Goal: Transaction & Acquisition: Purchase product/service

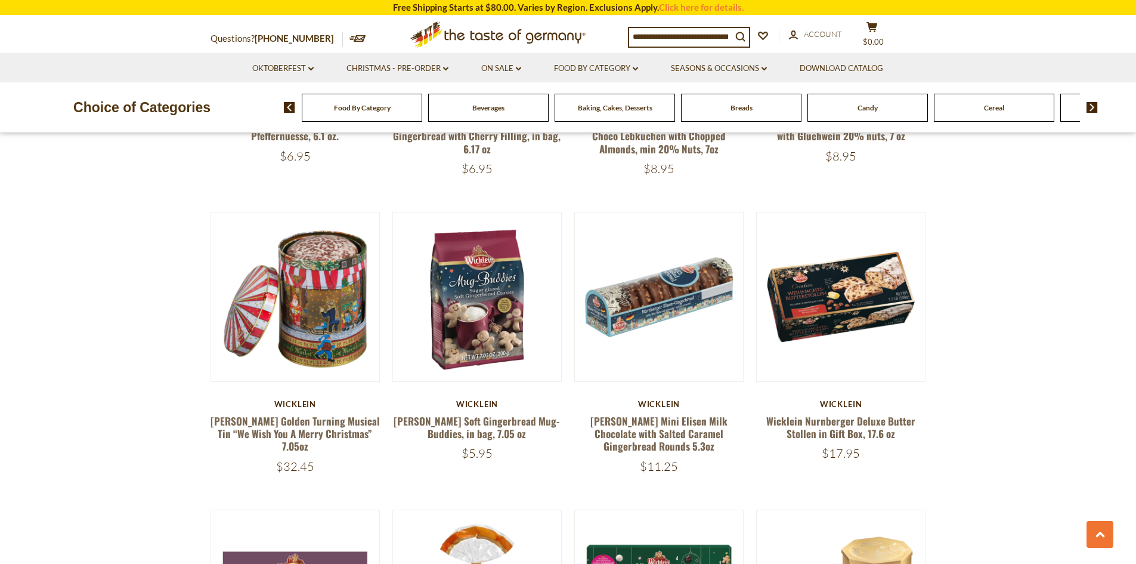
scroll to position [1789, 0]
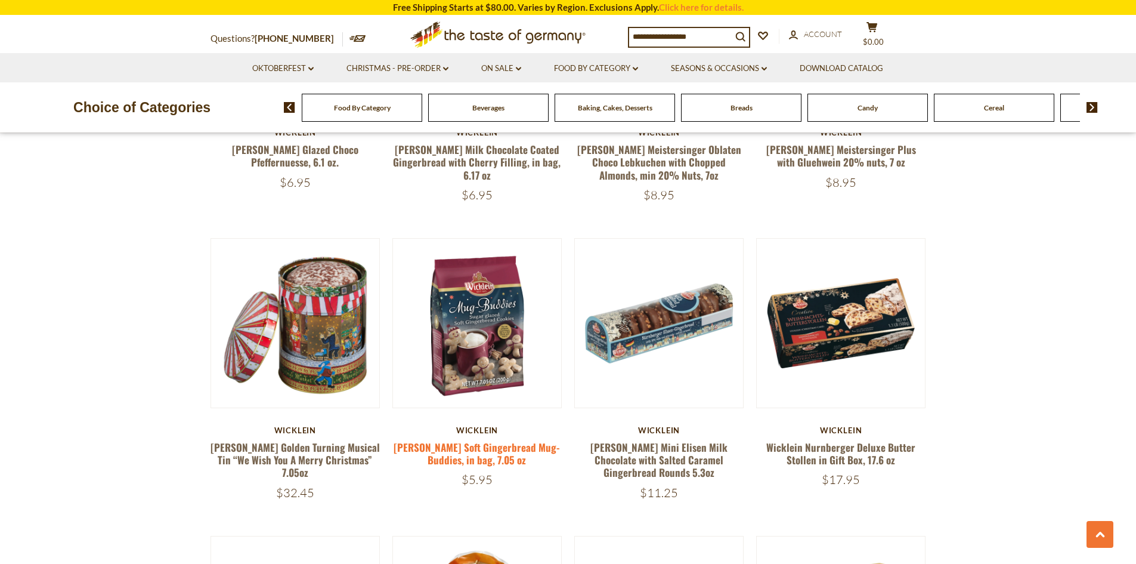
click at [504, 440] on link "Wicklein Soft Gingerbread Mug-Buddies, in bag, 7.05 oz" at bounding box center [477, 453] width 166 height 27
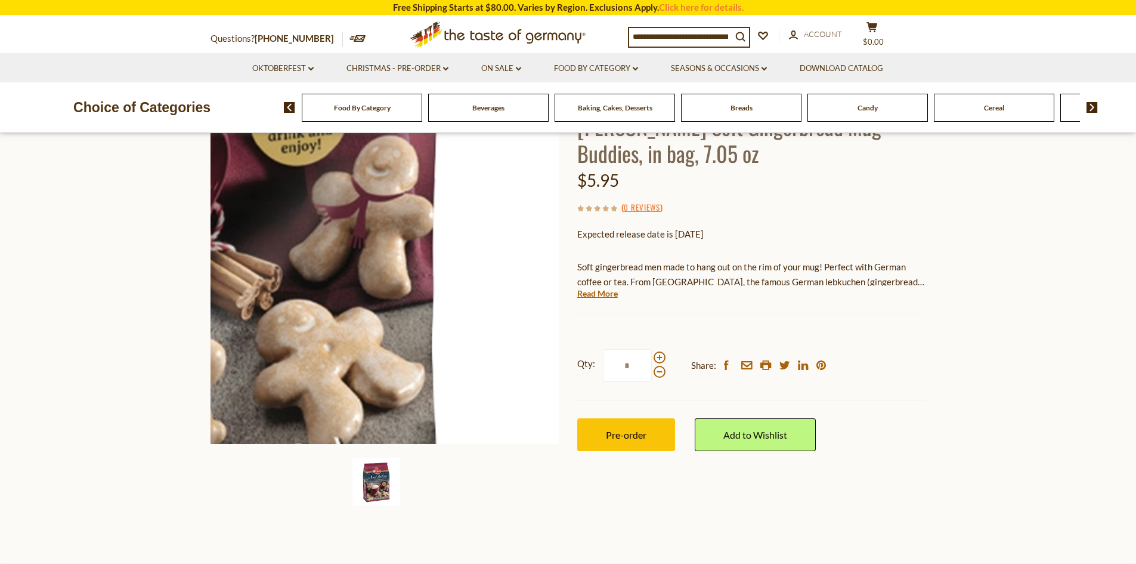
scroll to position [119, 0]
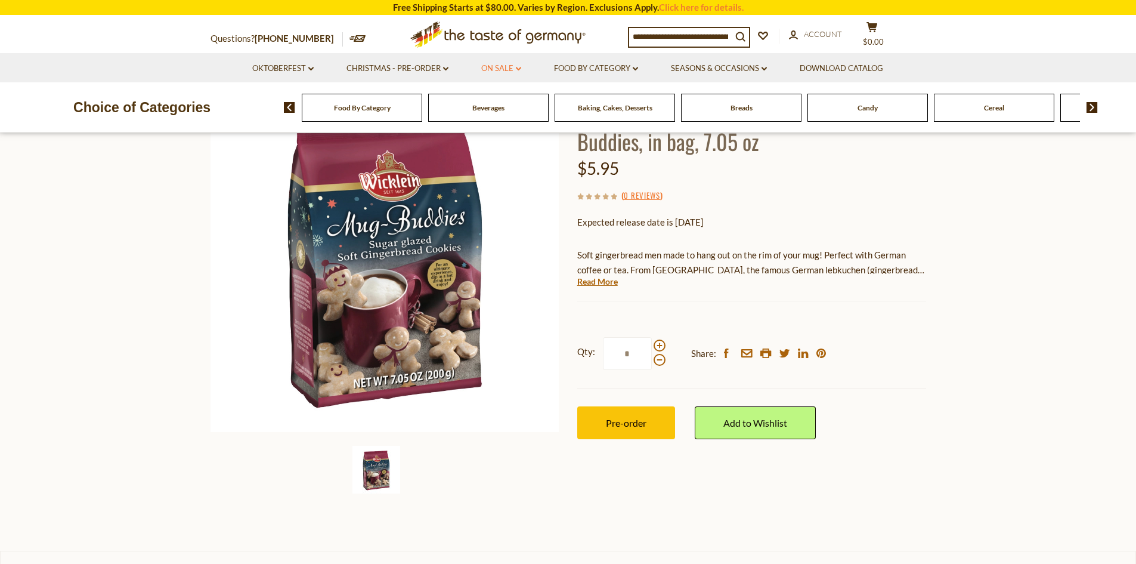
click at [504, 67] on link "On Sale dropdown_arrow" at bounding box center [501, 68] width 40 height 13
click at [715, 68] on link "Seasons & Occasions dropdown_arrow" at bounding box center [719, 68] width 96 height 13
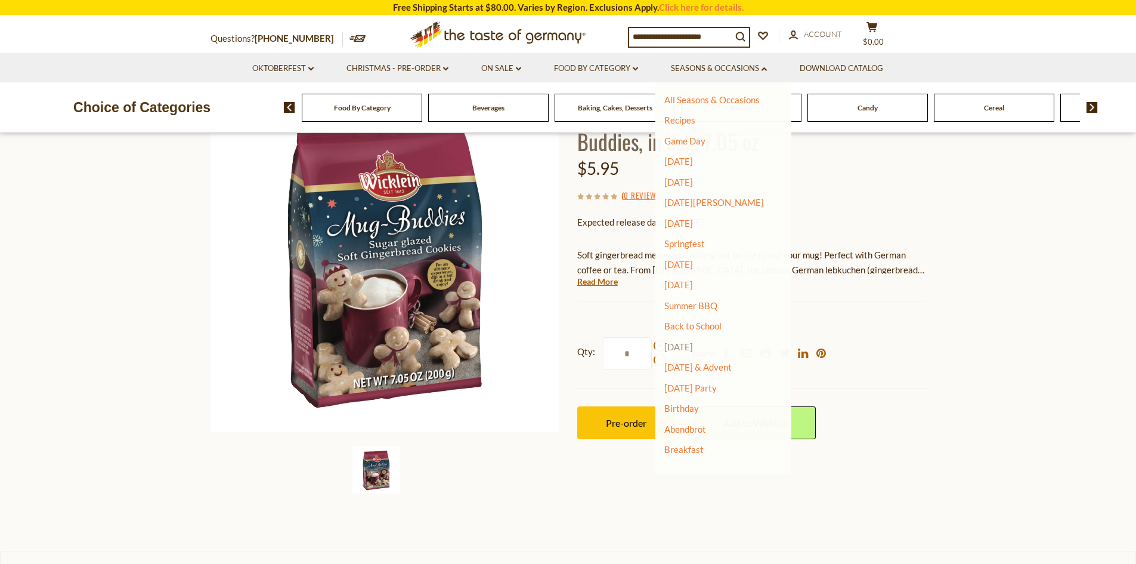
click at [693, 344] on link "[DATE]" at bounding box center [678, 346] width 29 height 11
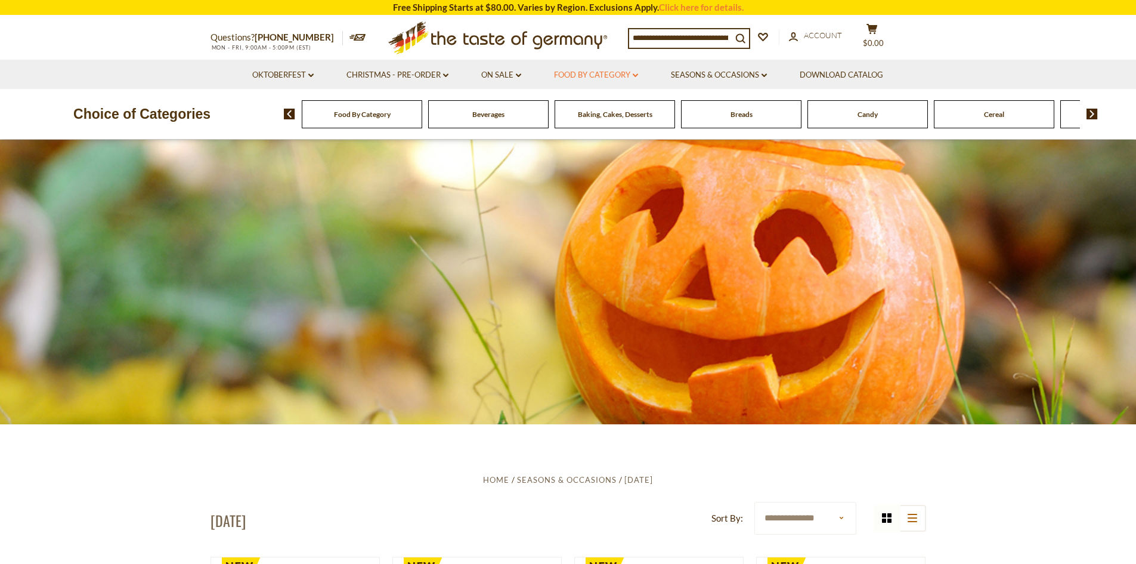
click at [580, 72] on link "Food By Category dropdown_arrow" at bounding box center [596, 75] width 84 height 13
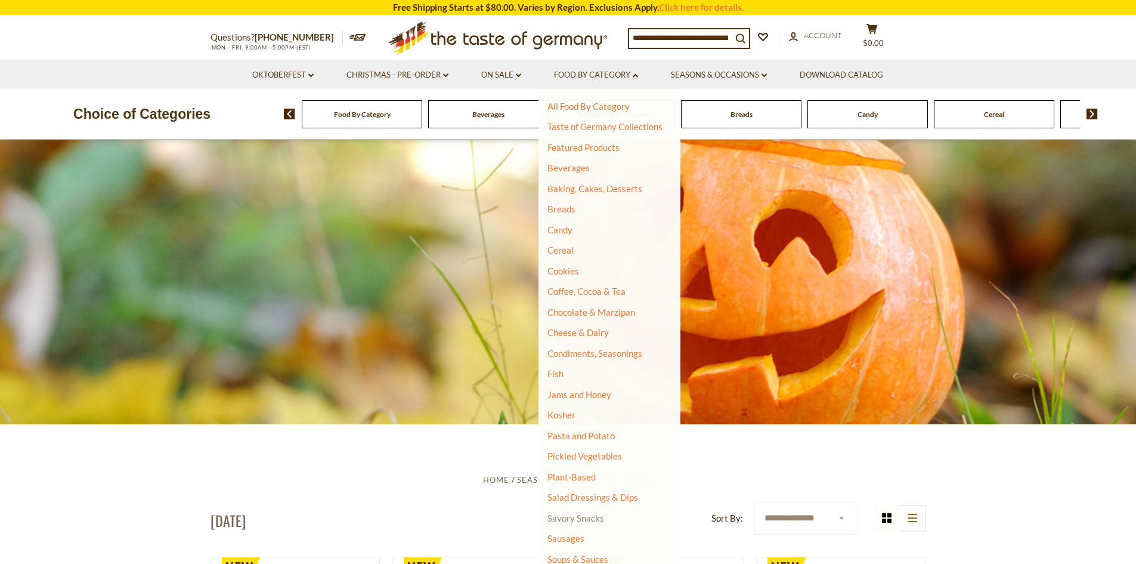
click at [567, 513] on link "Savory Snacks" at bounding box center [576, 517] width 57 height 11
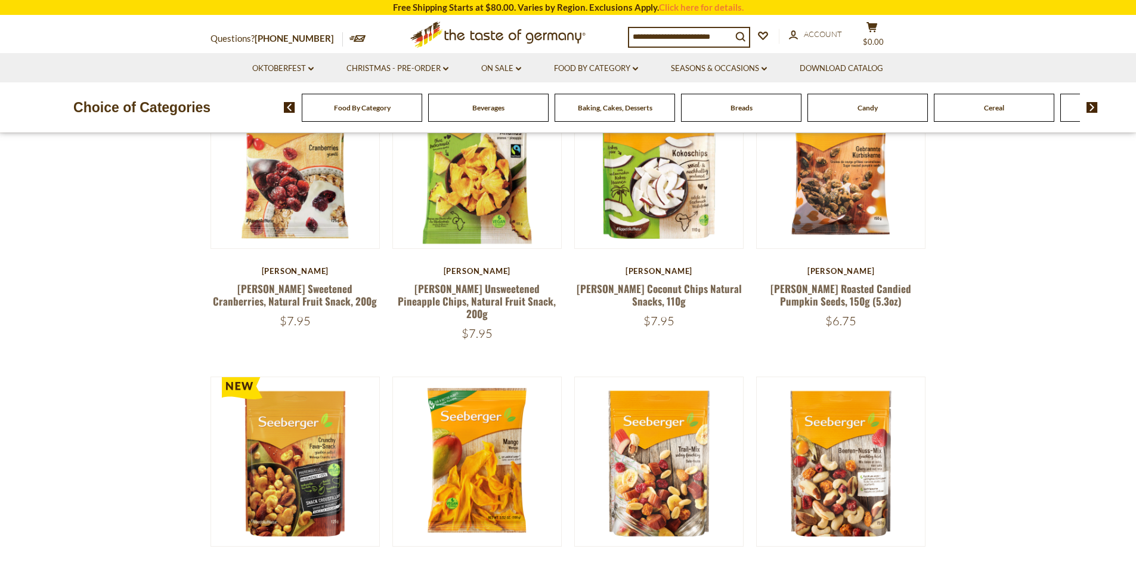
scroll to position [418, 0]
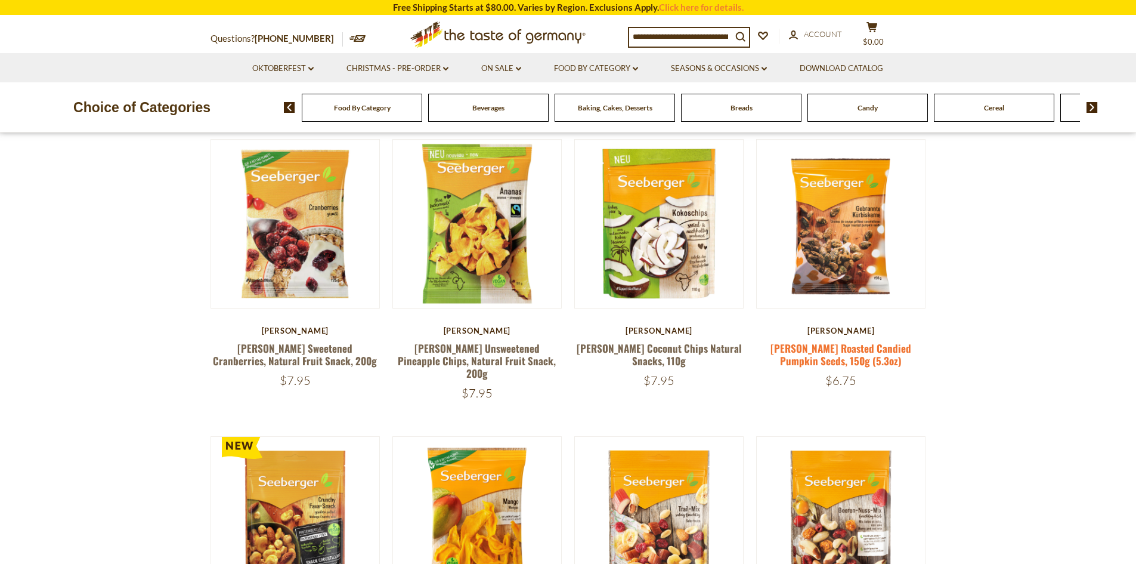
click at [857, 351] on link "[PERSON_NAME] Roasted Candied Pumpkin Seeds, 150g (5.3oz)" at bounding box center [841, 354] width 141 height 27
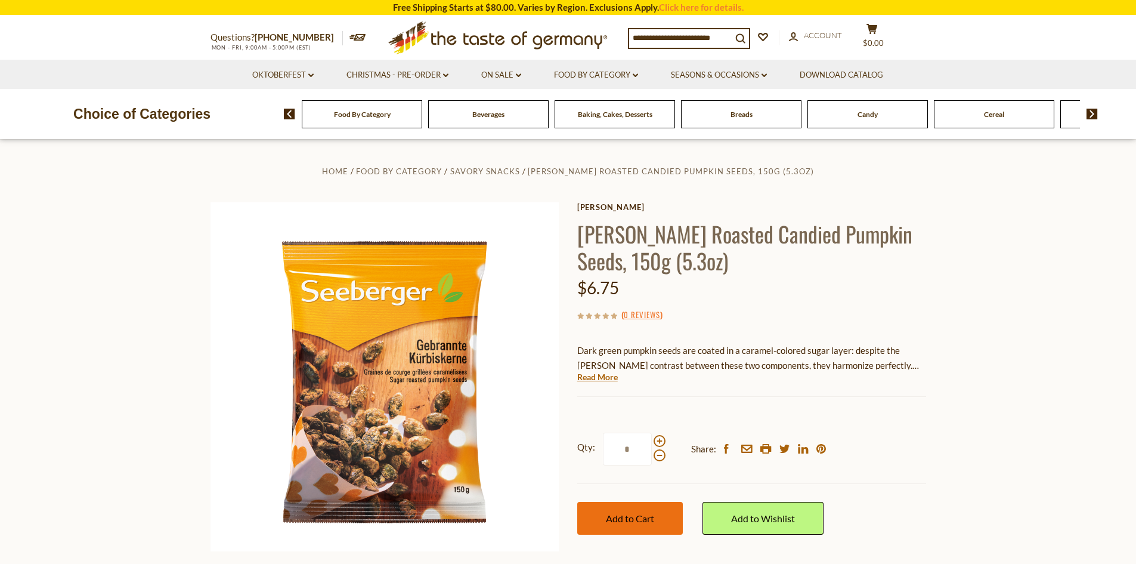
click at [622, 519] on span "Add to Cart" at bounding box center [630, 517] width 48 height 11
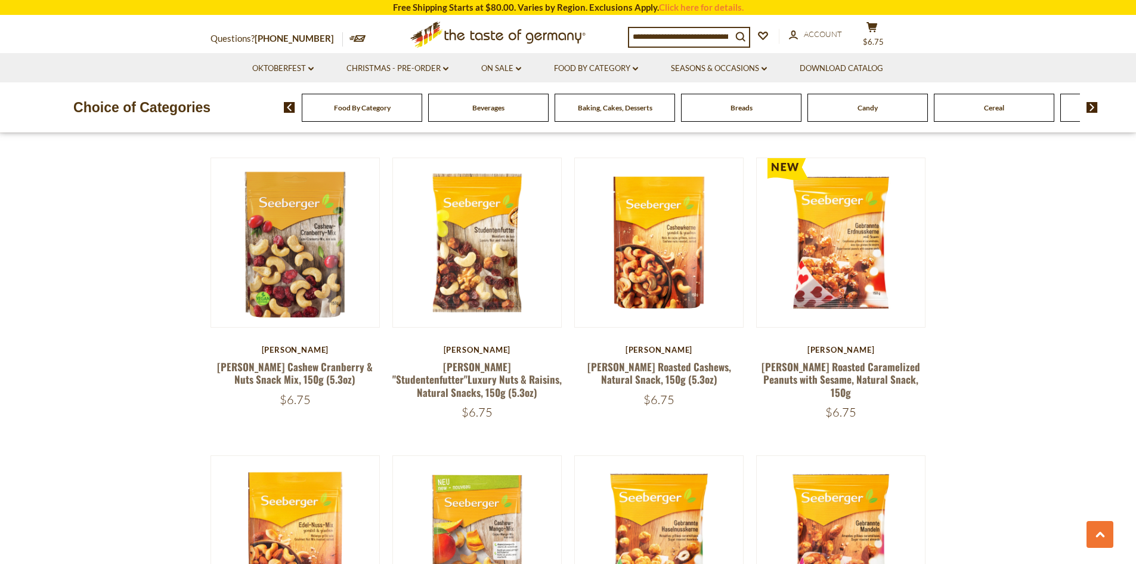
scroll to position [954, 0]
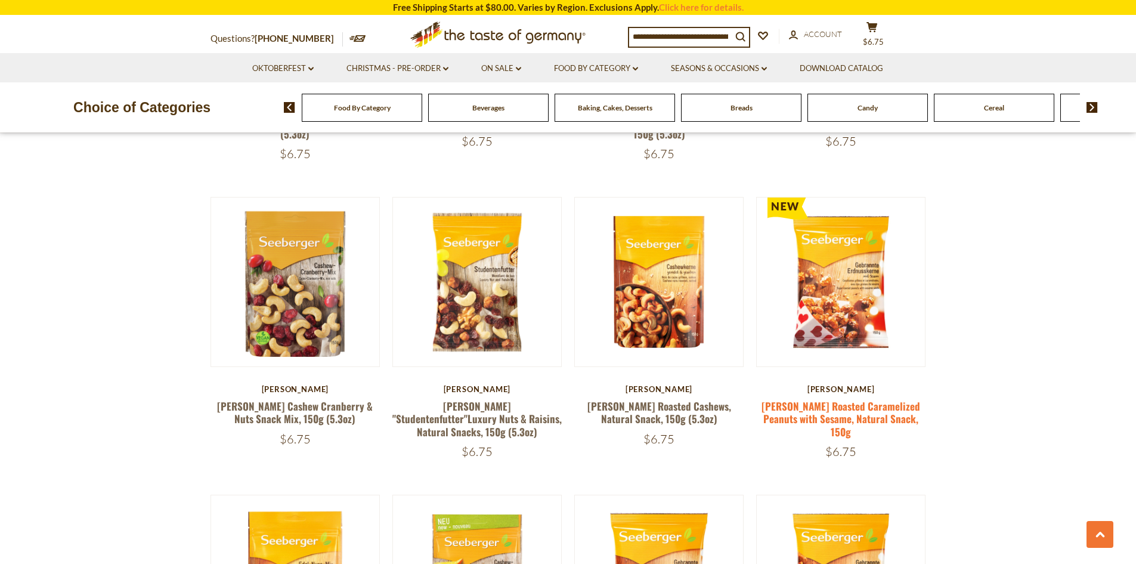
click at [855, 403] on link "Seeberger Roasted Caramelized Peanuts with Sesame, Natural Snack, 150g" at bounding box center [841, 418] width 159 height 41
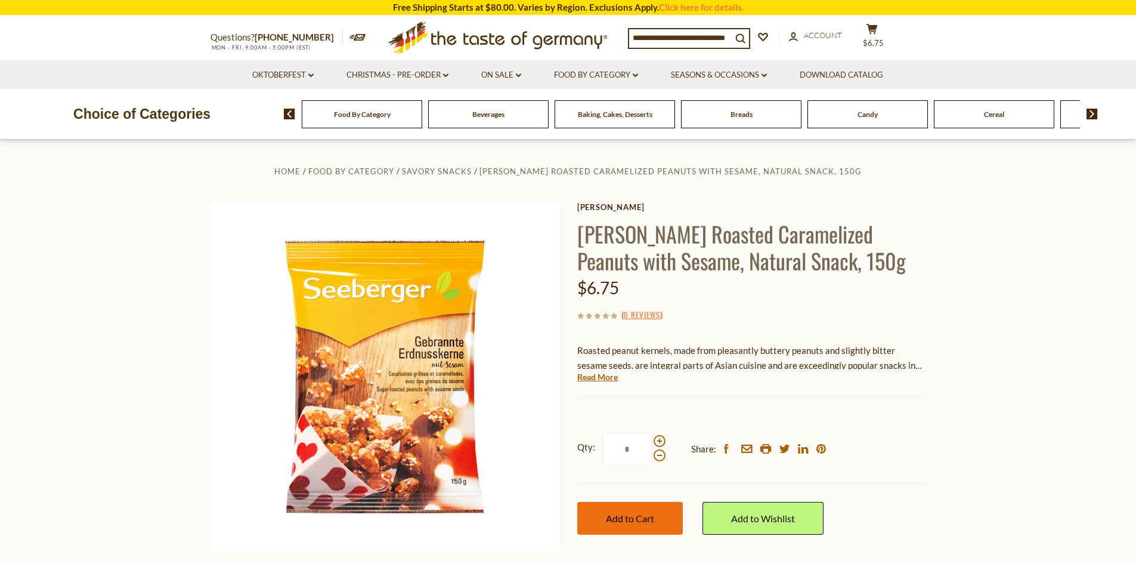
click at [657, 513] on button "Add to Cart" at bounding box center [630, 518] width 106 height 33
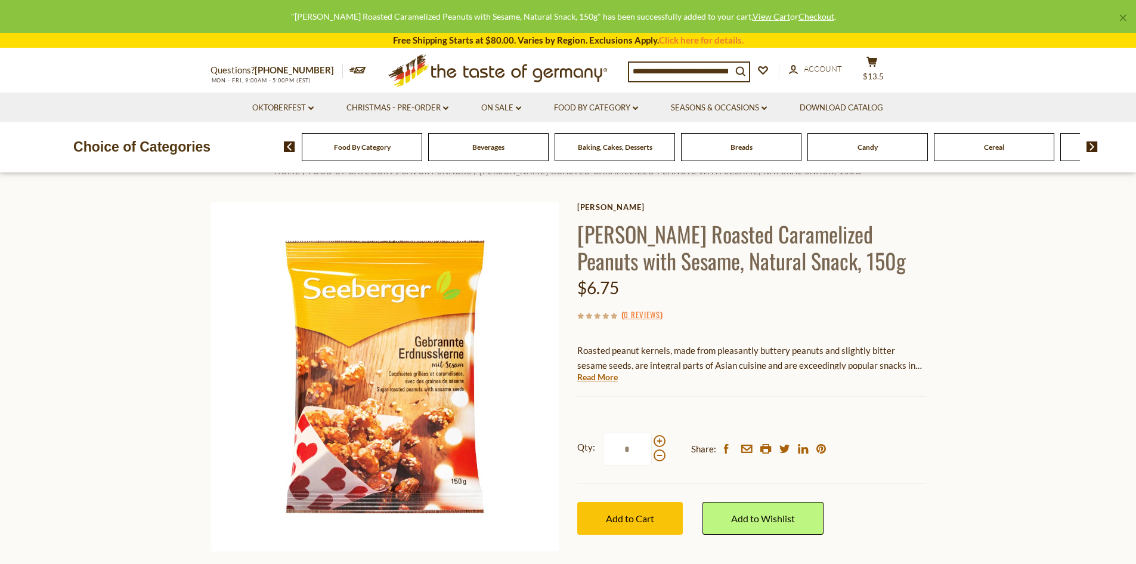
click at [422, 154] on div "Candy" at bounding box center [362, 147] width 120 height 28
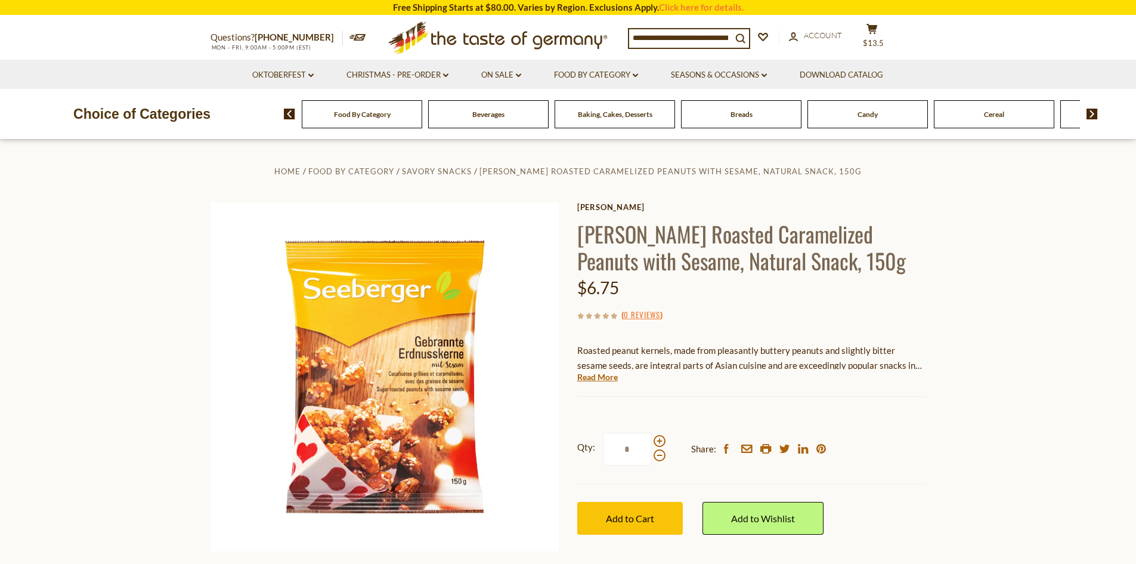
click at [422, 123] on div "Candy" at bounding box center [362, 114] width 120 height 28
click at [873, 112] on span "Candy" at bounding box center [868, 114] width 20 height 9
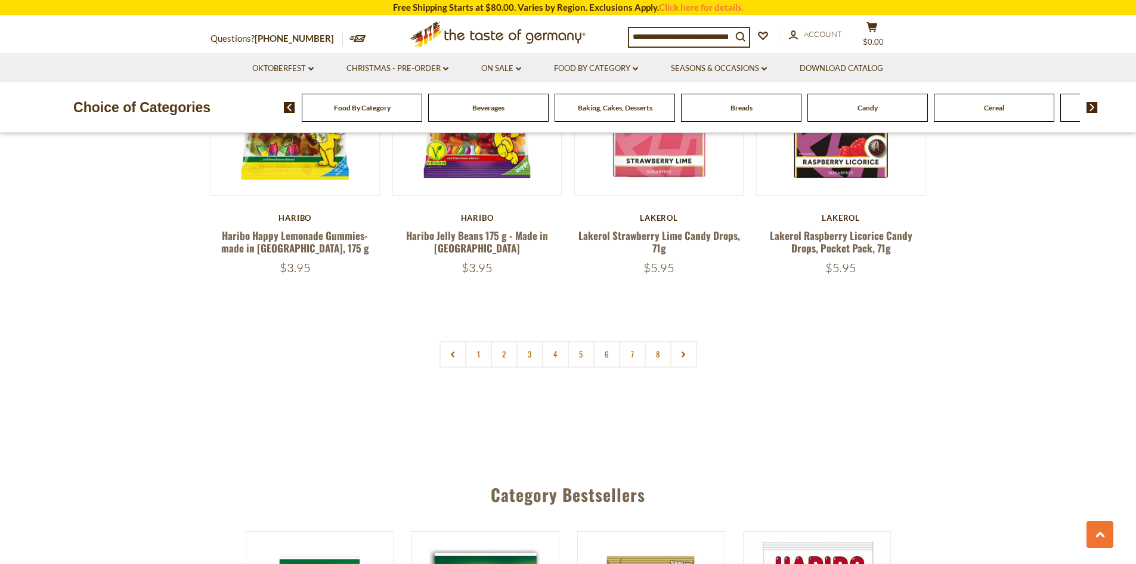
scroll to position [2923, 0]
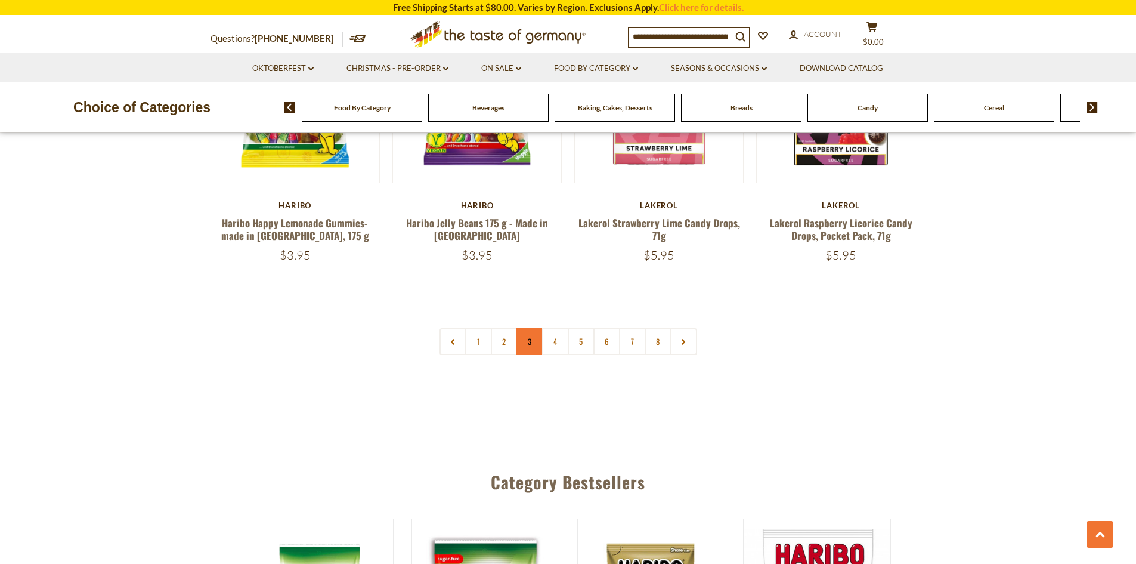
click at [525, 328] on link "3" at bounding box center [530, 341] width 27 height 27
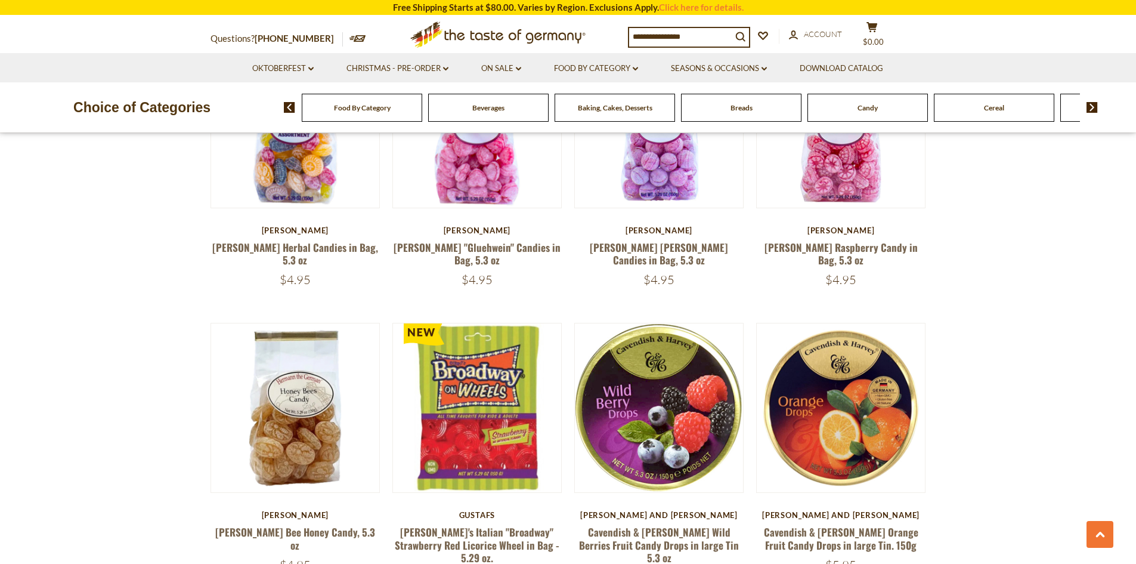
scroll to position [1695, 0]
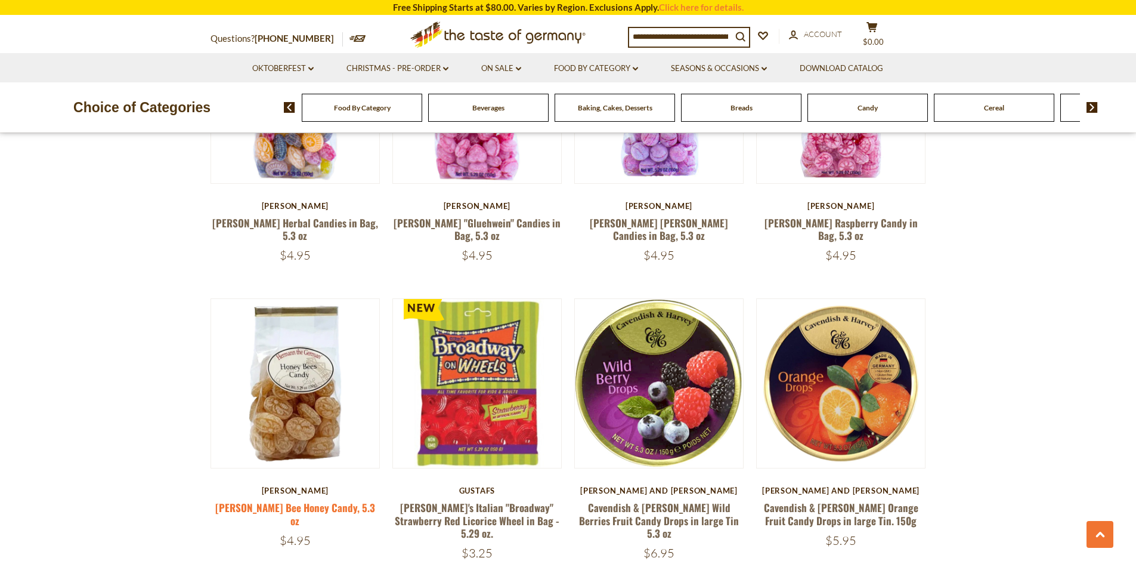
click at [316, 507] on link "[PERSON_NAME] Bee Honey Candy, 5.3 oz" at bounding box center [295, 513] width 160 height 27
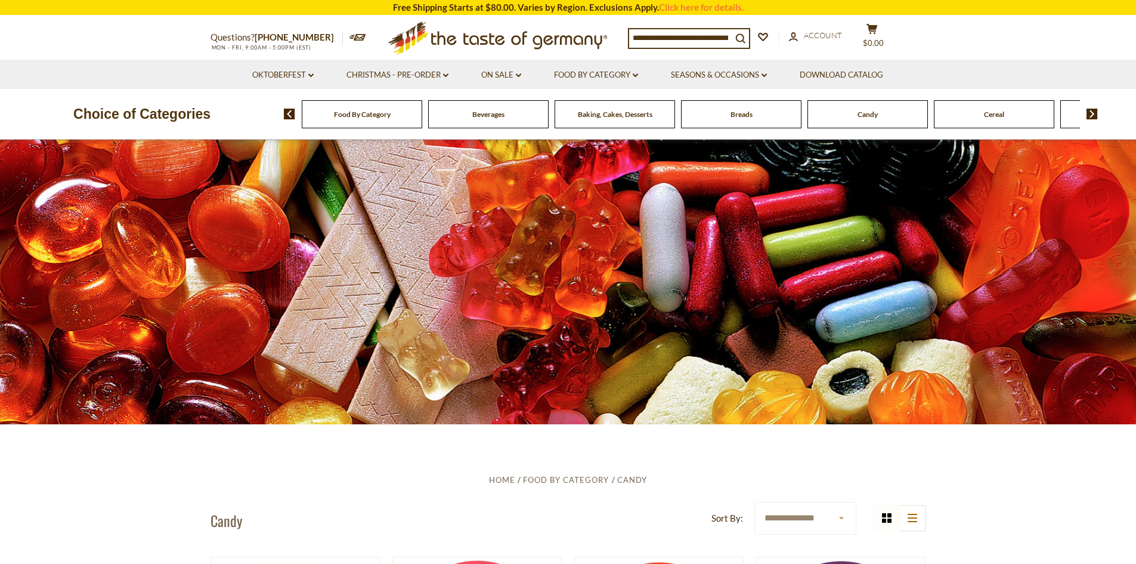
click at [422, 124] on div "Baking, Cakes, Desserts" at bounding box center [362, 114] width 120 height 28
click at [422, 120] on div "Baking, Cakes, Desserts" at bounding box center [362, 114] width 120 height 28
click at [611, 114] on span "Baking, Cakes, Desserts" at bounding box center [615, 114] width 75 height 9
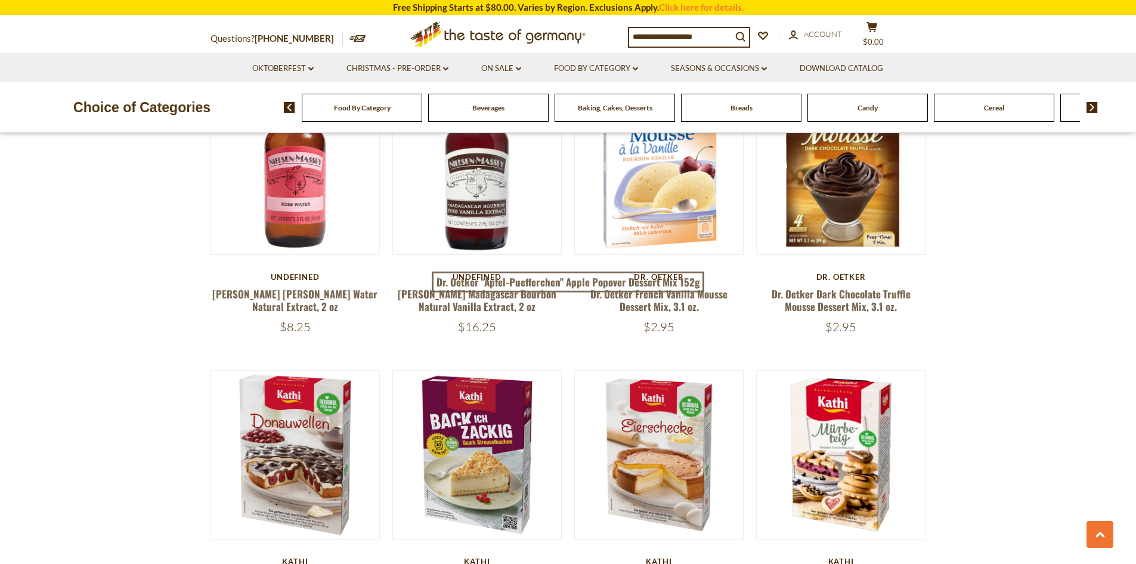
scroll to position [835, 0]
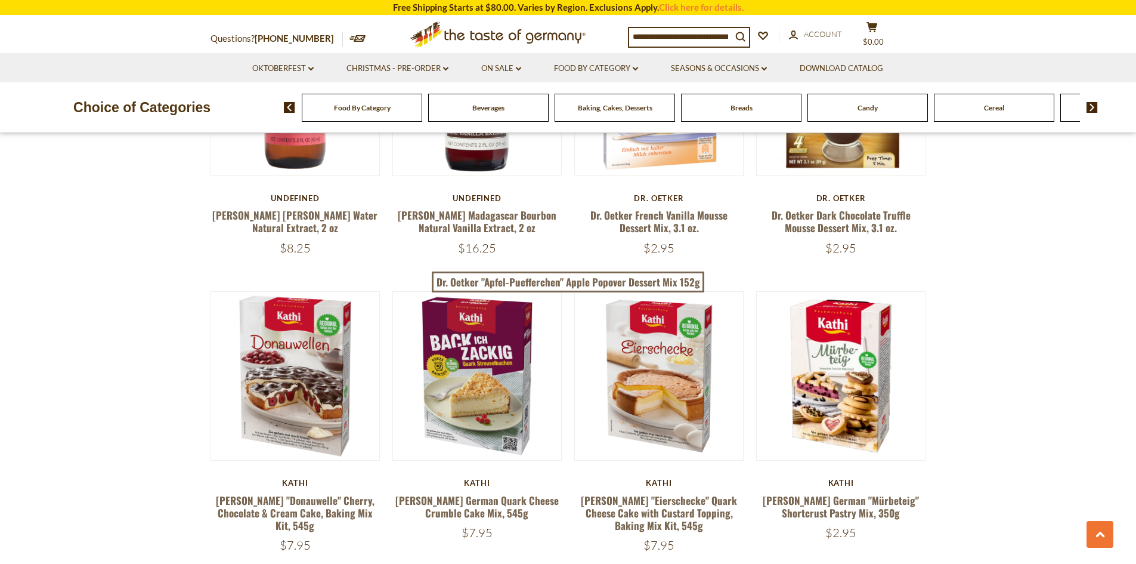
drag, startPoint x: 0, startPoint y: 0, endPoint x: 982, endPoint y: 246, distance: 1012.2
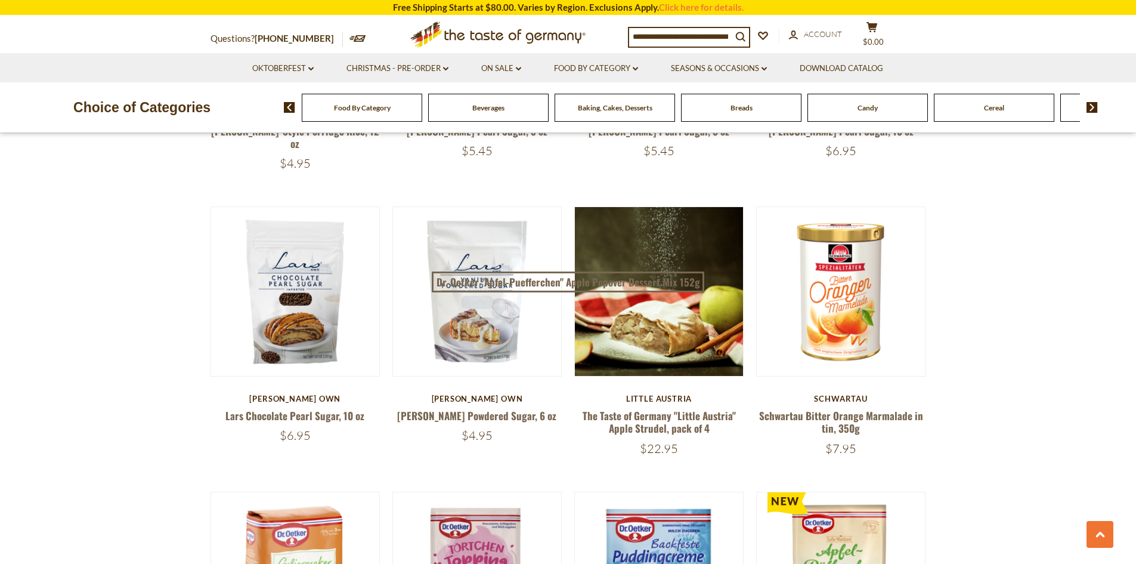
scroll to position [2088, 0]
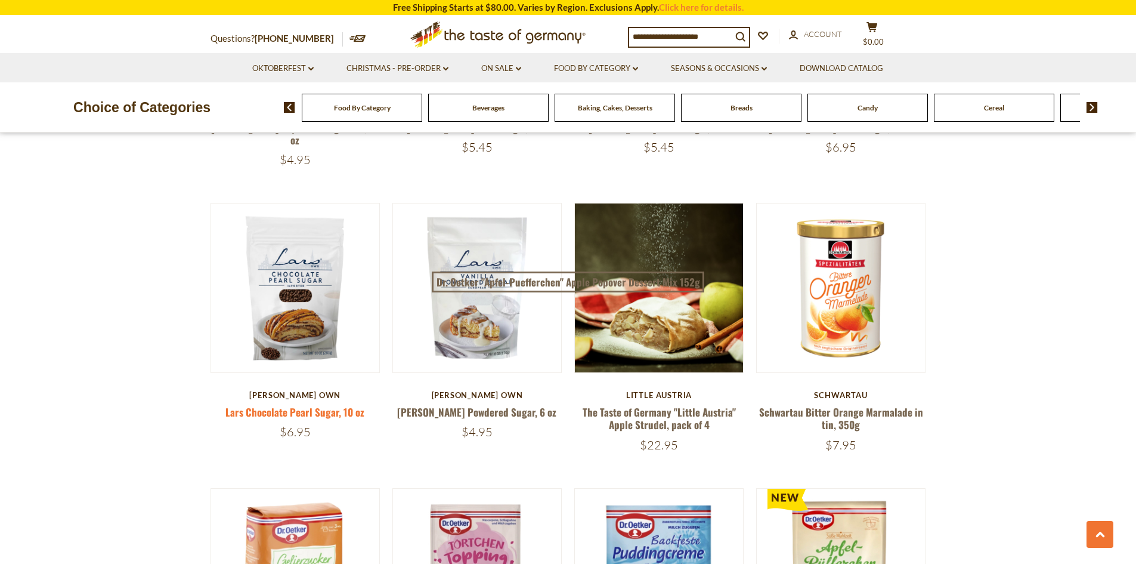
click at [311, 404] on link "Lars Chocolate Pearl Sugar, 10 oz" at bounding box center [294, 411] width 139 height 15
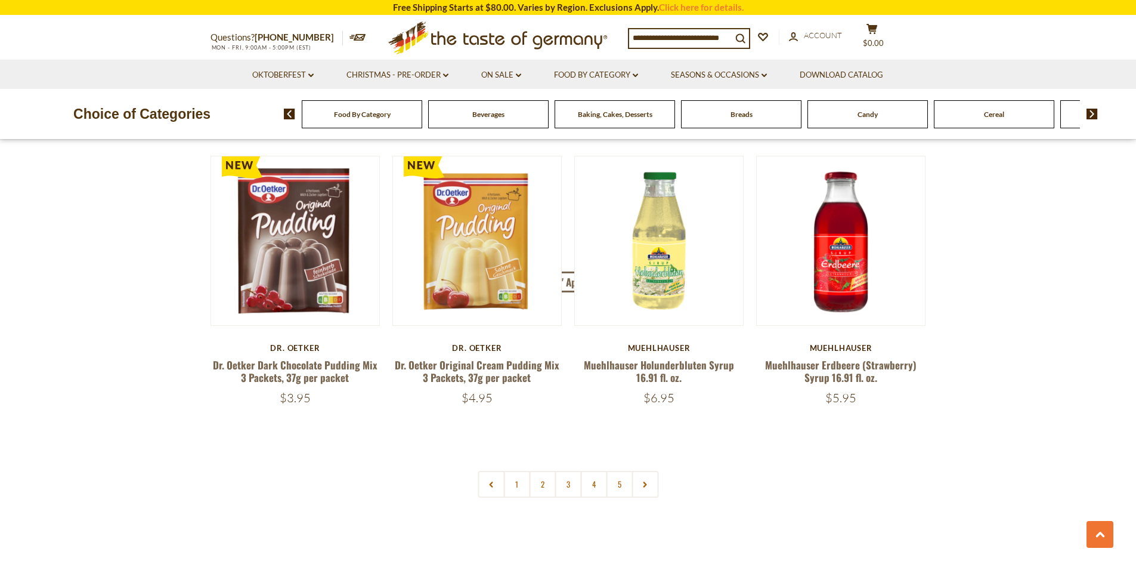
scroll to position [2744, 0]
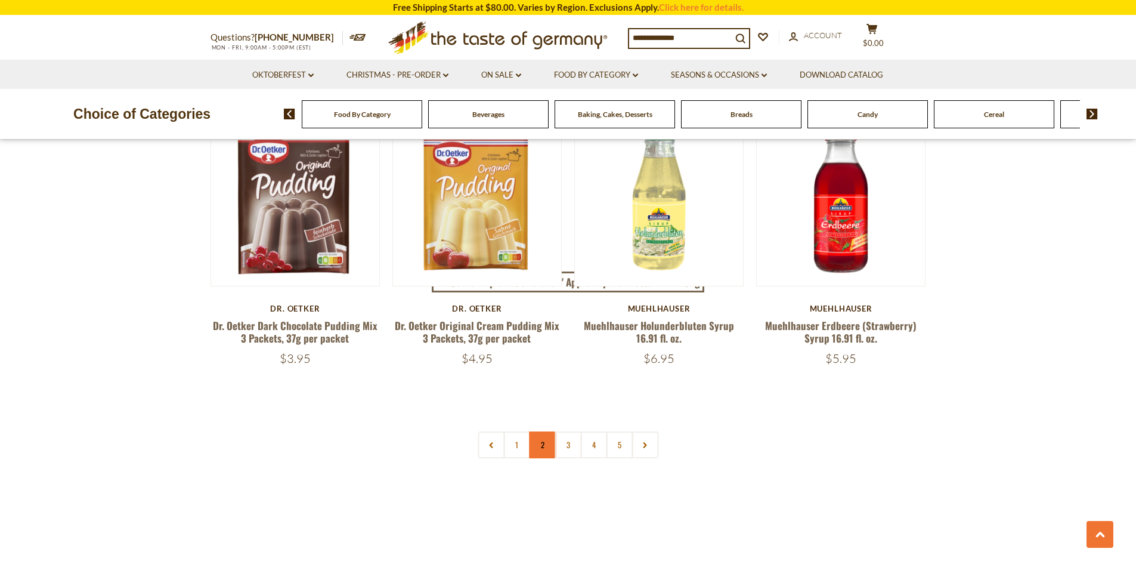
click at [542, 431] on link "2" at bounding box center [542, 444] width 27 height 27
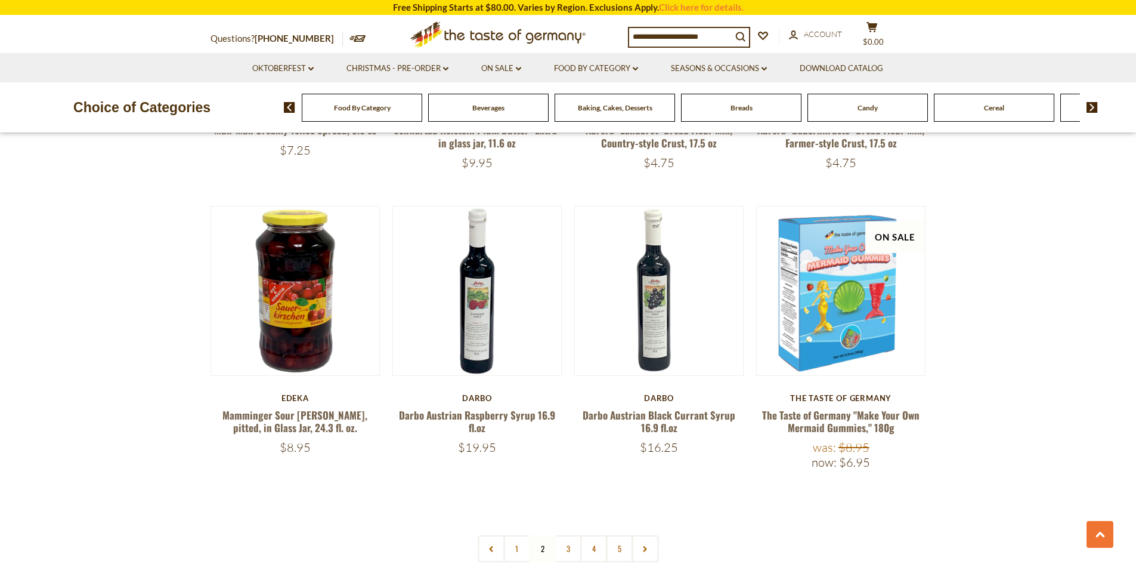
scroll to position [2649, 0]
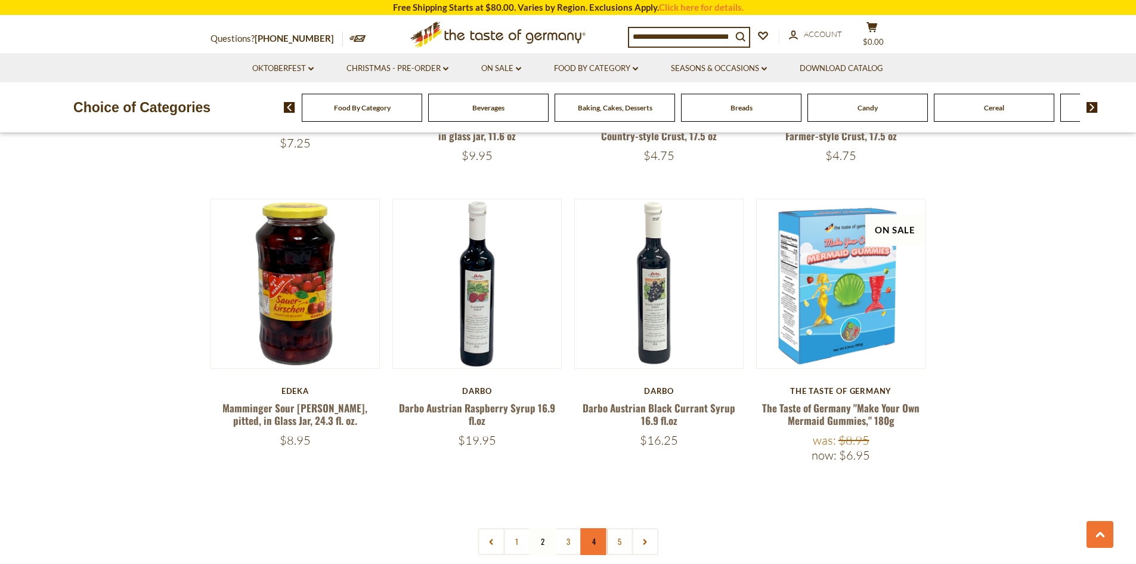
click at [596, 531] on link "4" at bounding box center [593, 541] width 27 height 27
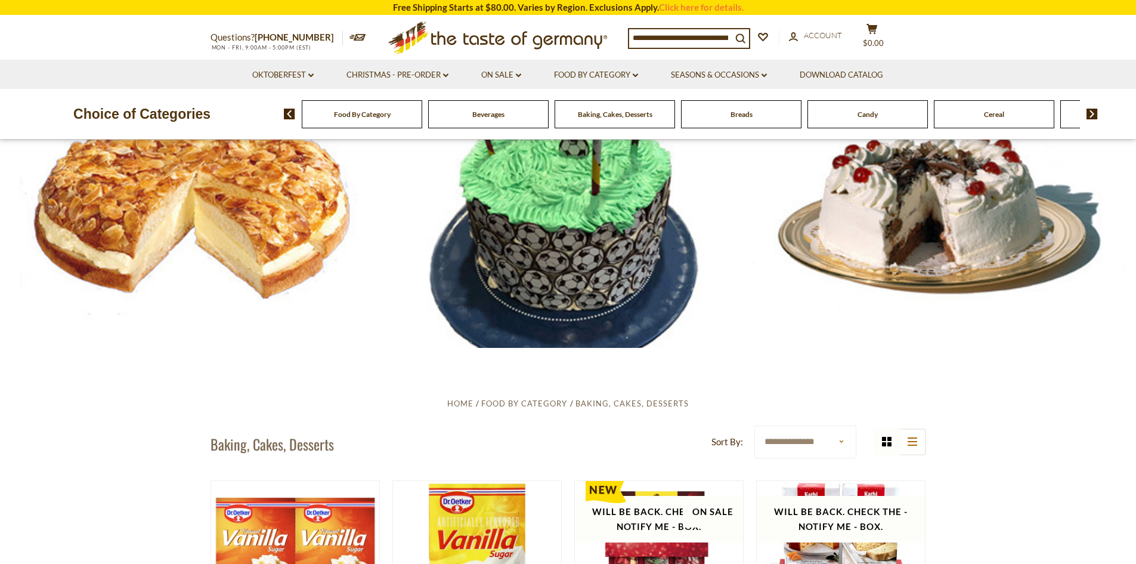
scroll to position [0, 0]
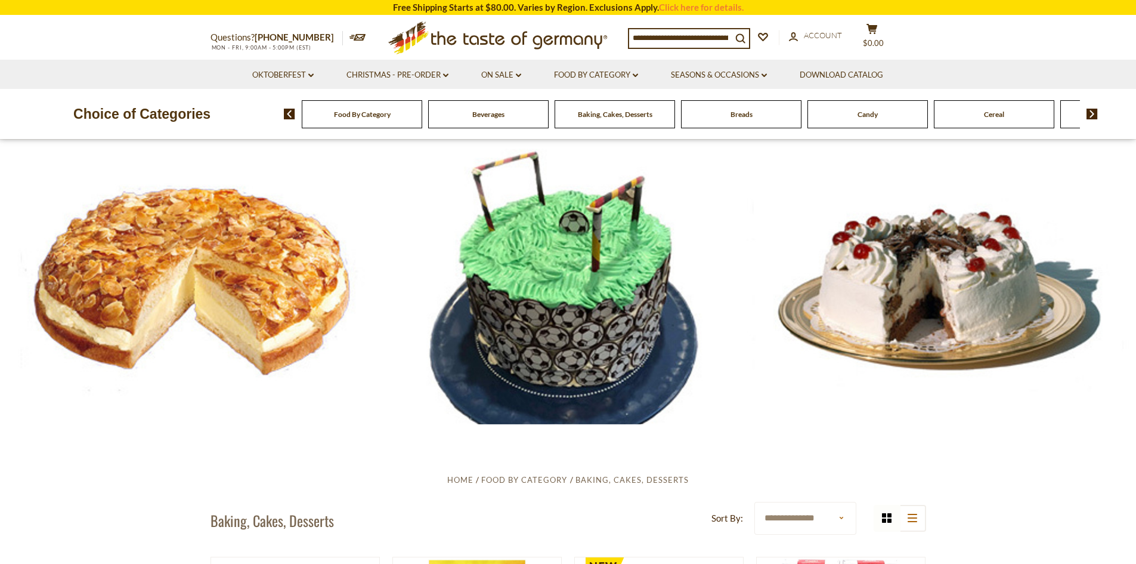
click at [366, 114] on span "Food By Category" at bounding box center [362, 114] width 57 height 9
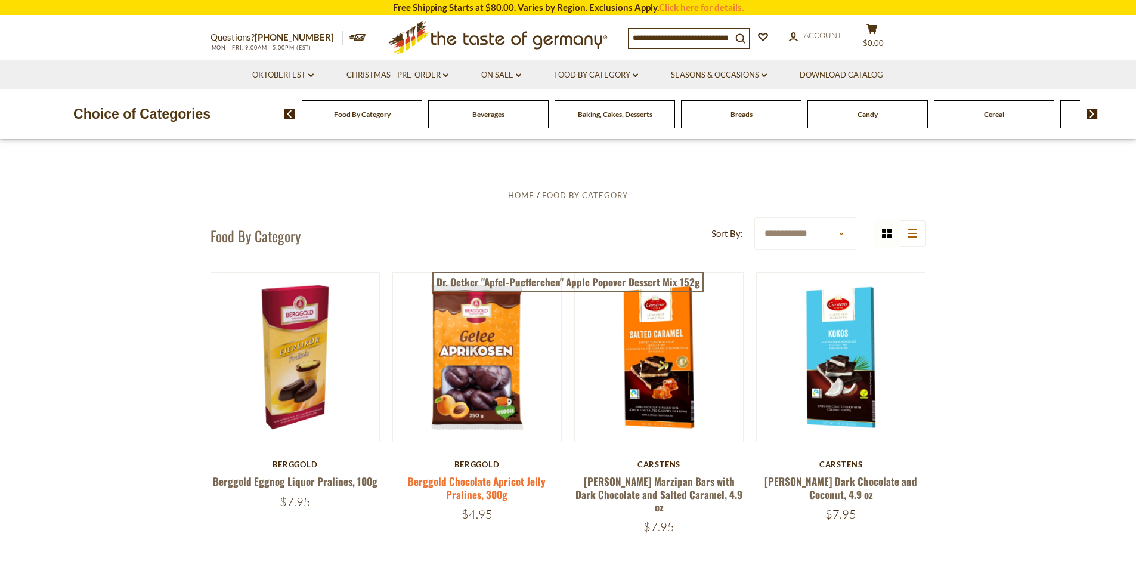
click at [461, 481] on link "Berggold Chocolate Apricot Jelly Pralines, 300g" at bounding box center [477, 487] width 138 height 27
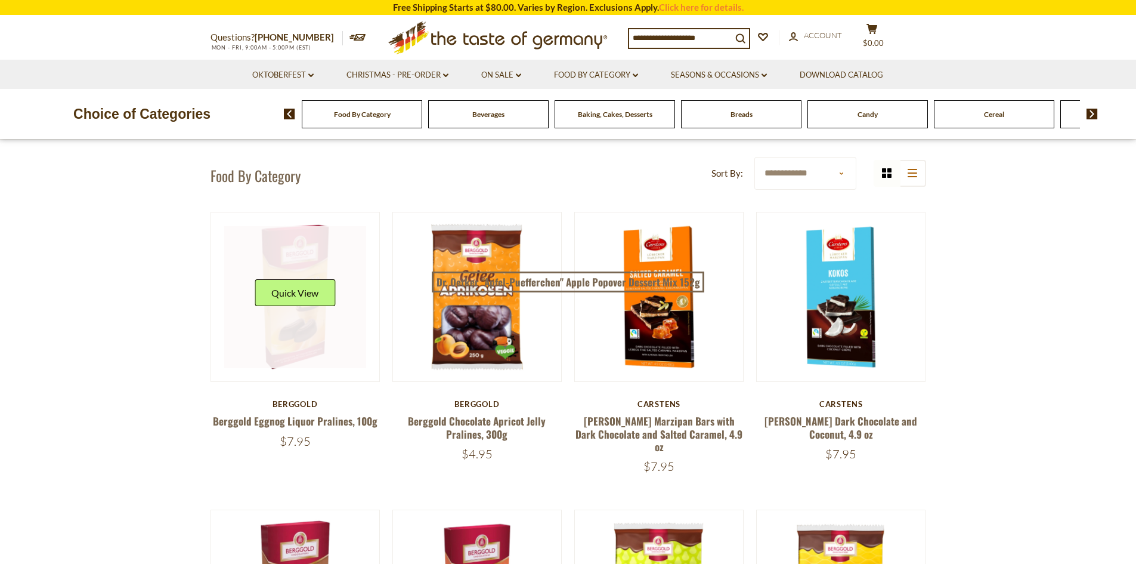
scroll to position [119, 0]
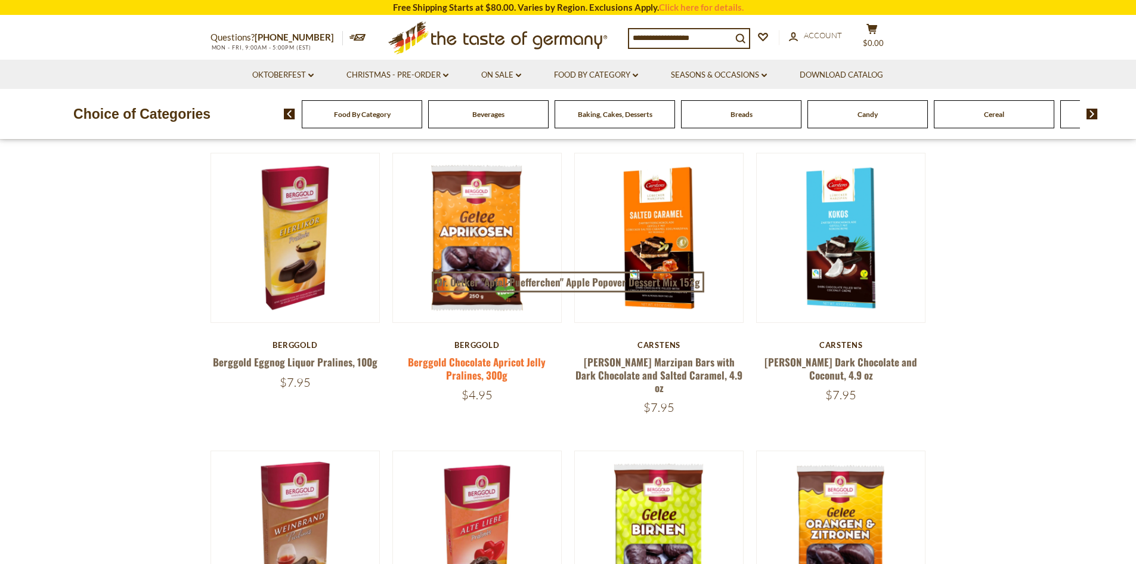
click at [488, 374] on link "Berggold Chocolate Apricot Jelly Pralines, 300g" at bounding box center [477, 367] width 138 height 27
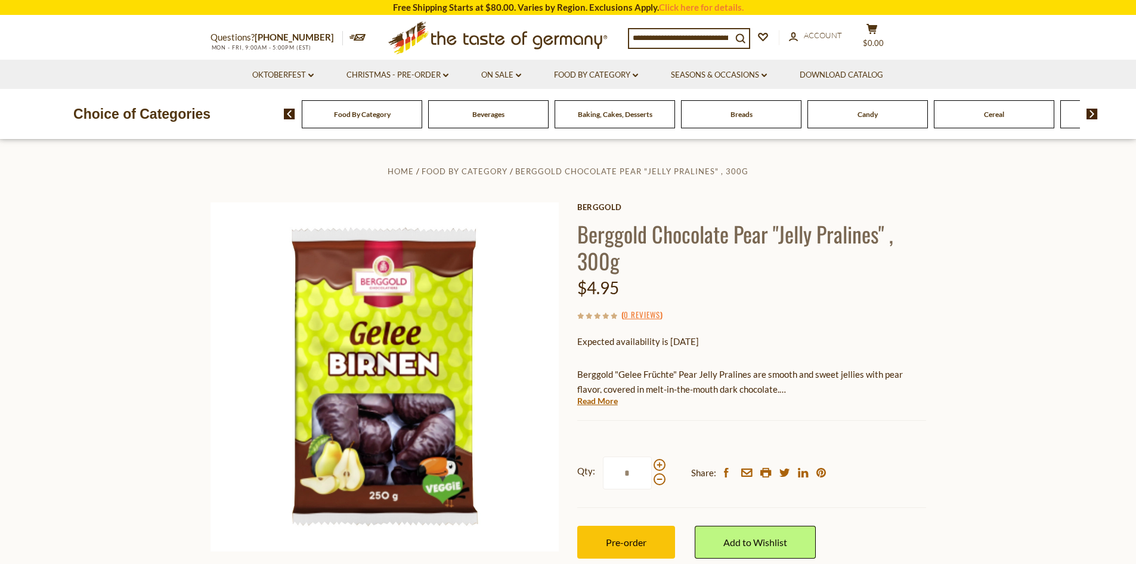
click at [1089, 113] on img at bounding box center [1092, 114] width 11 height 11
click at [814, 116] on span "Cookies" at bounding box center [805, 114] width 26 height 9
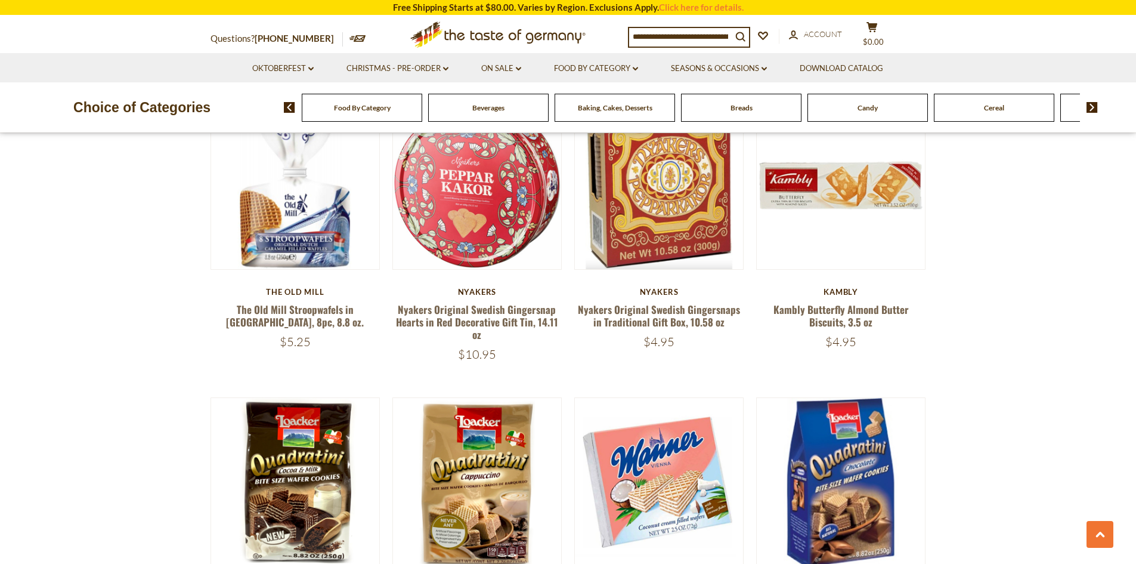
scroll to position [1551, 0]
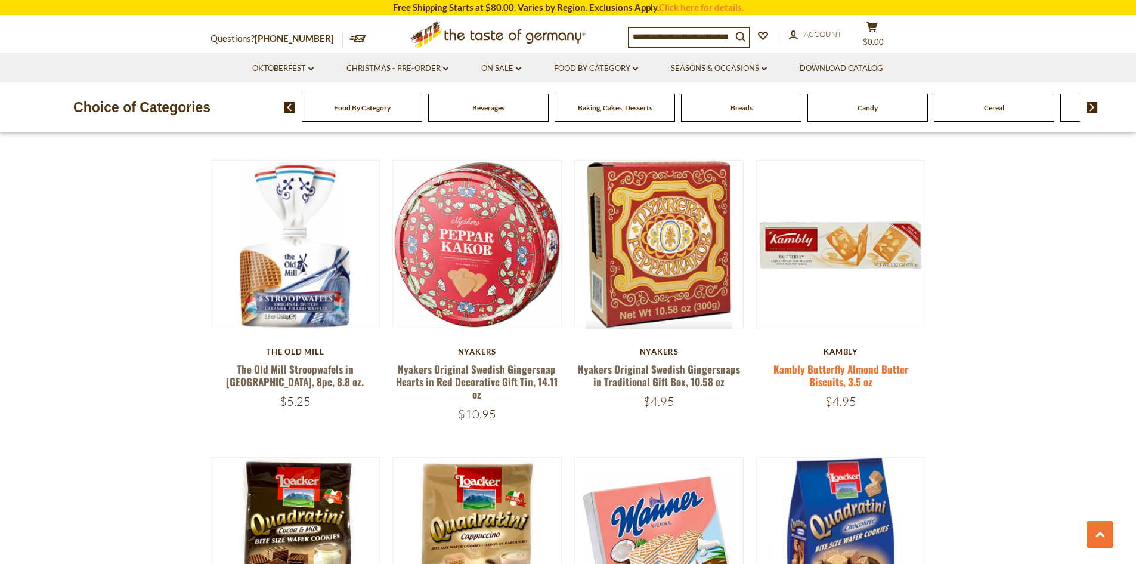
click at [831, 377] on link "Kambly Butterfly Almond Butter Biscuits, 3.5 oz" at bounding box center [841, 374] width 135 height 27
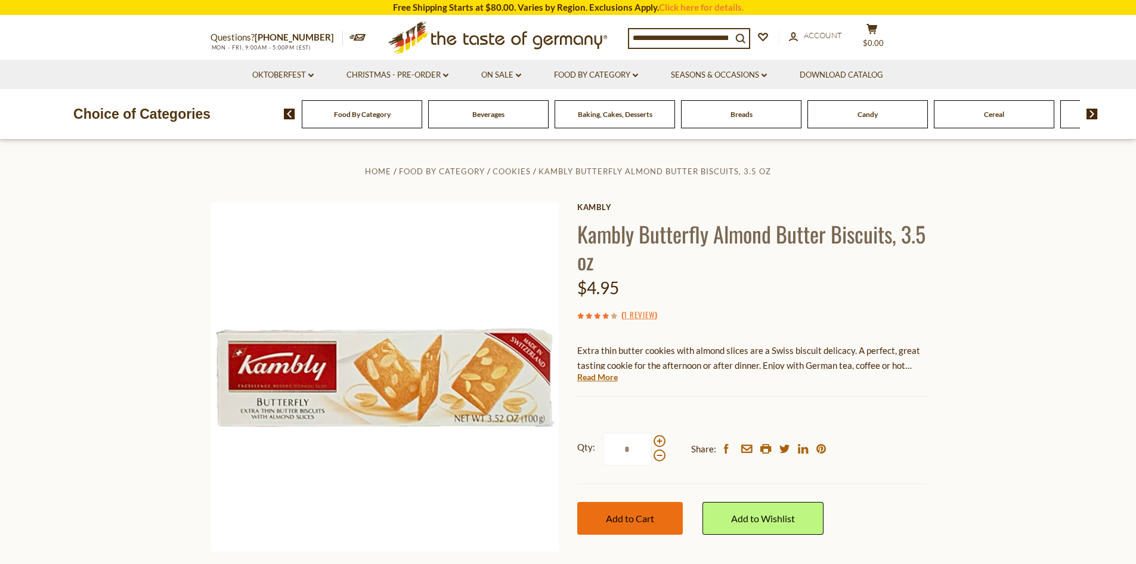
click at [643, 517] on span "Add to Cart" at bounding box center [630, 517] width 48 height 11
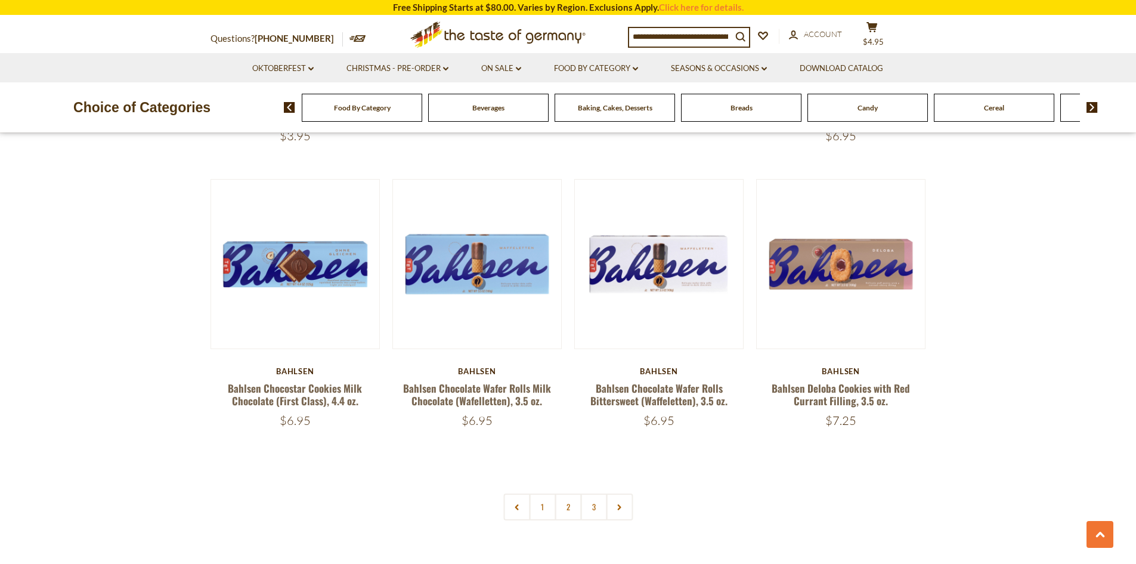
scroll to position [2684, 0]
click at [565, 503] on link "2" at bounding box center [568, 506] width 27 height 27
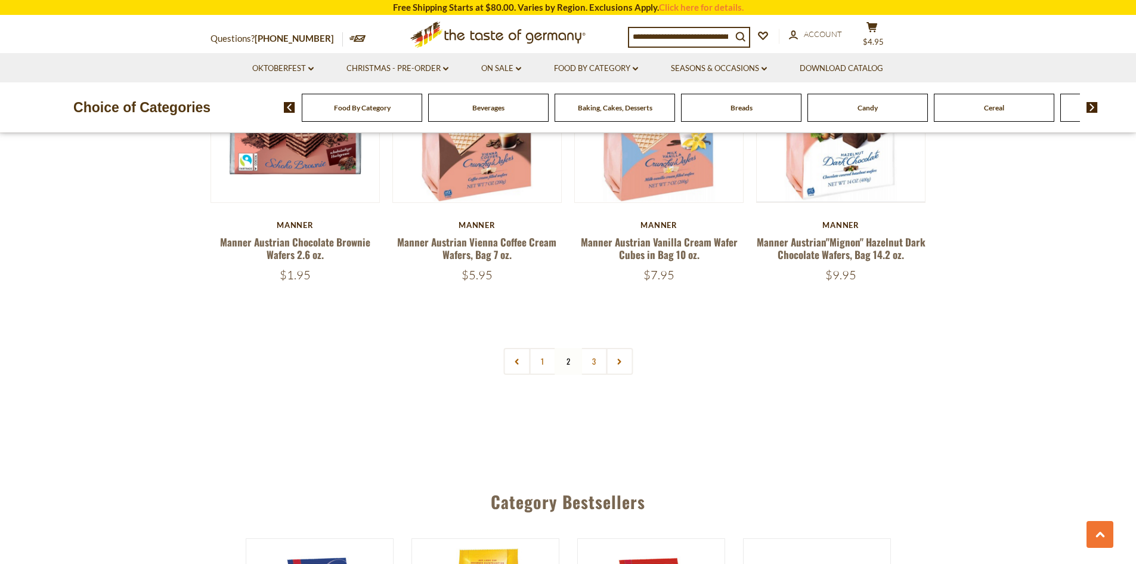
scroll to position [2828, 0]
click at [598, 351] on link "3" at bounding box center [593, 360] width 27 height 27
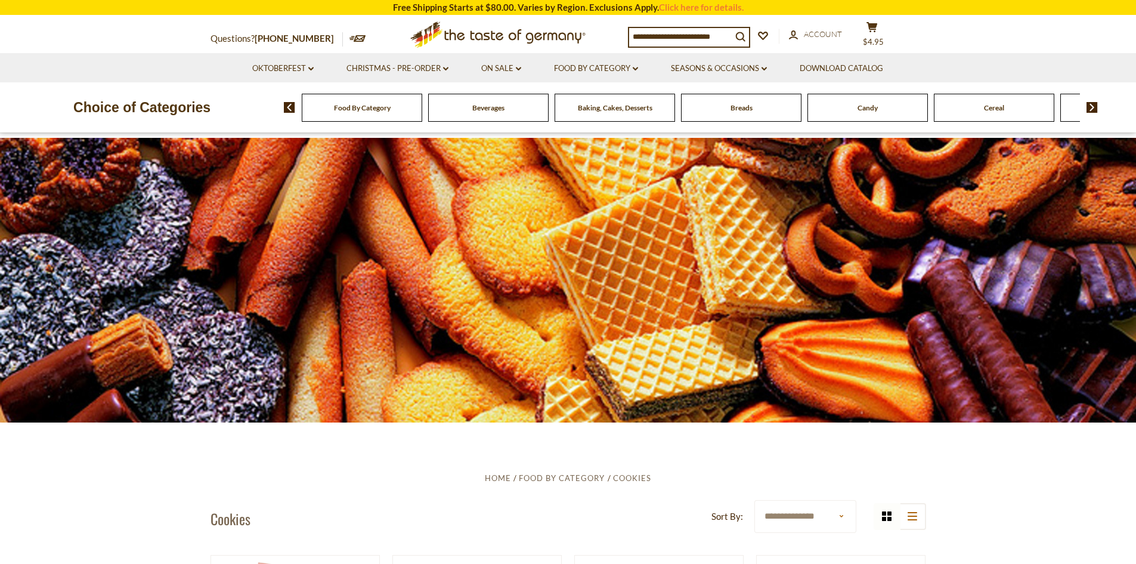
scroll to position [0, 0]
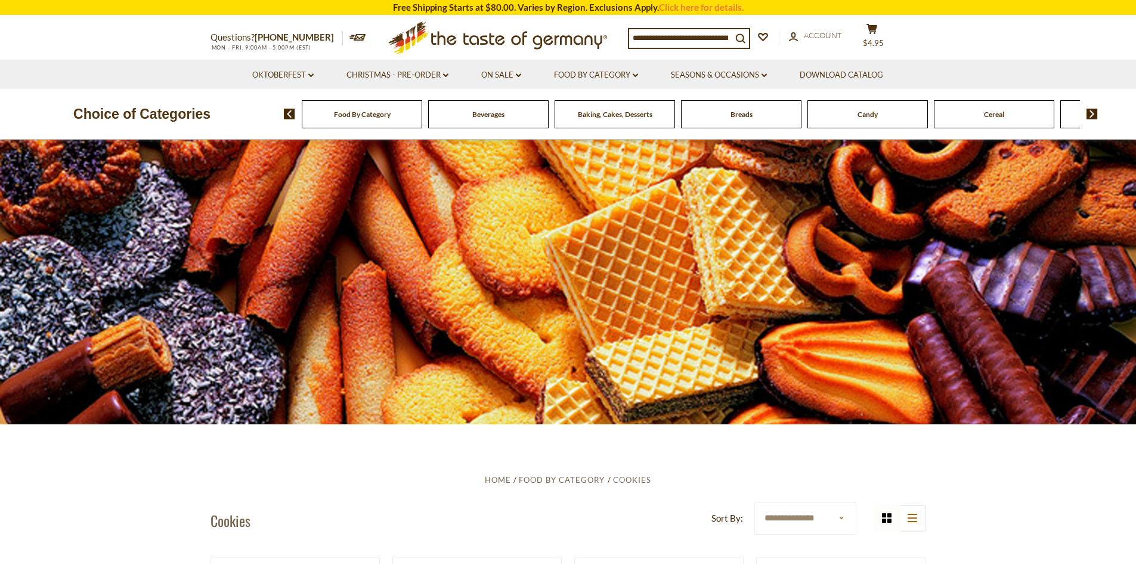
click at [669, 36] on input at bounding box center [680, 37] width 103 height 17
paste input "**********"
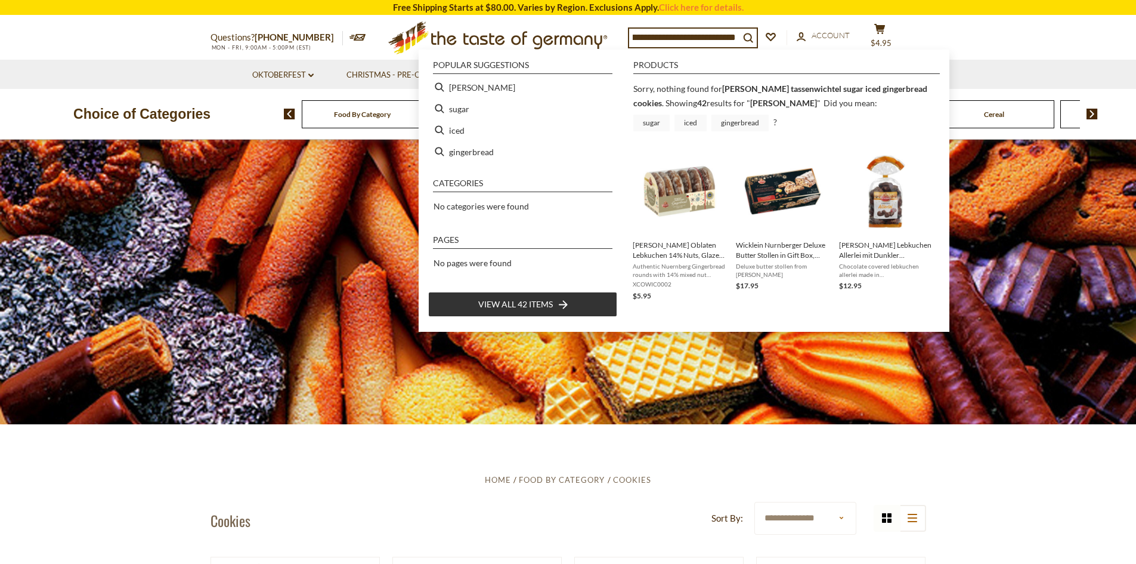
type input "********"
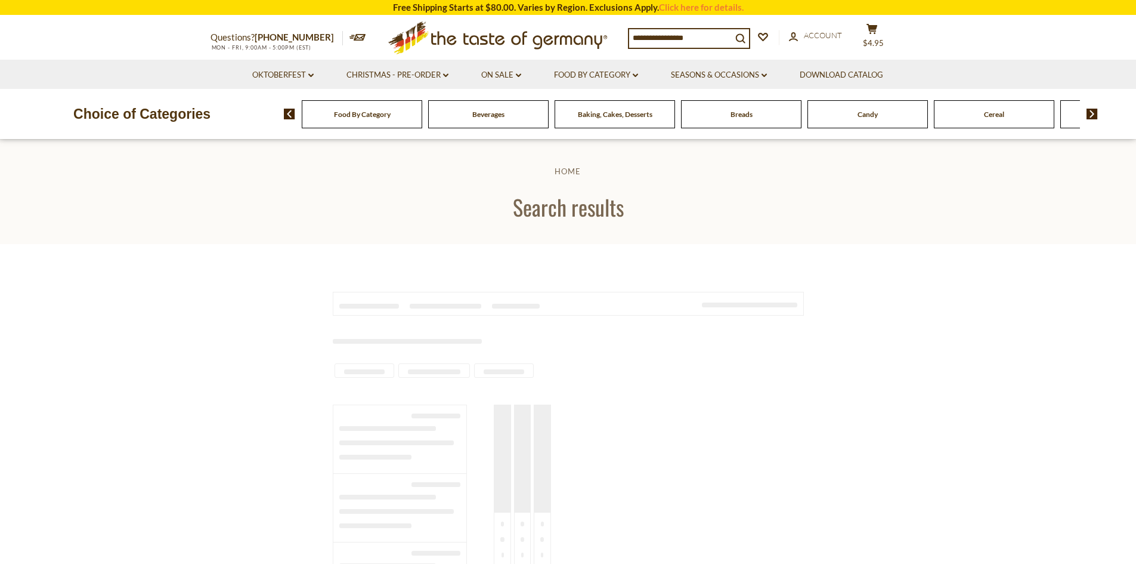
type input "********"
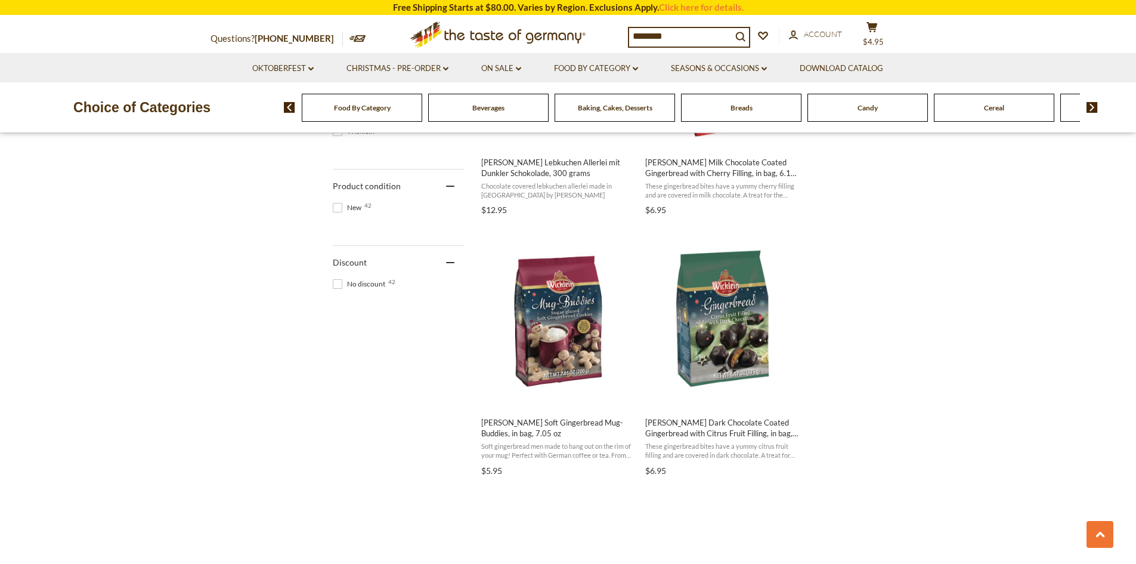
scroll to position [656, 0]
click at [547, 397] on button "Add to cart" at bounding box center [558, 395] width 157 height 26
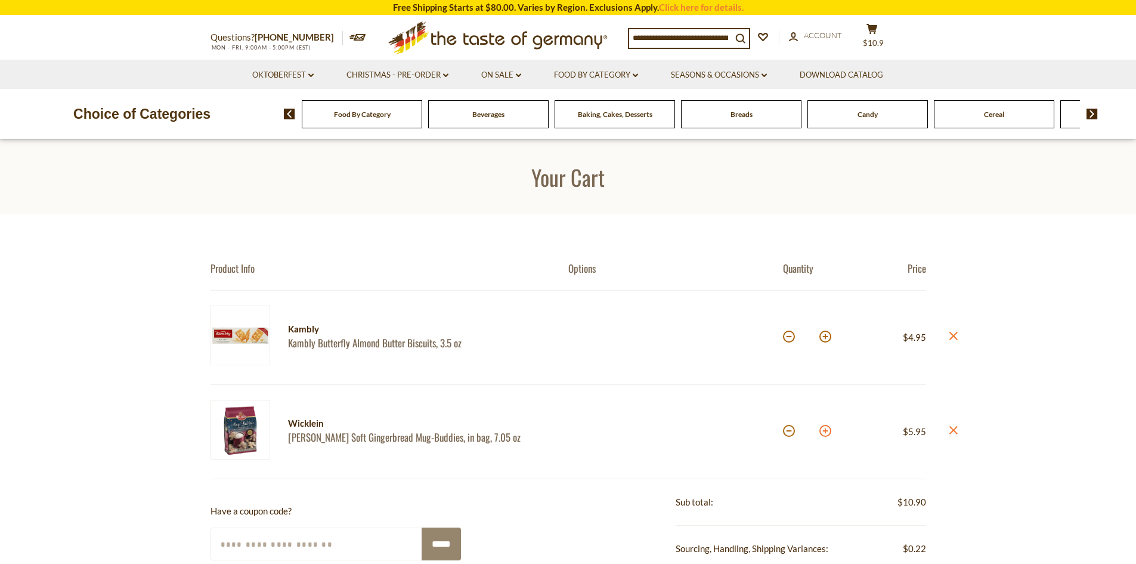
click at [826, 429] on button at bounding box center [826, 431] width 12 height 12
type input "*"
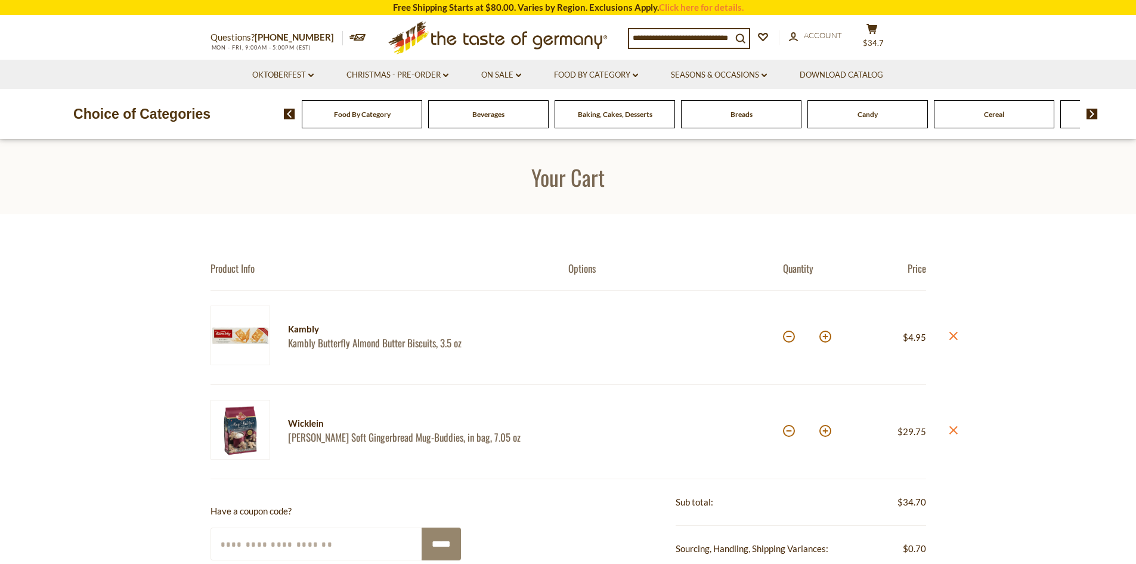
click at [828, 431] on button at bounding box center [826, 431] width 12 height 12
type input "*"
click at [828, 431] on button at bounding box center [826, 431] width 12 height 12
type input "*"
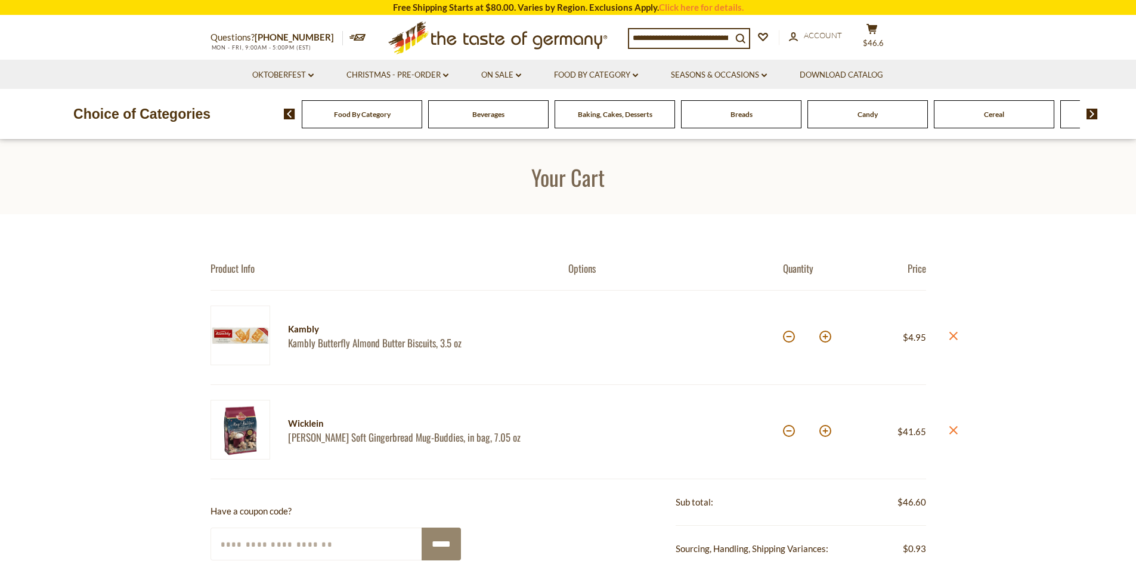
click at [828, 431] on button at bounding box center [826, 431] width 12 height 12
type input "*"
click at [596, 117] on span "Baking, Cakes, Desserts" at bounding box center [615, 114] width 75 height 9
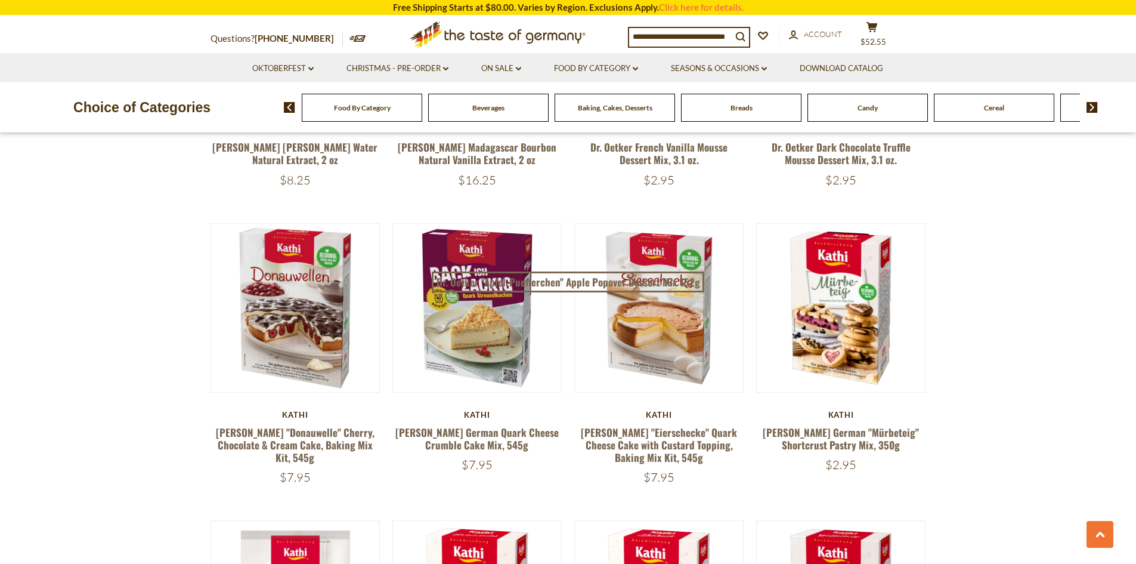
scroll to position [895, 0]
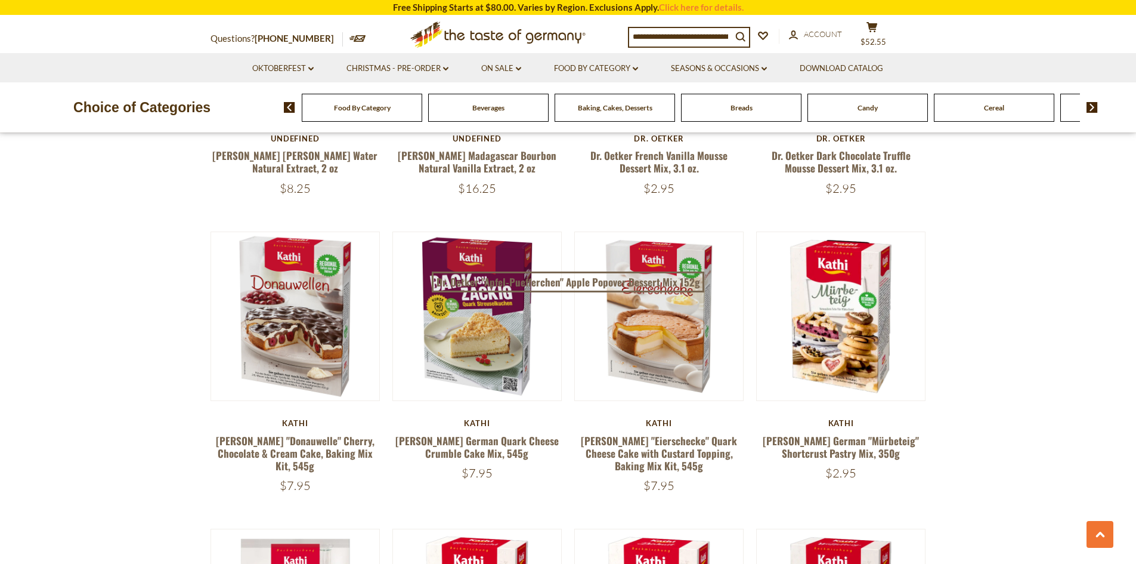
click at [1092, 104] on img at bounding box center [1092, 107] width 11 height 11
click at [908, 107] on span "Chocolate & Marzipan" at bounding box center [899, 107] width 71 height 9
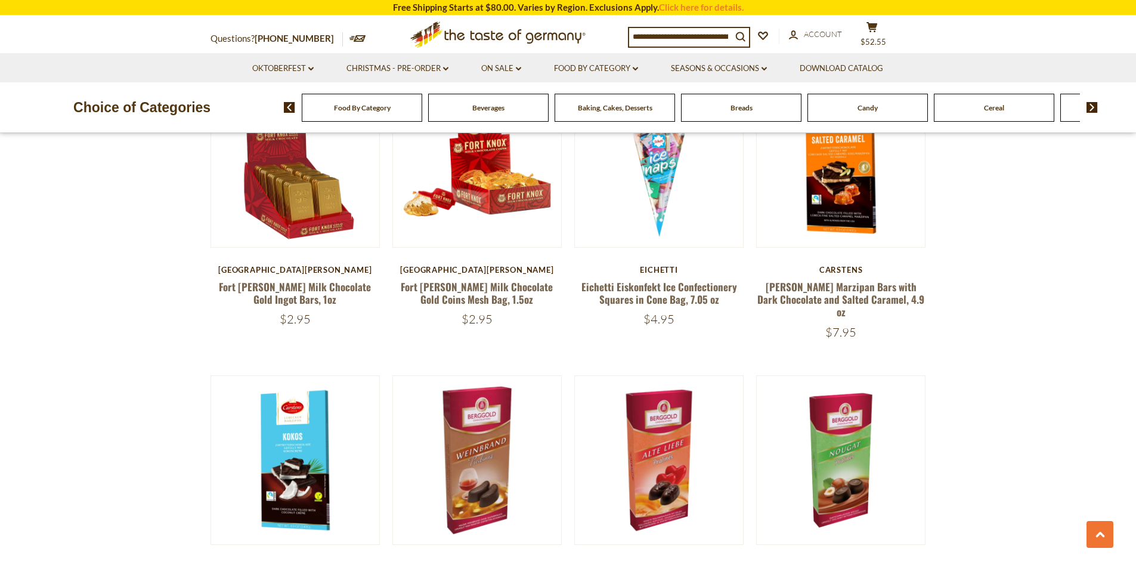
scroll to position [1014, 0]
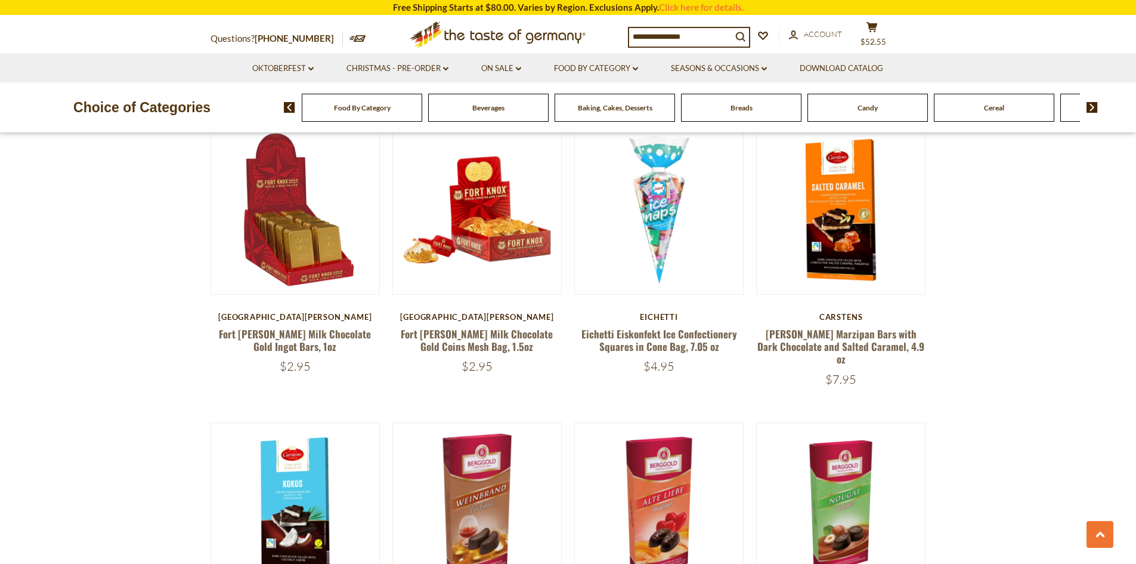
click at [422, 114] on div "Candy" at bounding box center [362, 108] width 120 height 28
click at [870, 107] on span "Candy" at bounding box center [868, 107] width 20 height 9
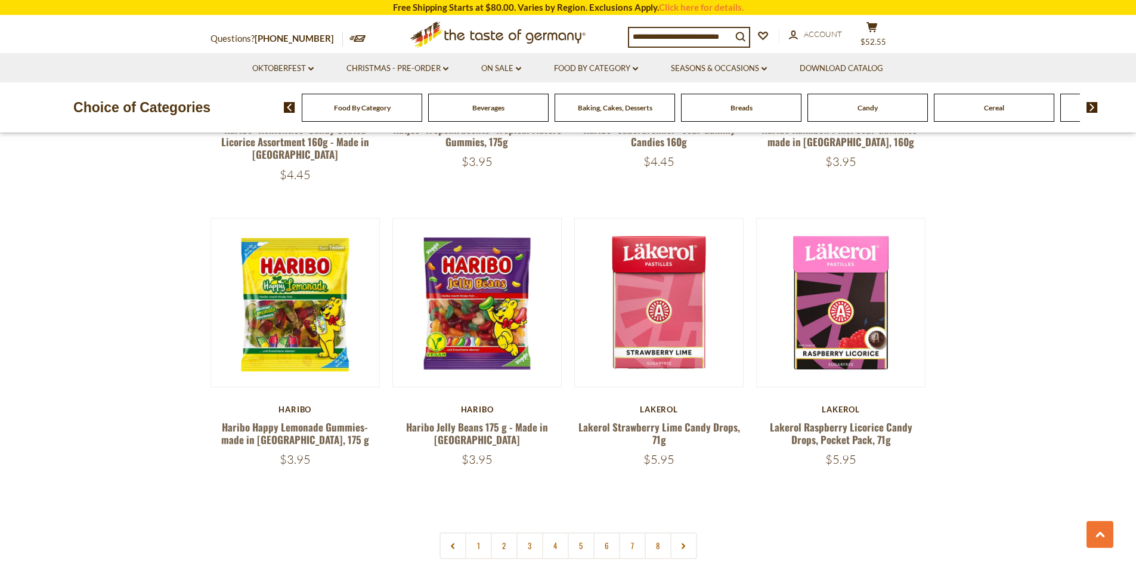
scroll to position [2744, 0]
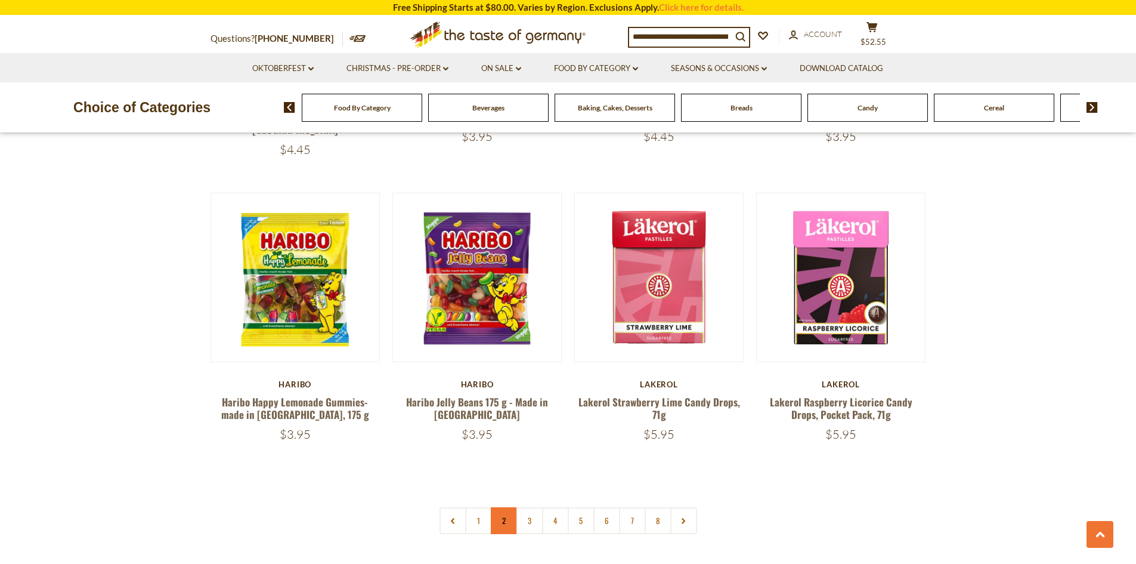
click at [504, 507] on link "2" at bounding box center [504, 520] width 27 height 27
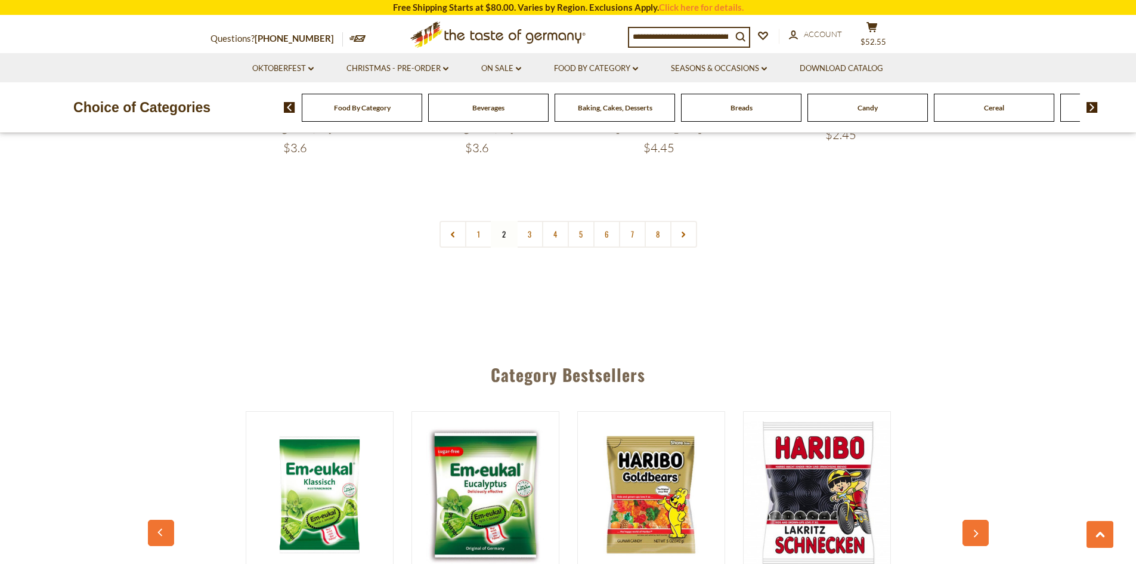
scroll to position [3007, 0]
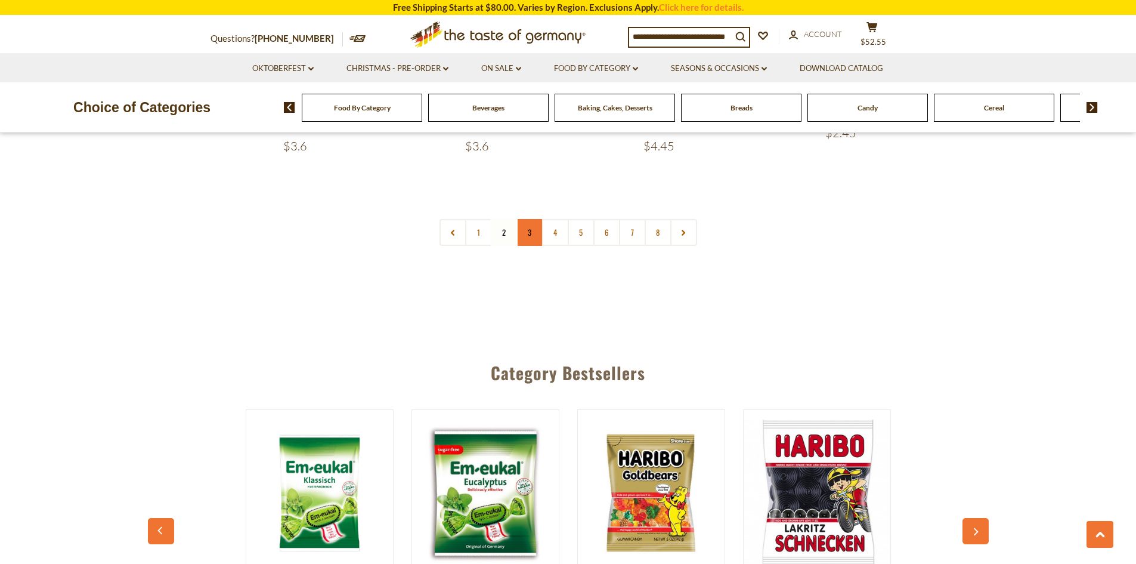
click at [526, 219] on link "3" at bounding box center [530, 232] width 27 height 27
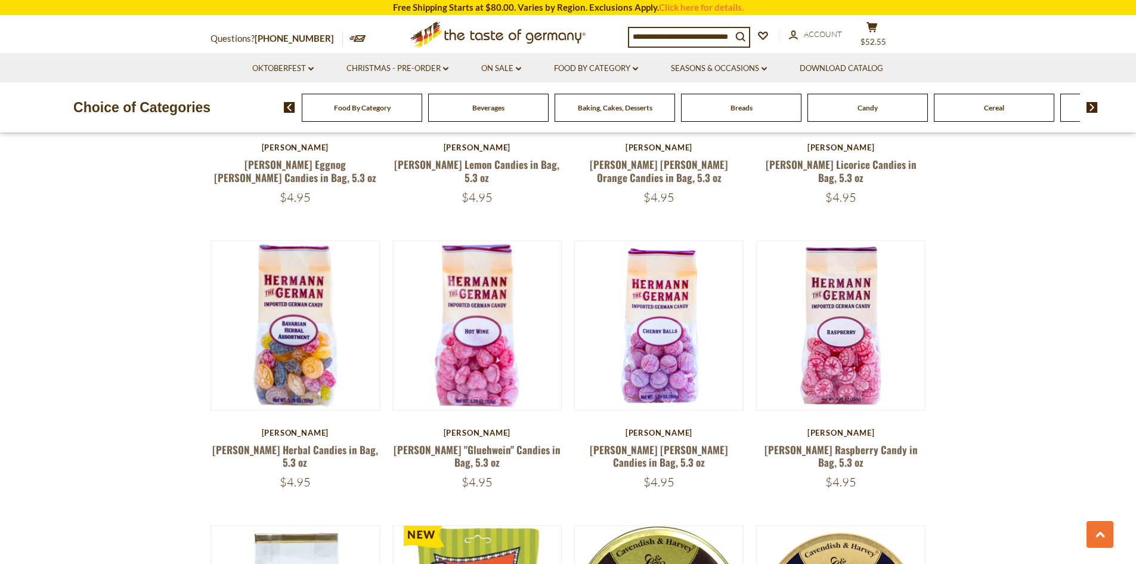
scroll to position [1516, 0]
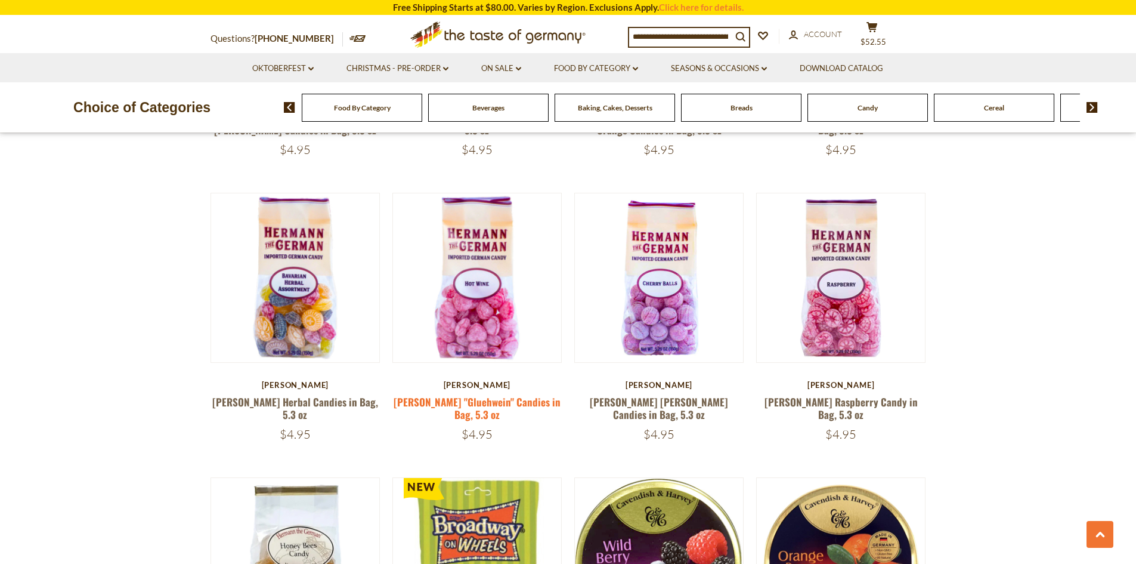
click at [473, 400] on link "Hermann Bavarian "Gluehwein" Candies in Bag, 5.3 oz" at bounding box center [477, 407] width 167 height 27
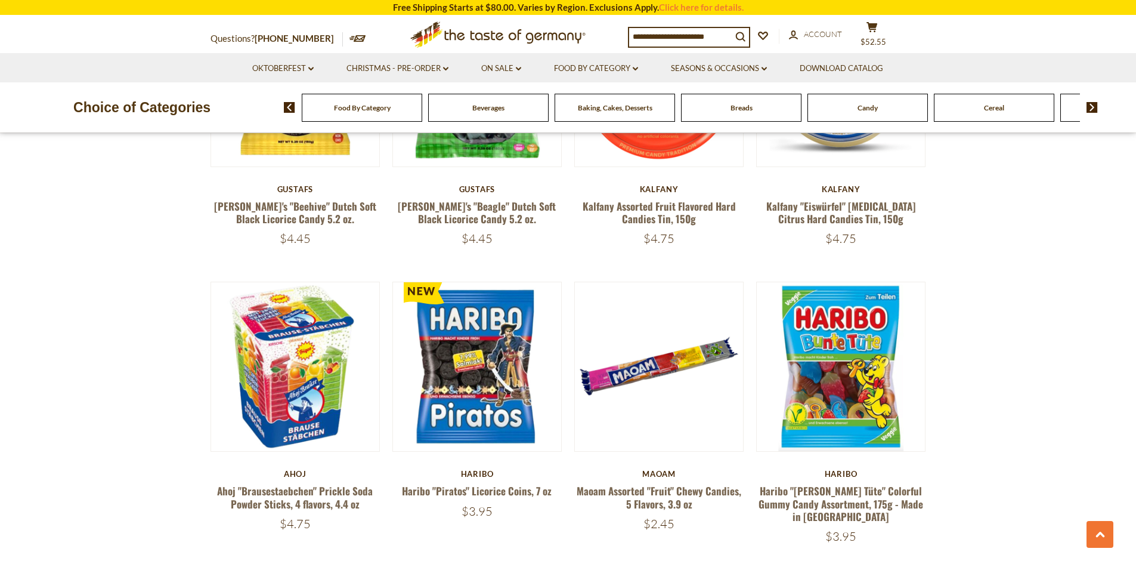
scroll to position [2649, 0]
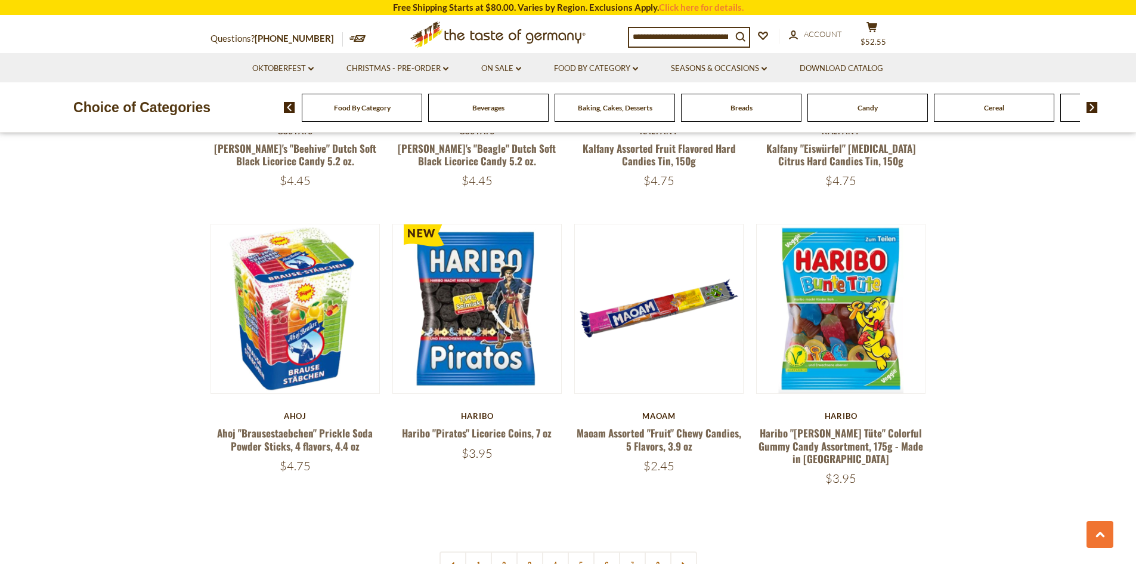
click at [287, 110] on img at bounding box center [289, 107] width 11 height 11
click at [333, 116] on div "Food By Category" at bounding box center [362, 108] width 120 height 28
click at [360, 110] on span "Food By Category" at bounding box center [362, 107] width 57 height 9
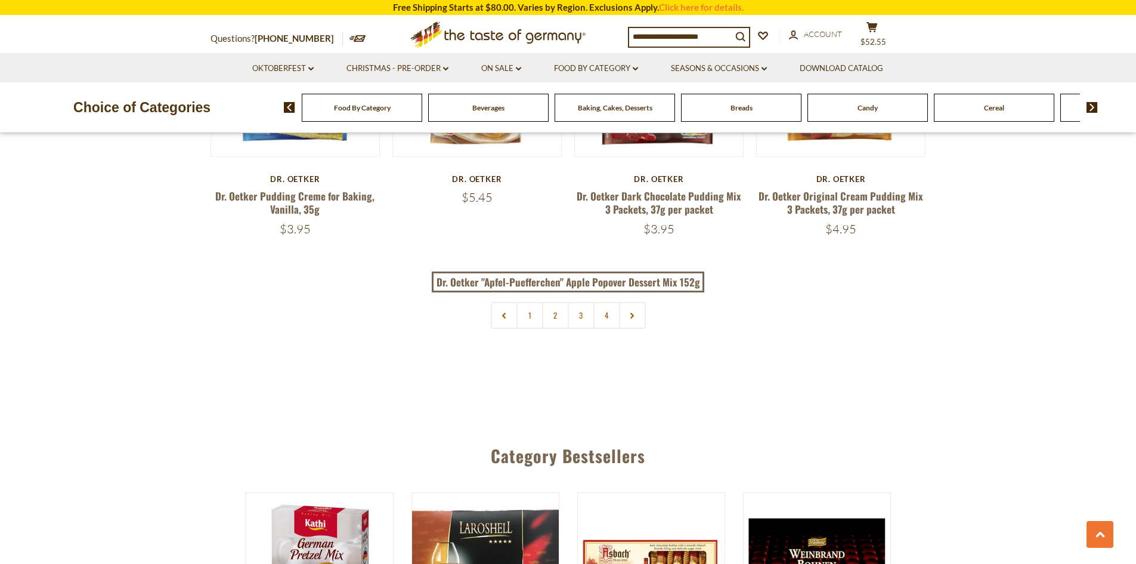
scroll to position [2624, 0]
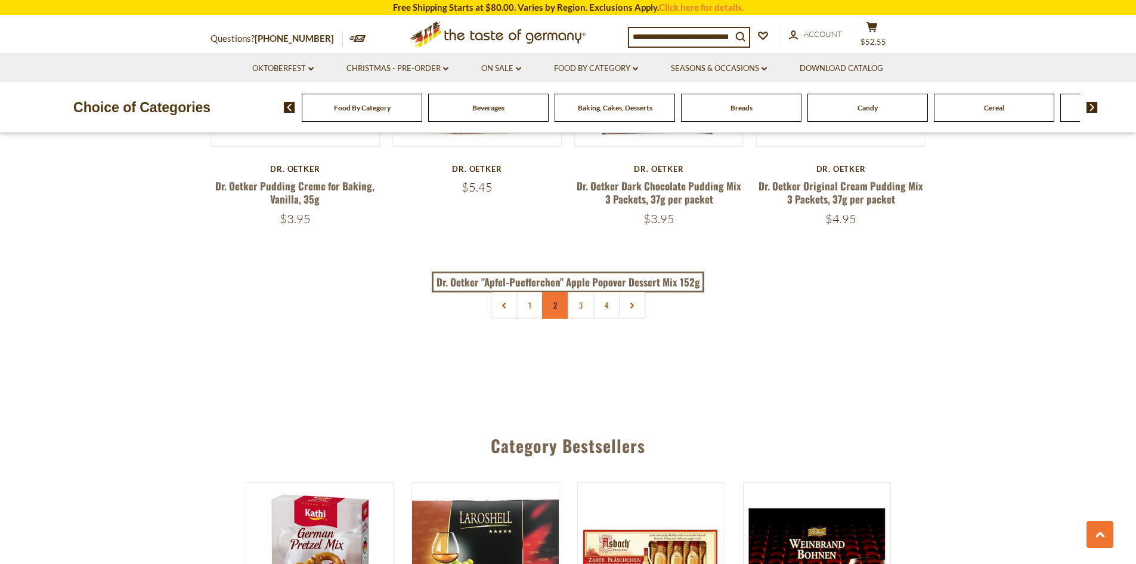
click at [565, 294] on link "2" at bounding box center [555, 305] width 27 height 27
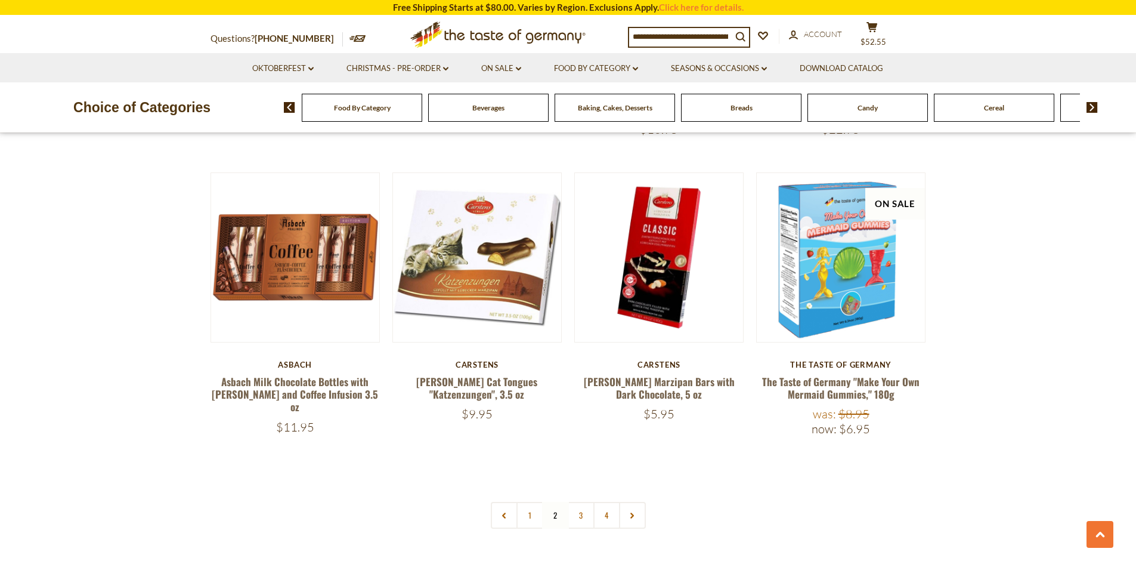
scroll to position [2543, 0]
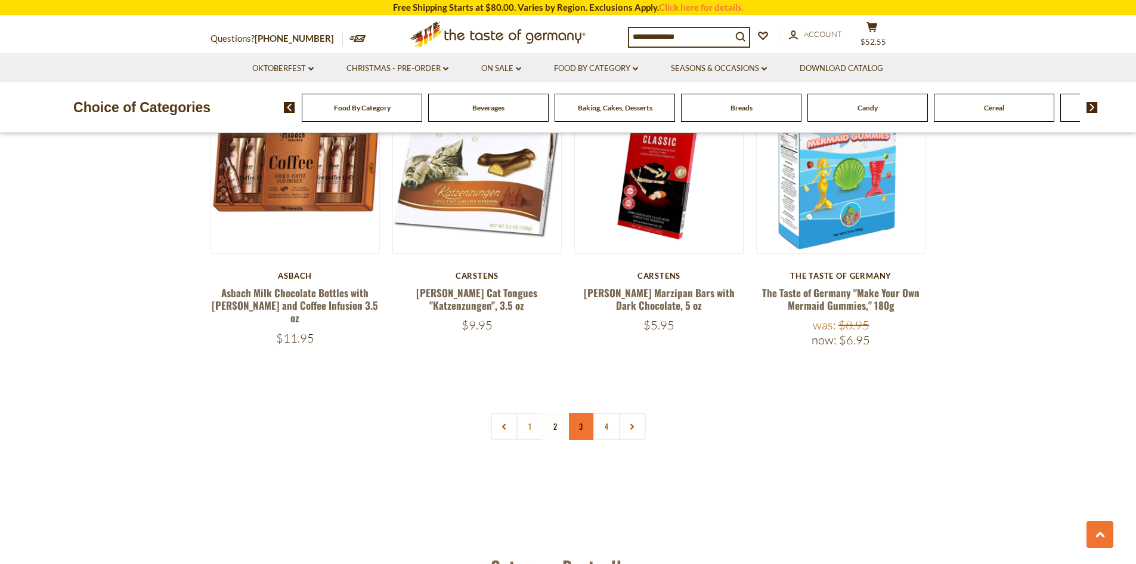
click at [579, 413] on link "3" at bounding box center [581, 426] width 27 height 27
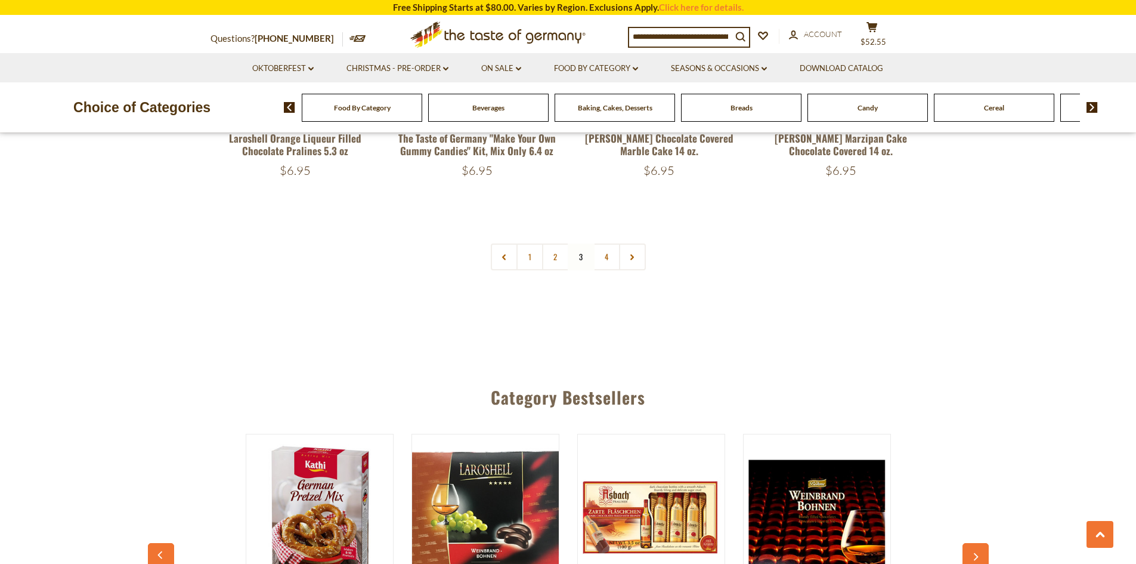
scroll to position [2663, 0]
click at [609, 243] on link "4" at bounding box center [606, 256] width 27 height 27
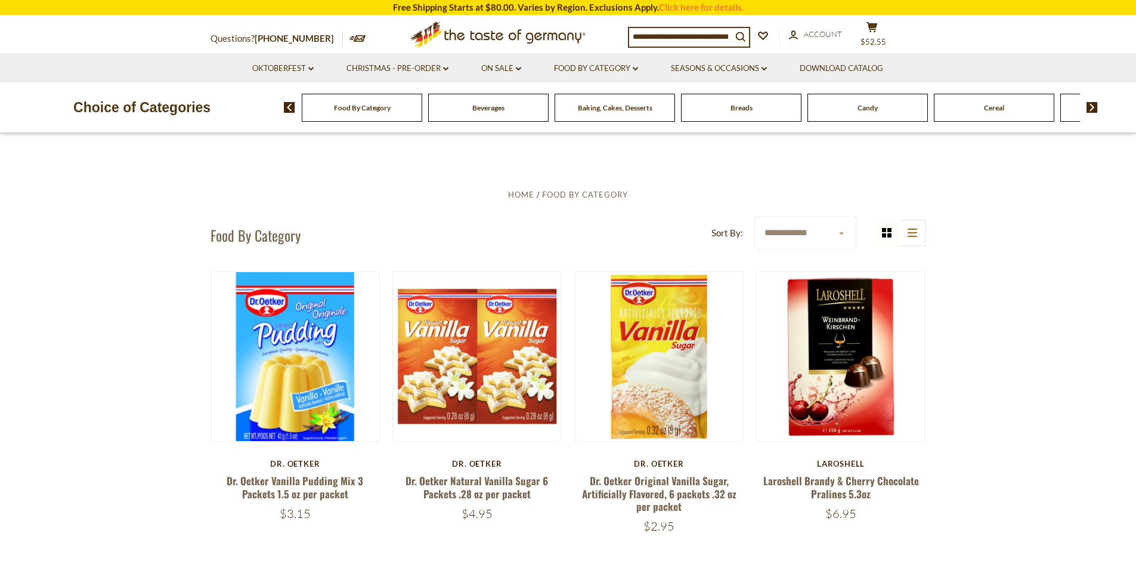
scroll to position [0, 0]
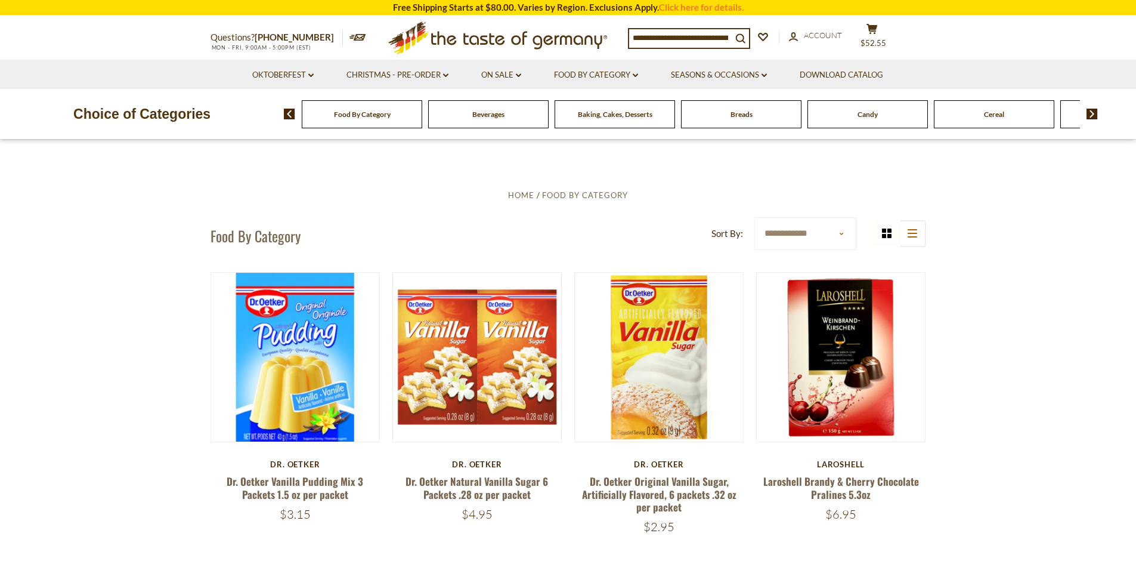
click at [1094, 113] on img at bounding box center [1092, 114] width 11 height 11
click at [966, 114] on span "Cookies" at bounding box center [963, 114] width 26 height 9
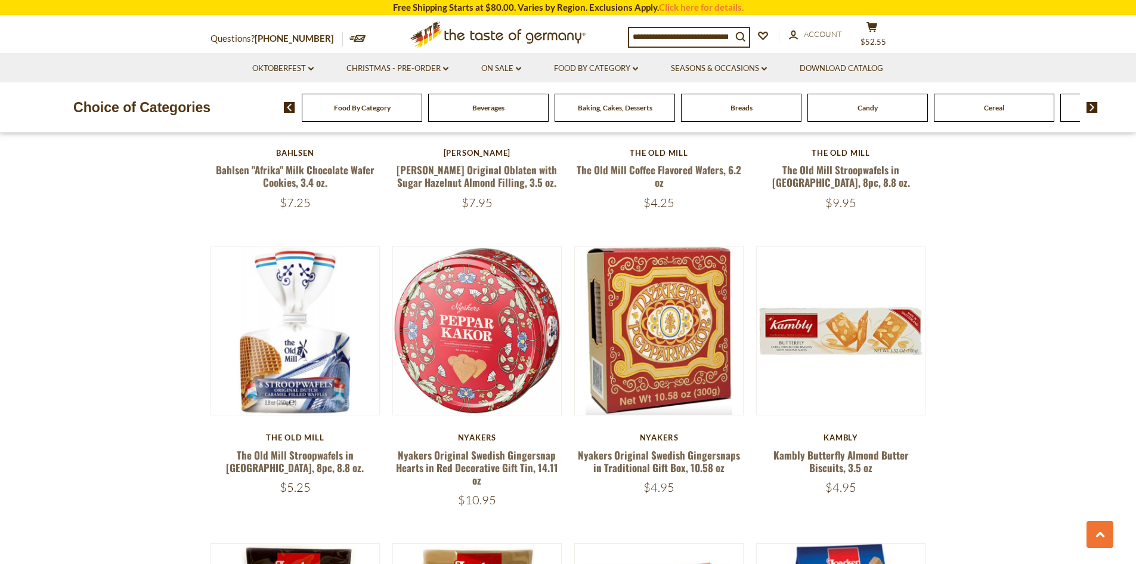
scroll to position [1491, 0]
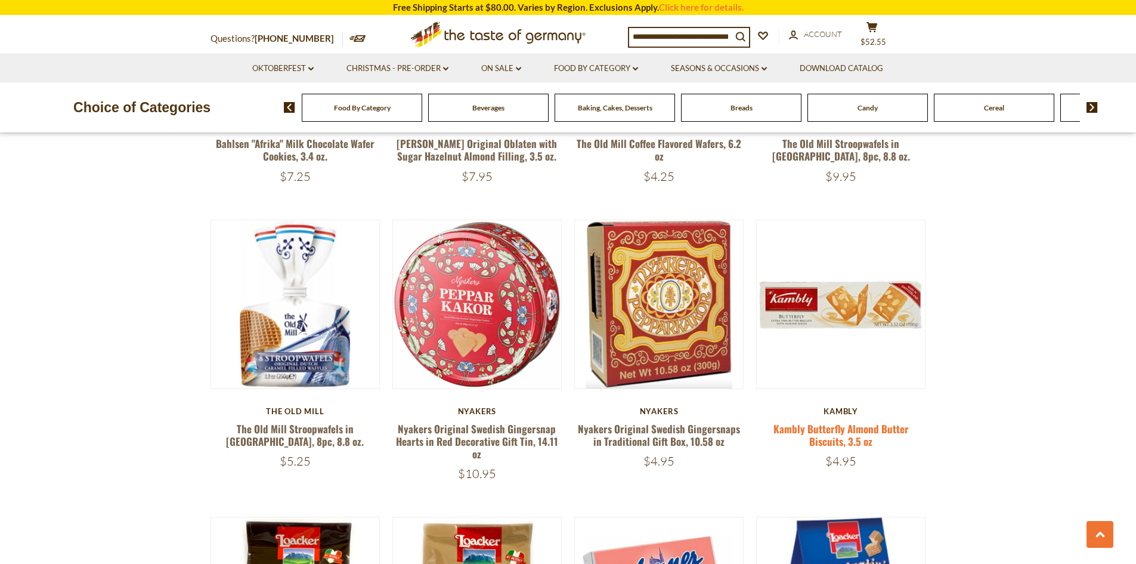
click at [858, 434] on link "Kambly Butterfly Almond Butter Biscuits, 3.5 oz" at bounding box center [841, 434] width 135 height 27
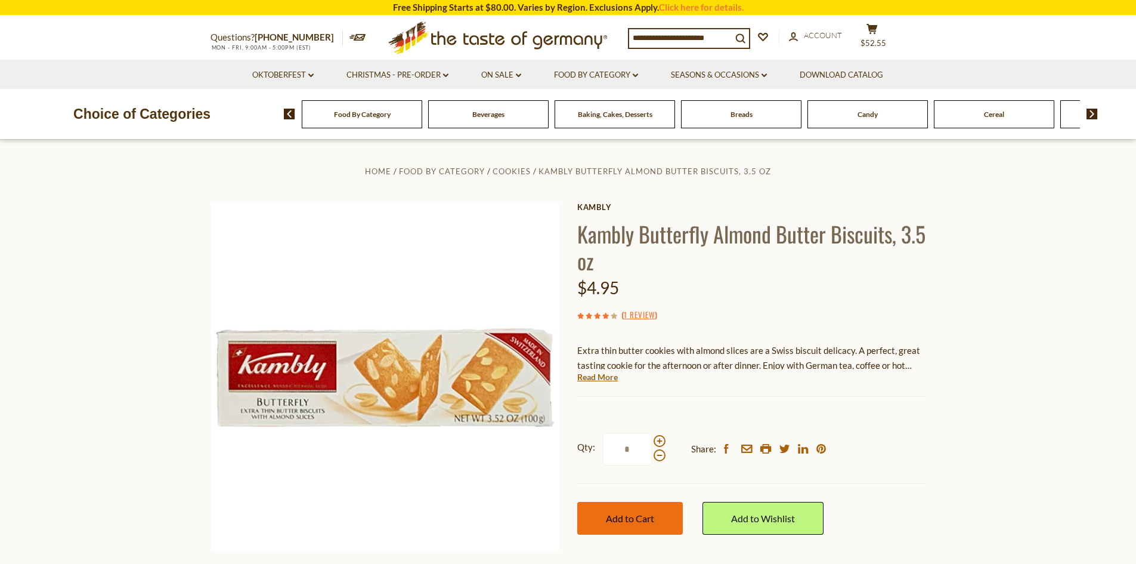
click at [619, 513] on span "Add to Cart" at bounding box center [630, 517] width 48 height 11
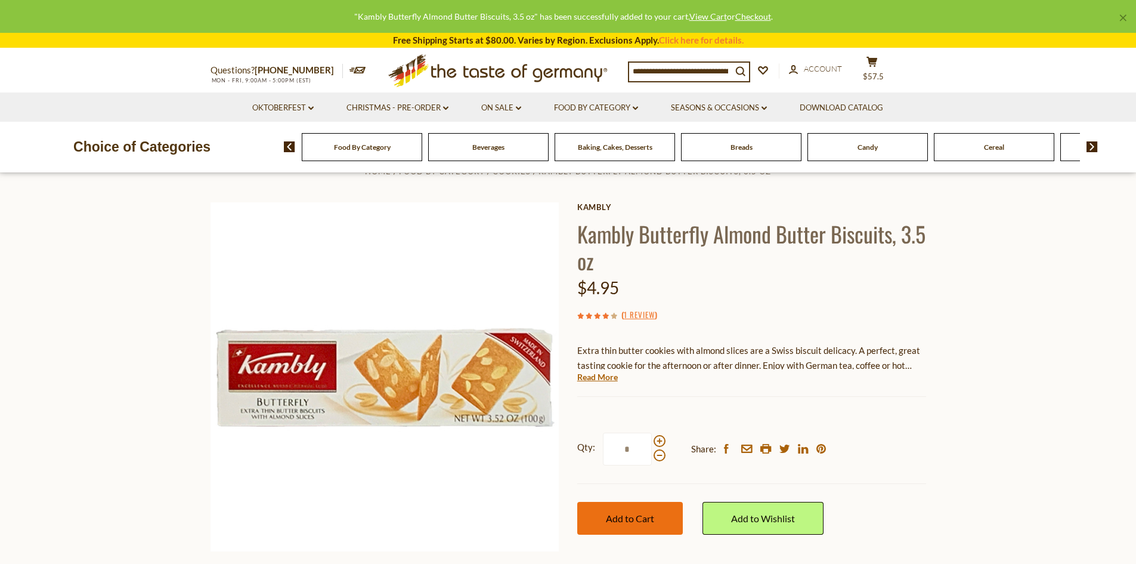
click at [655, 522] on button "Add to Cart" at bounding box center [630, 518] width 106 height 33
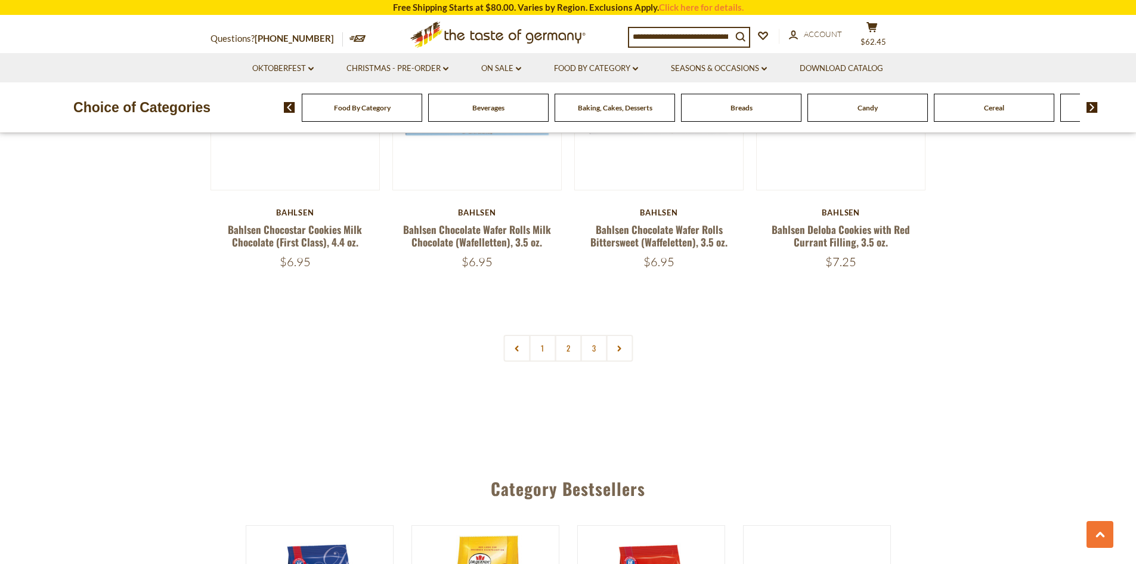
scroll to position [2863, 0]
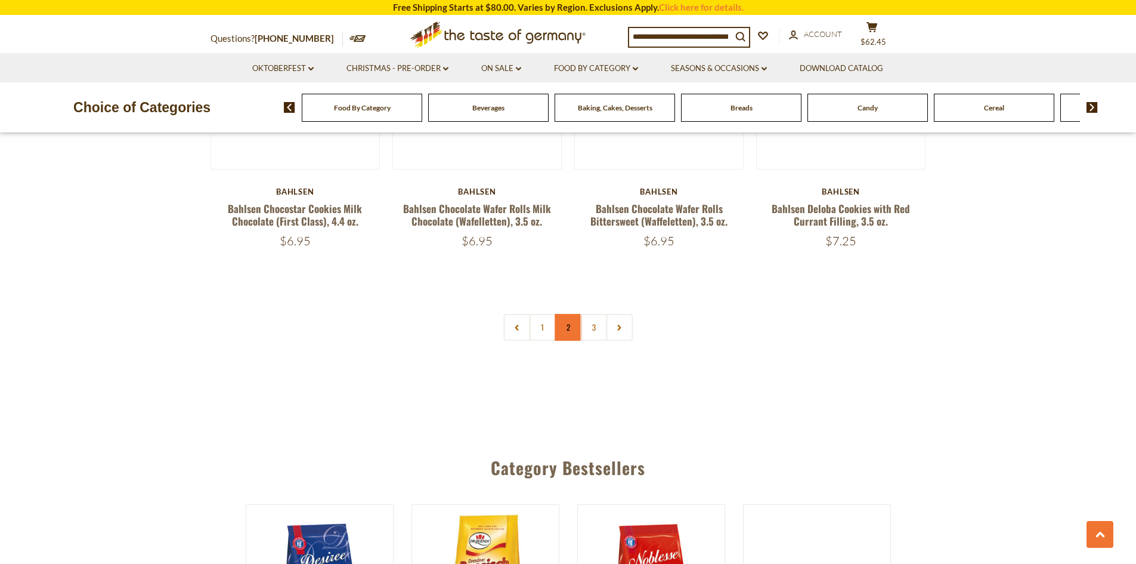
click at [573, 328] on link "2" at bounding box center [568, 327] width 27 height 27
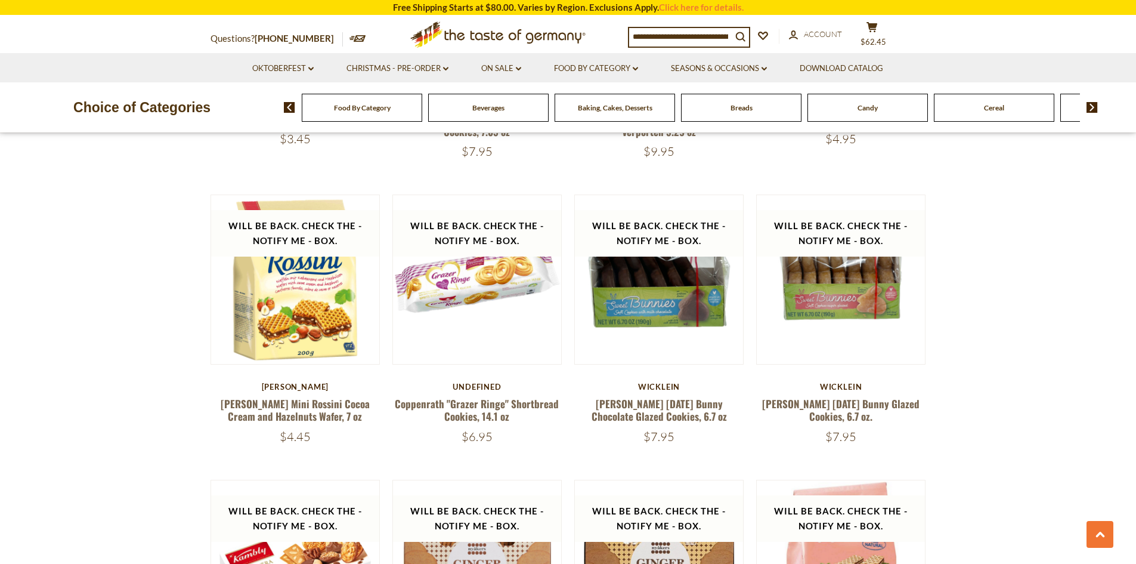
scroll to position [1217, 0]
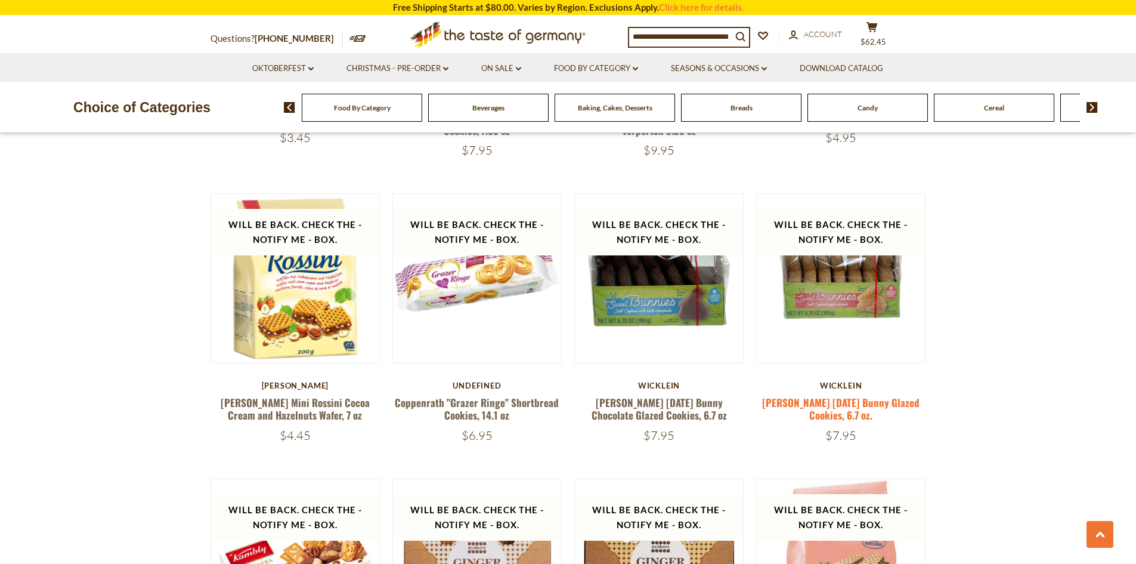
click at [837, 403] on link "Wicklein Easter Bunny Glazed Cookies, 6.7 oz." at bounding box center [840, 408] width 157 height 27
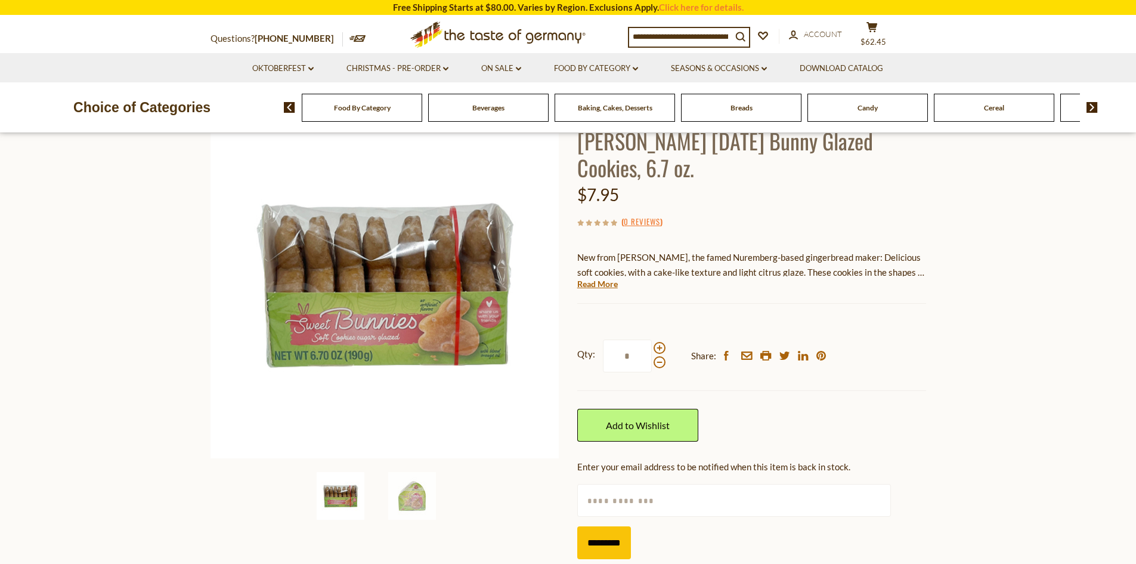
scroll to position [119, 0]
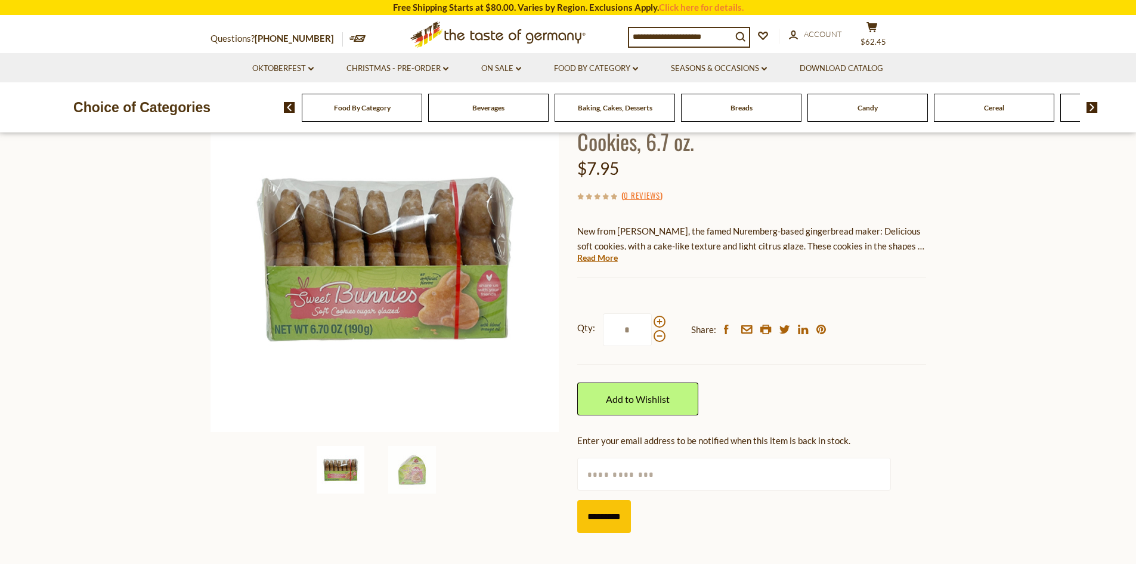
click at [625, 466] on input "text" at bounding box center [734, 473] width 314 height 33
type input "**********"
click at [628, 517] on input "*********" at bounding box center [604, 516] width 54 height 33
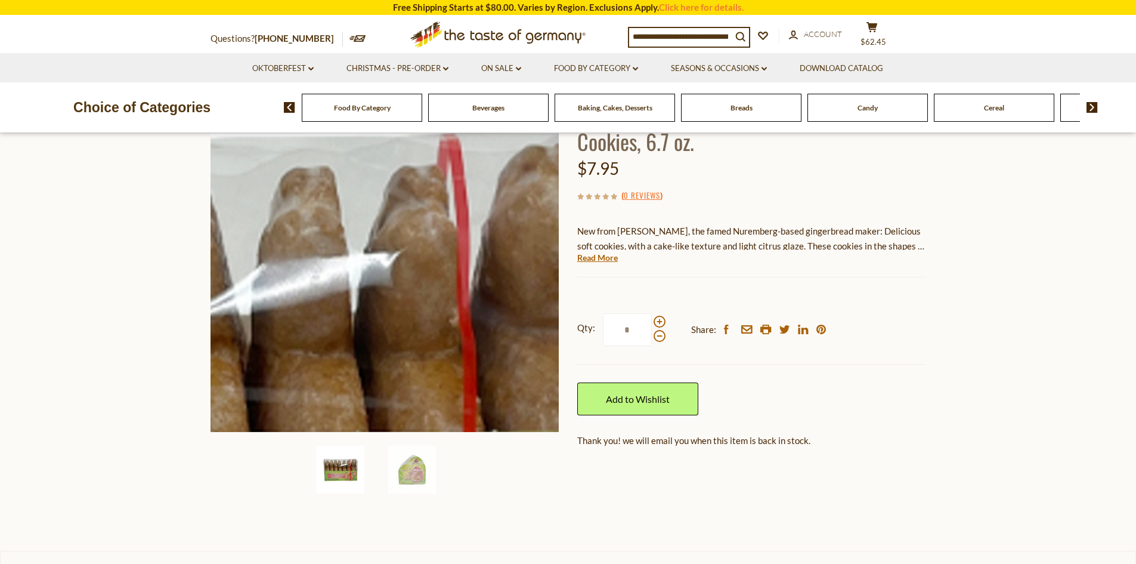
scroll to position [179, 0]
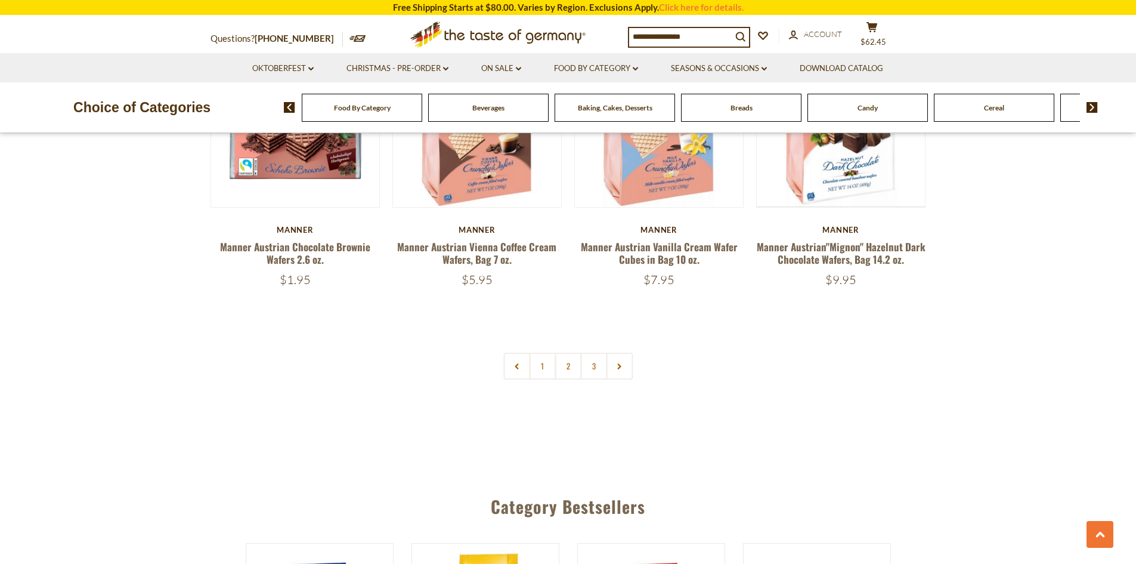
scroll to position [2888, 0]
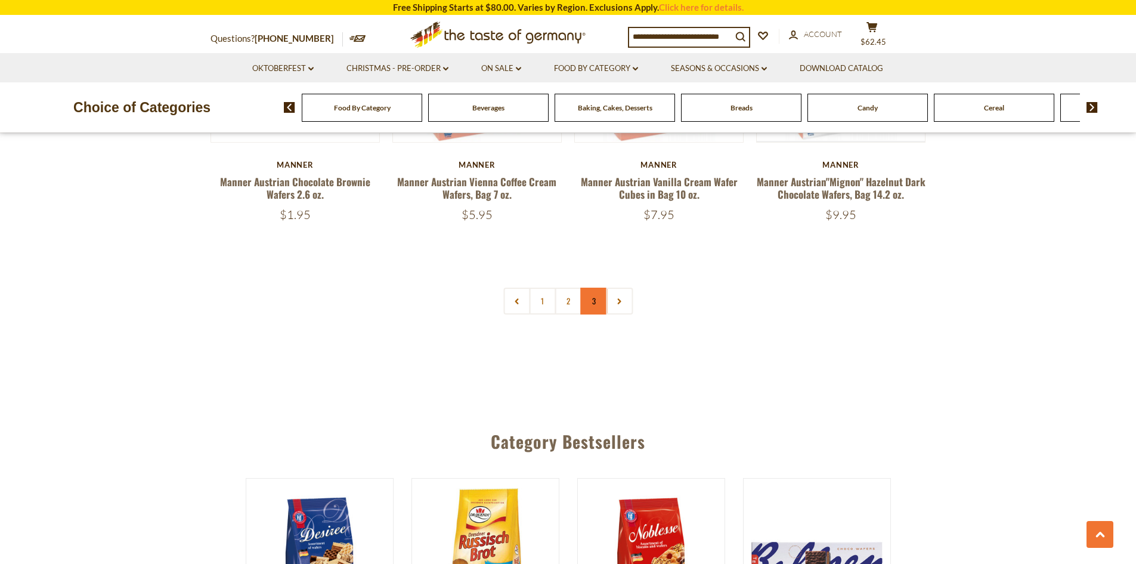
click at [592, 291] on link "3" at bounding box center [593, 300] width 27 height 27
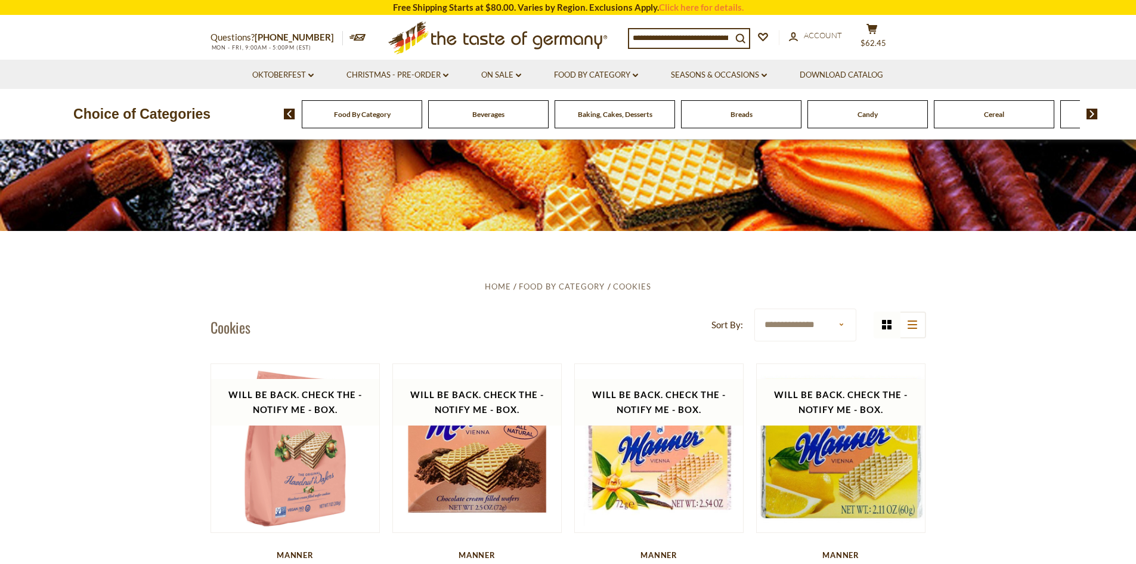
scroll to position [0, 0]
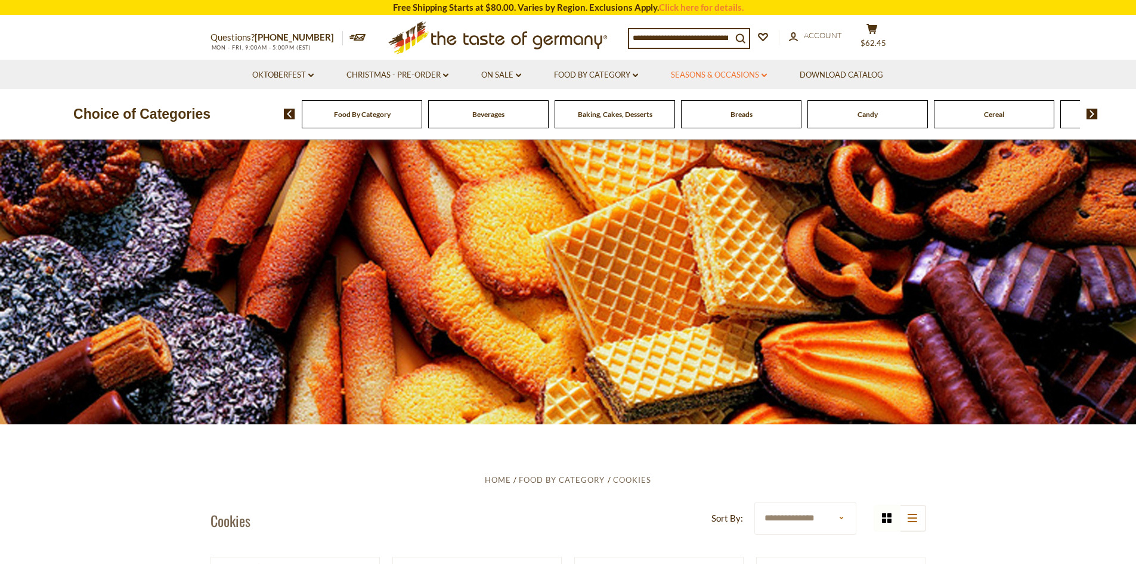
click at [748, 73] on link "Seasons & Occasions dropdown_arrow" at bounding box center [719, 75] width 96 height 13
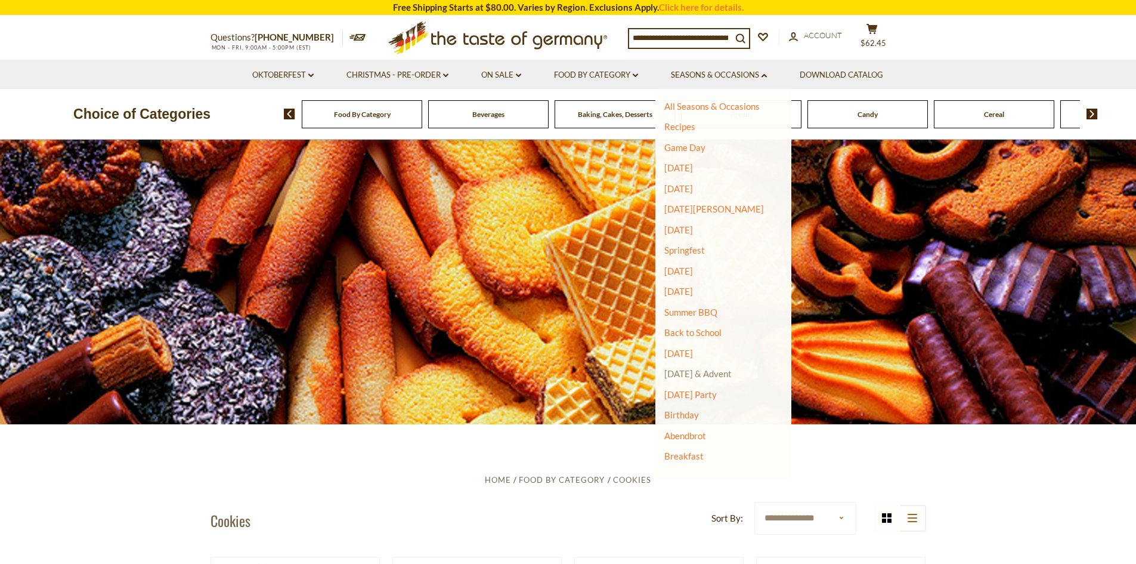
click at [710, 373] on link "[DATE] & Advent" at bounding box center [697, 373] width 67 height 11
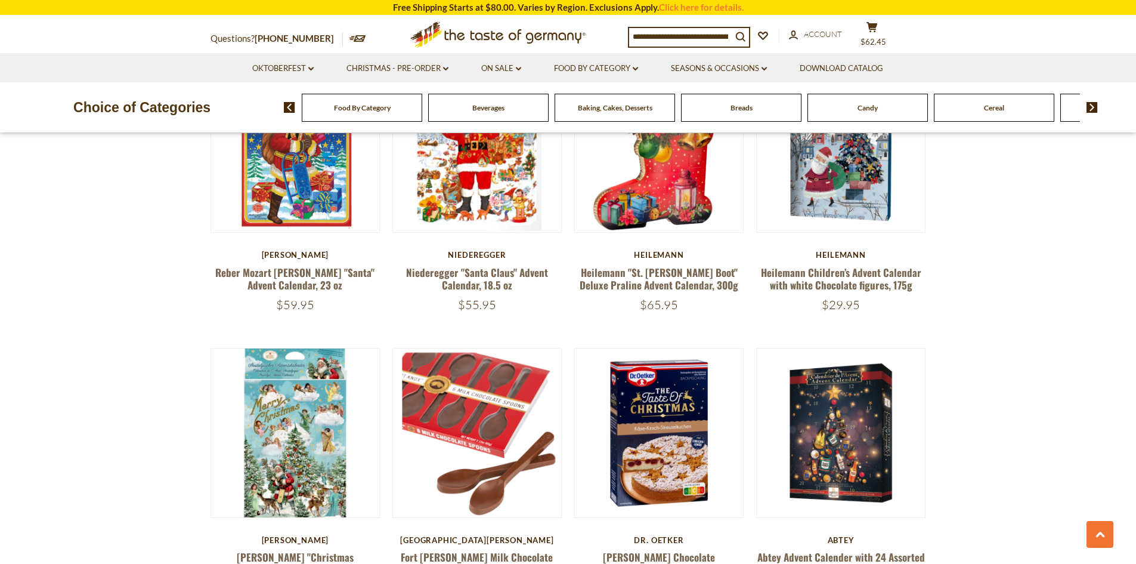
scroll to position [2446, 0]
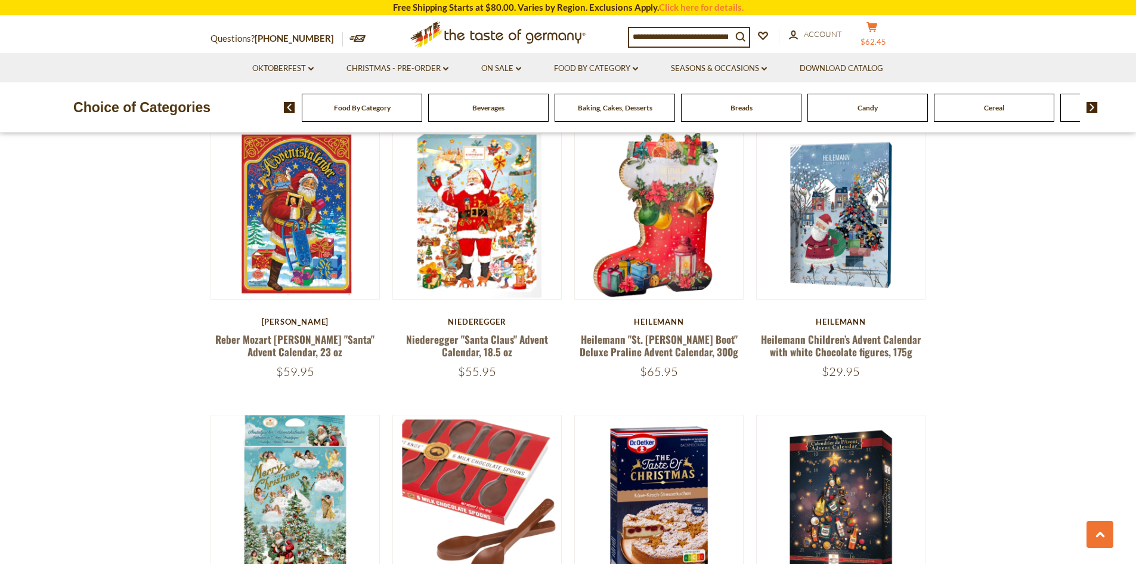
click at [877, 29] on icon at bounding box center [872, 27] width 11 height 10
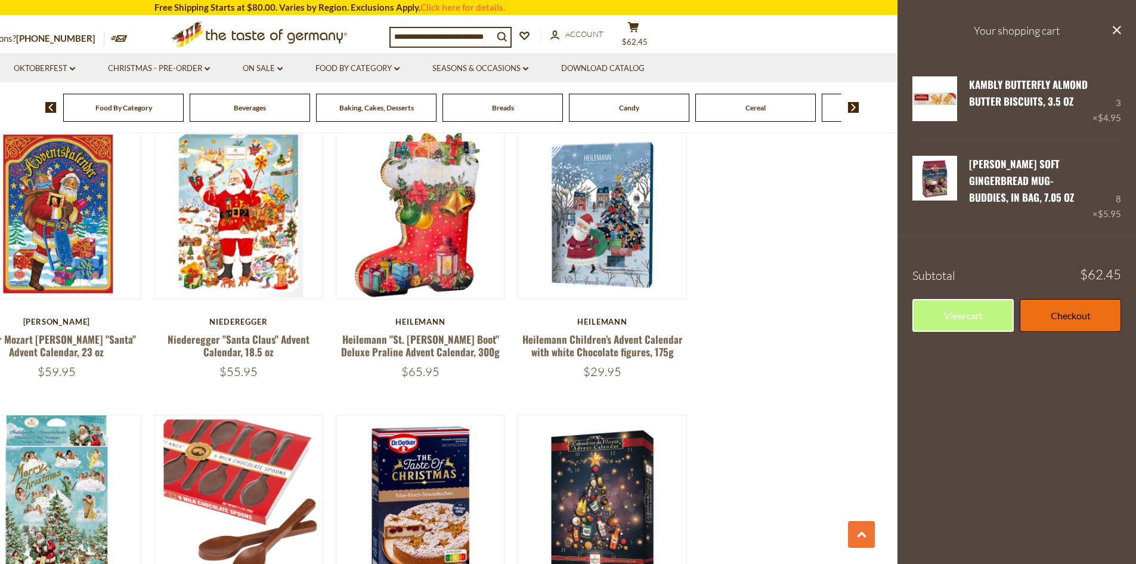
click at [1080, 299] on link "Checkout" at bounding box center [1070, 315] width 101 height 33
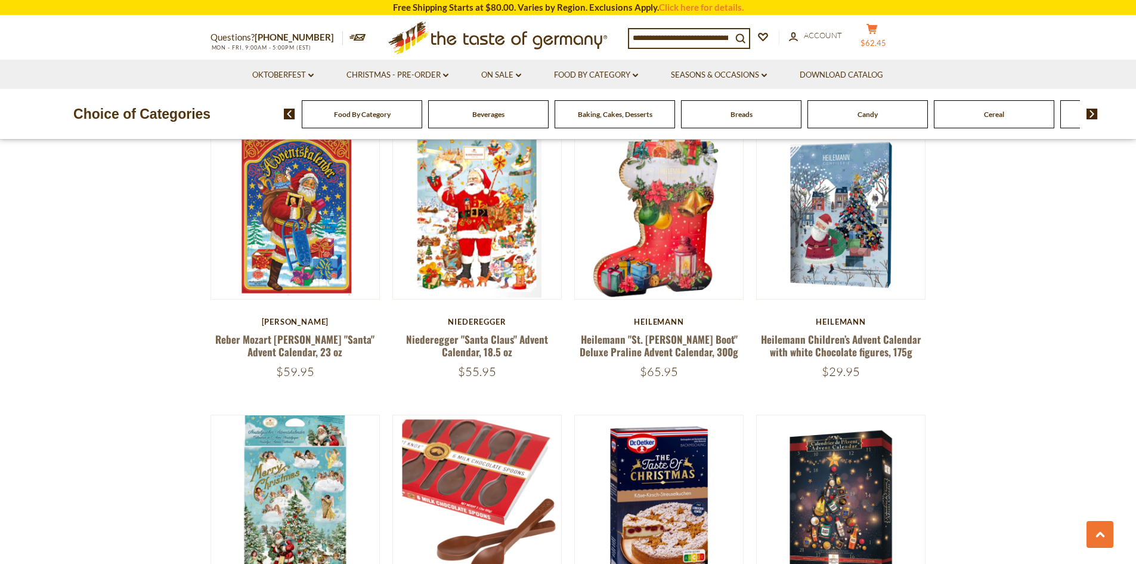
click at [877, 31] on icon at bounding box center [872, 29] width 11 height 10
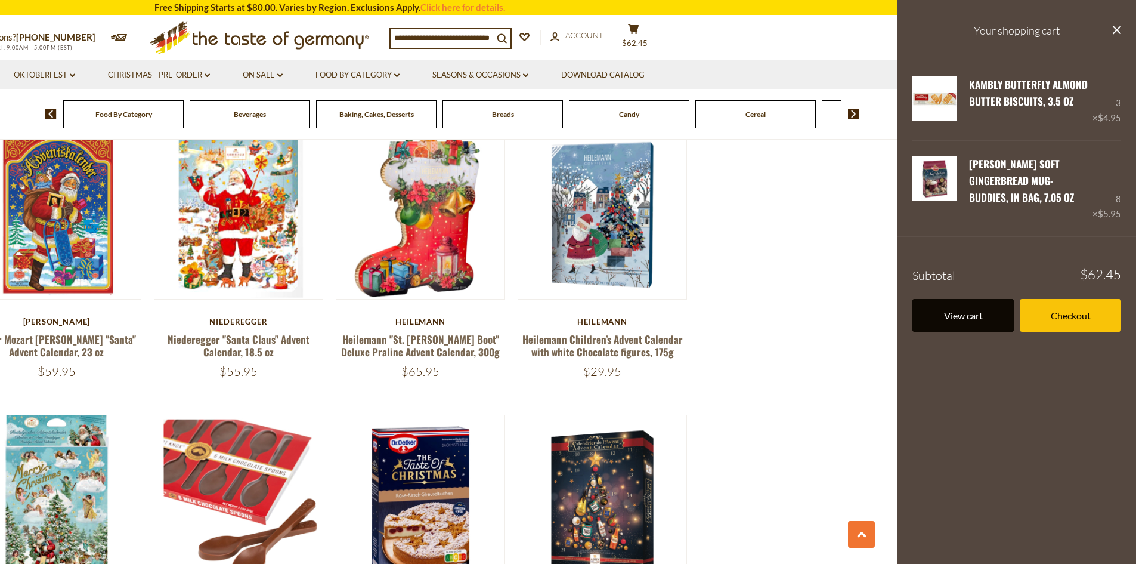
click at [989, 299] on link "View cart" at bounding box center [963, 315] width 101 height 33
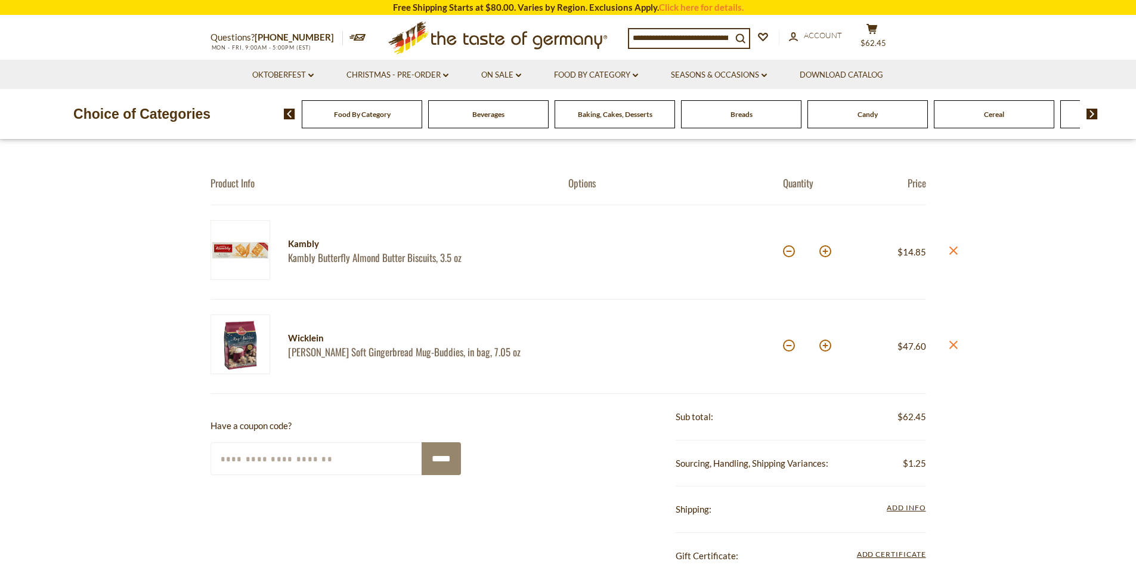
scroll to position [119, 0]
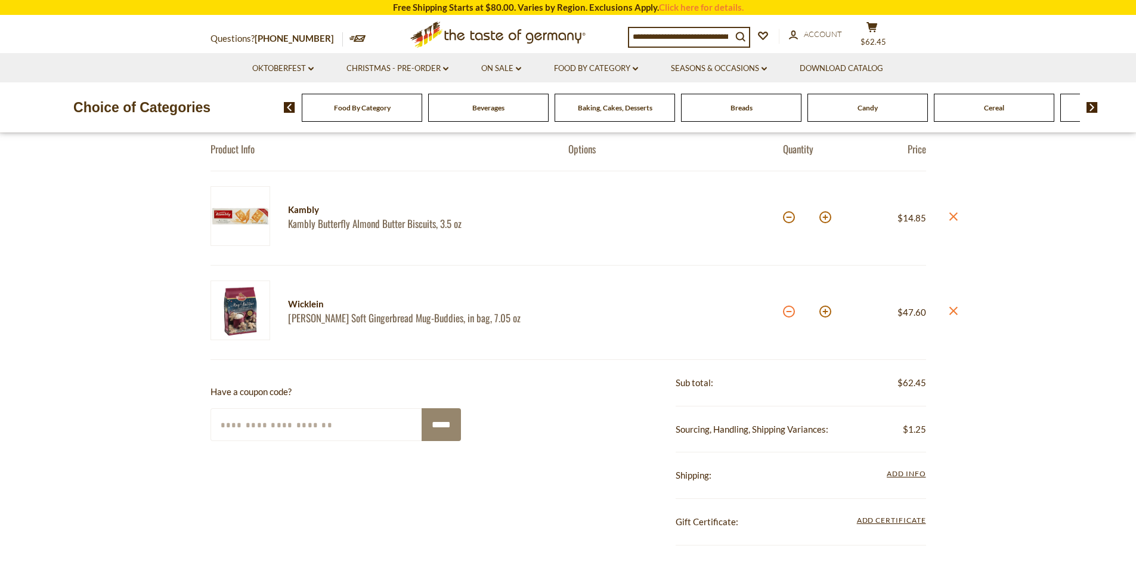
click at [789, 309] on button at bounding box center [789, 311] width 12 height 12
type input "*"
click at [897, 473] on span "Add Info" at bounding box center [906, 473] width 39 height 9
click at [911, 473] on span "Add Info" at bounding box center [906, 473] width 39 height 9
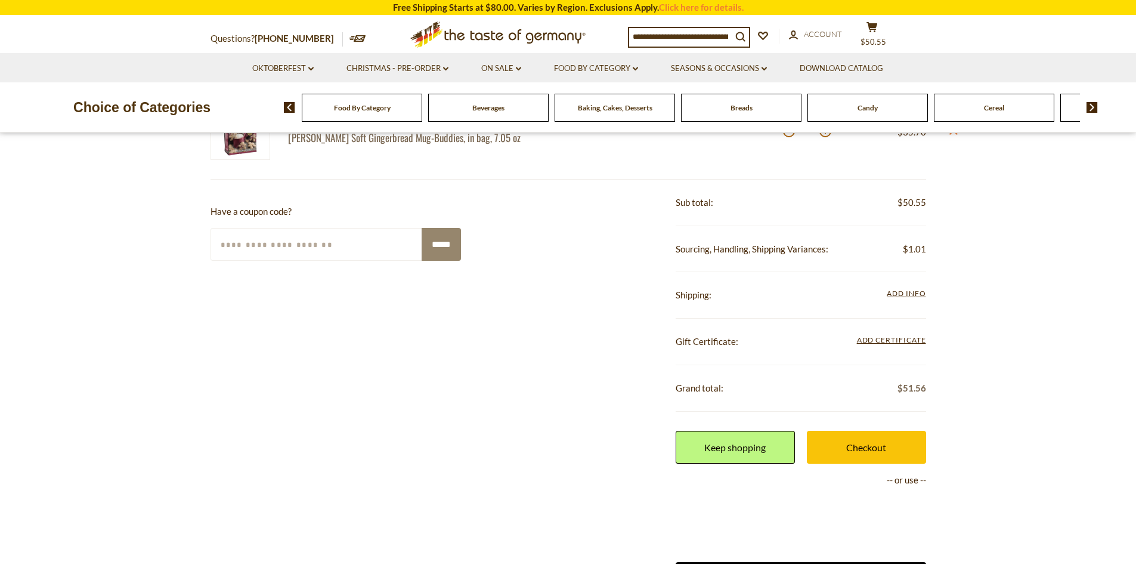
scroll to position [298, 0]
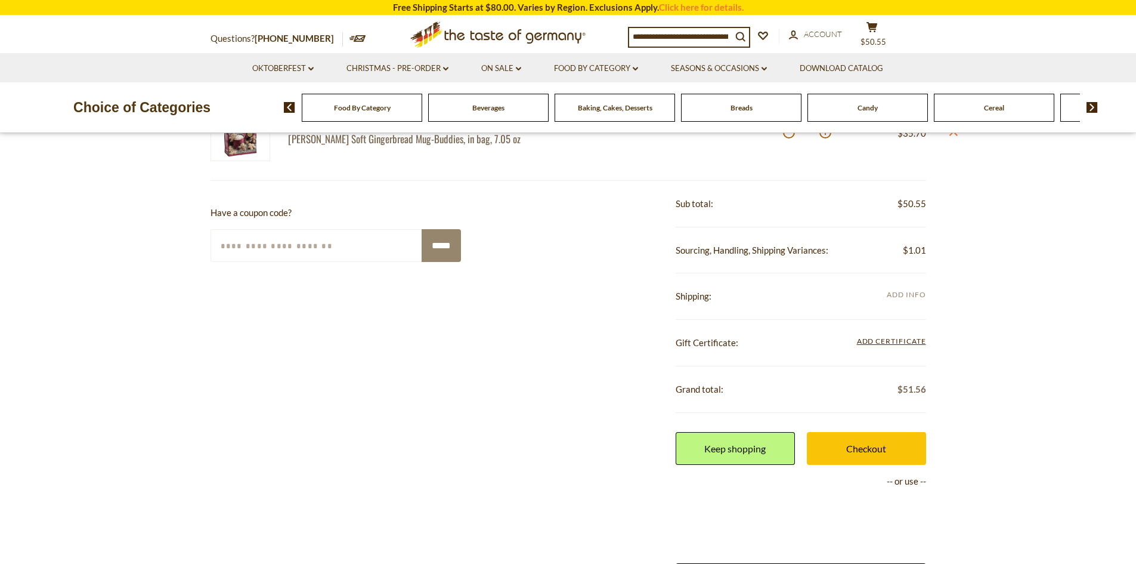
click at [908, 298] on span "Add Info" at bounding box center [906, 294] width 39 height 9
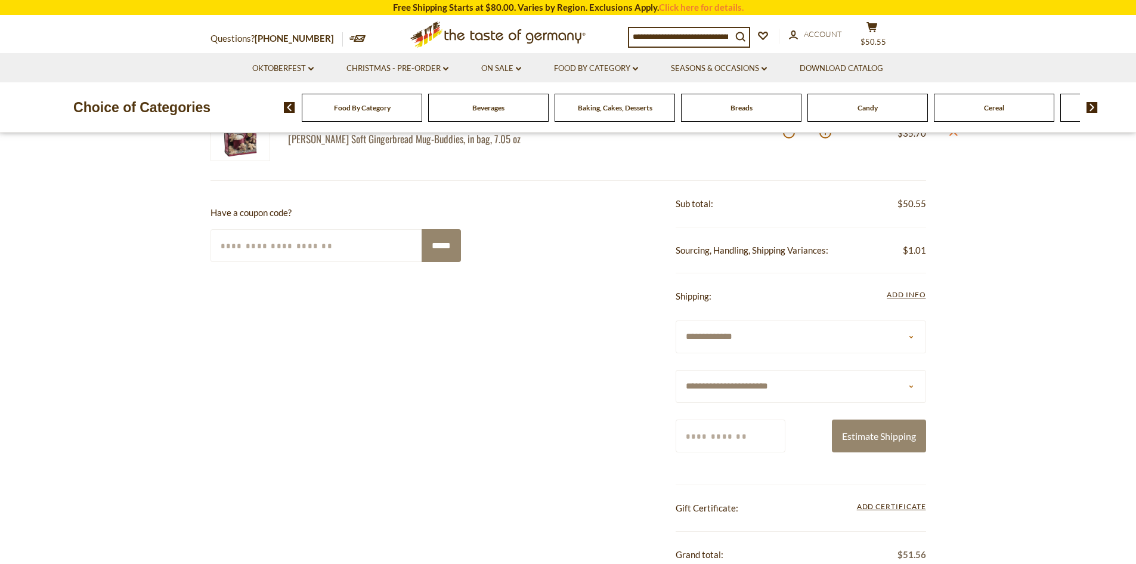
click at [775, 341] on select "**********" at bounding box center [801, 336] width 251 height 33
click at [767, 396] on select "**********" at bounding box center [801, 386] width 251 height 33
select select "**"
click at [676, 370] on select "**********" at bounding box center [801, 386] width 251 height 33
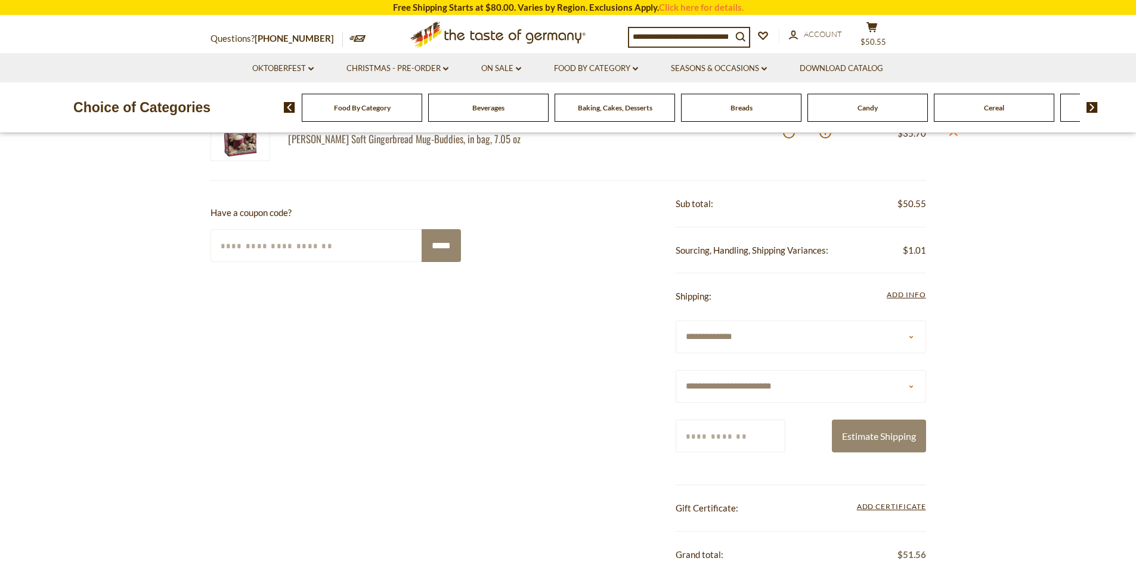
click at [743, 443] on input "Zip/Postcode" at bounding box center [731, 435] width 110 height 33
type input "*****"
click at [860, 443] on button "Estimate Shipping" at bounding box center [879, 435] width 94 height 33
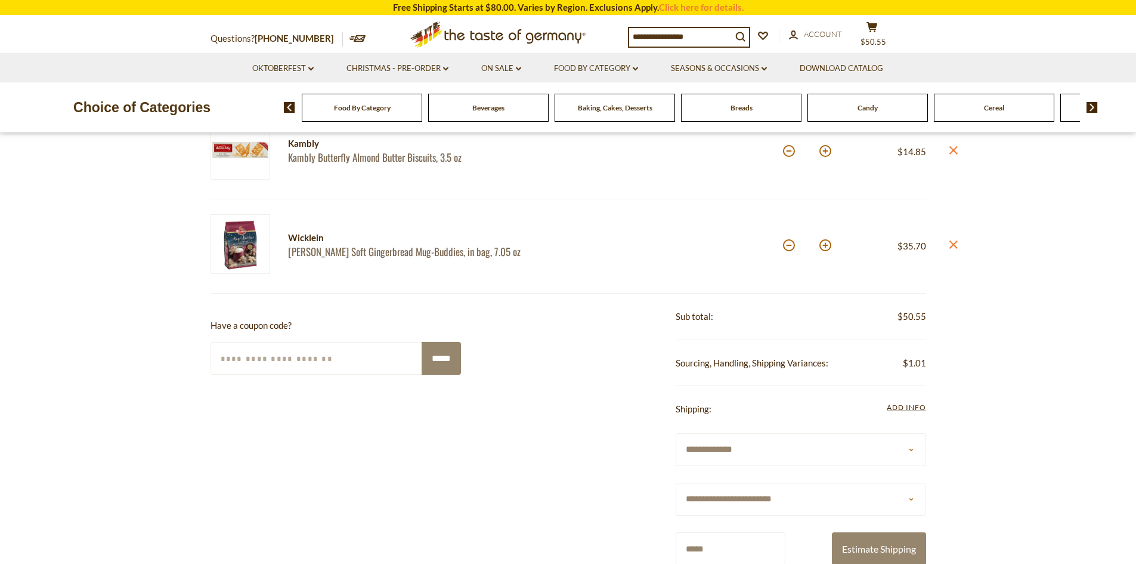
scroll to position [179, 0]
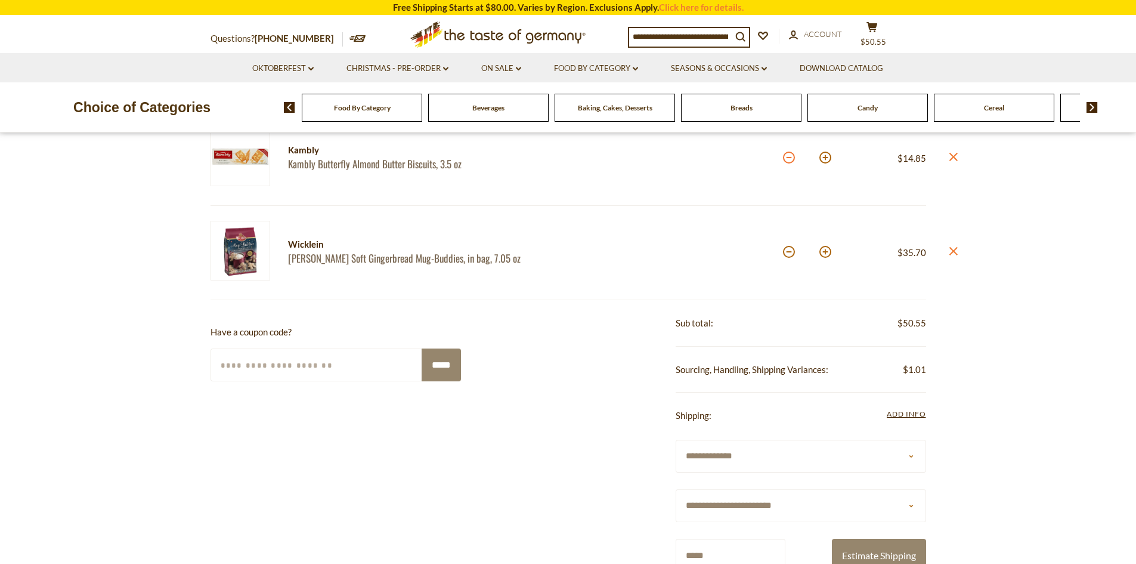
click at [790, 157] on button at bounding box center [789, 158] width 12 height 12
type input "*"
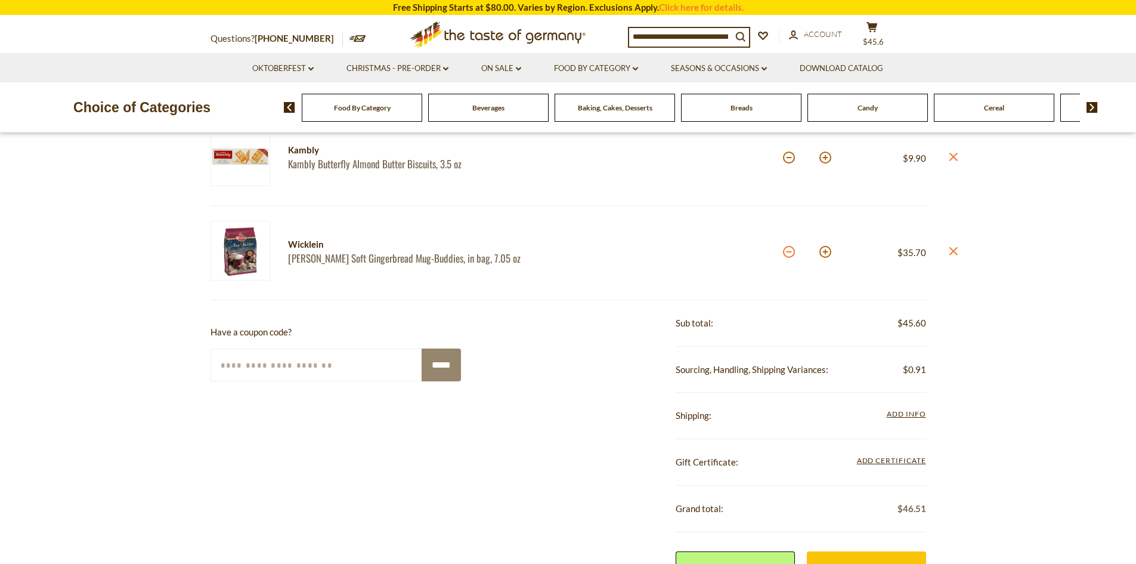
click at [786, 252] on button at bounding box center [789, 252] width 12 height 12
type input "*"
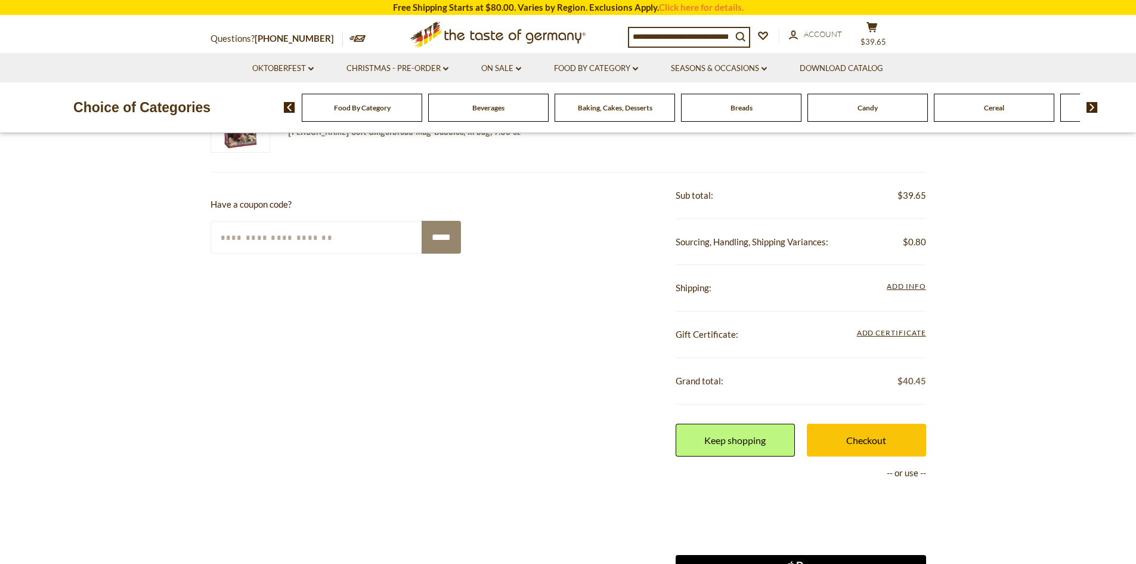
scroll to position [298, 0]
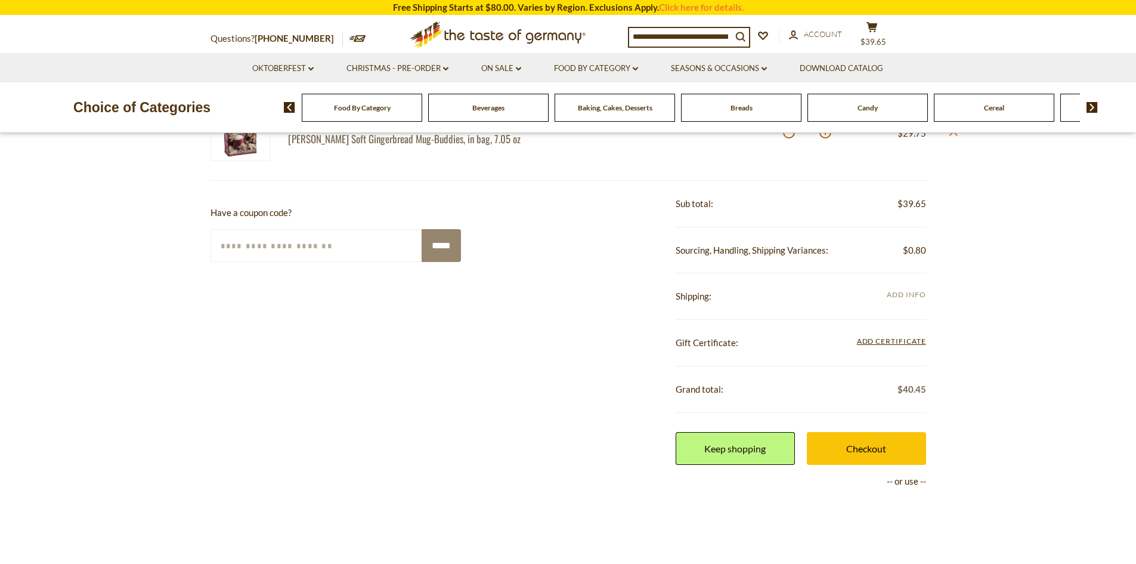
click at [899, 295] on span "Add Info" at bounding box center [906, 294] width 39 height 9
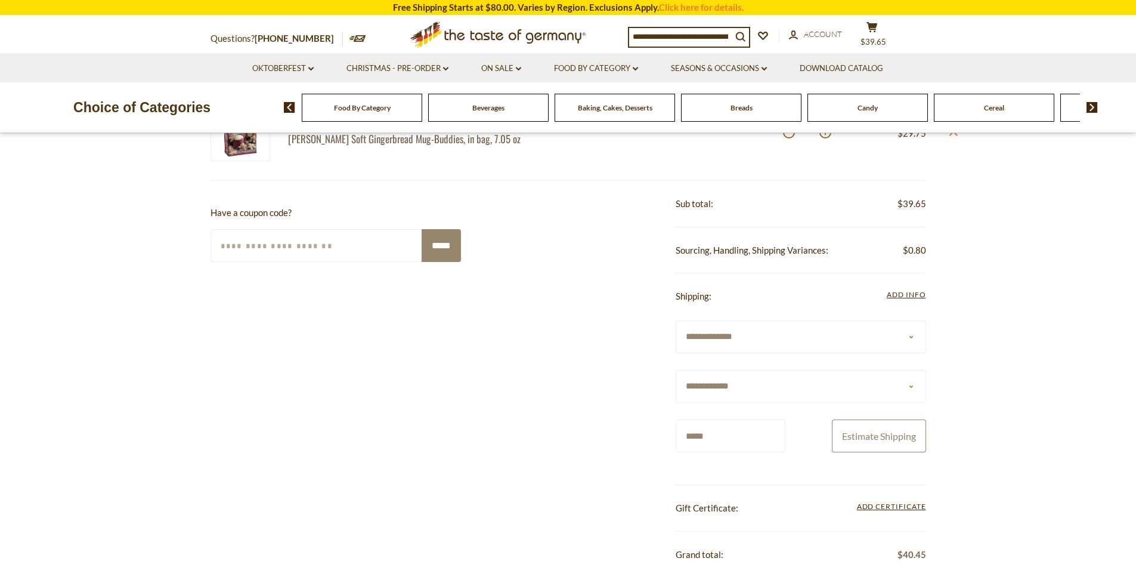
click at [885, 438] on button "Estimate Shipping" at bounding box center [879, 435] width 94 height 33
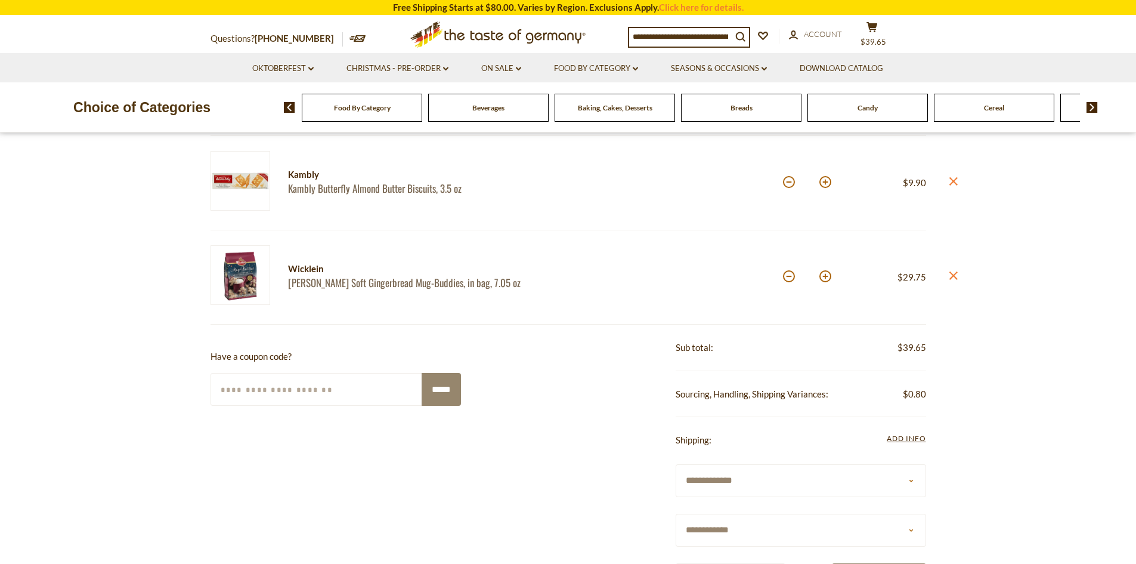
scroll to position [119, 0]
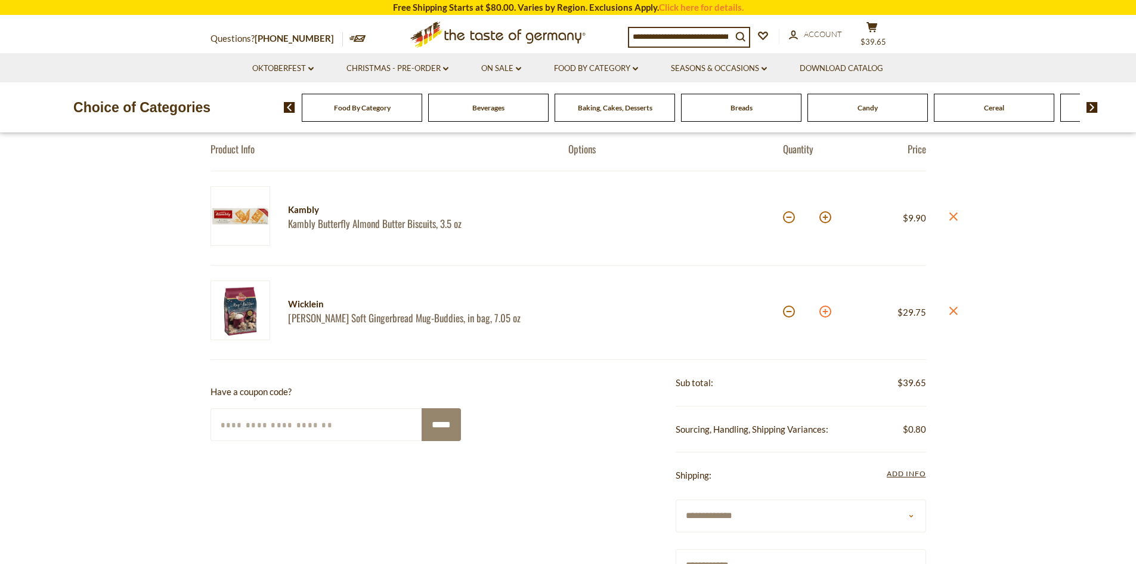
click at [825, 312] on button at bounding box center [826, 311] width 12 height 12
type input "*"
click at [828, 314] on button at bounding box center [826, 311] width 12 height 12
type input "*"
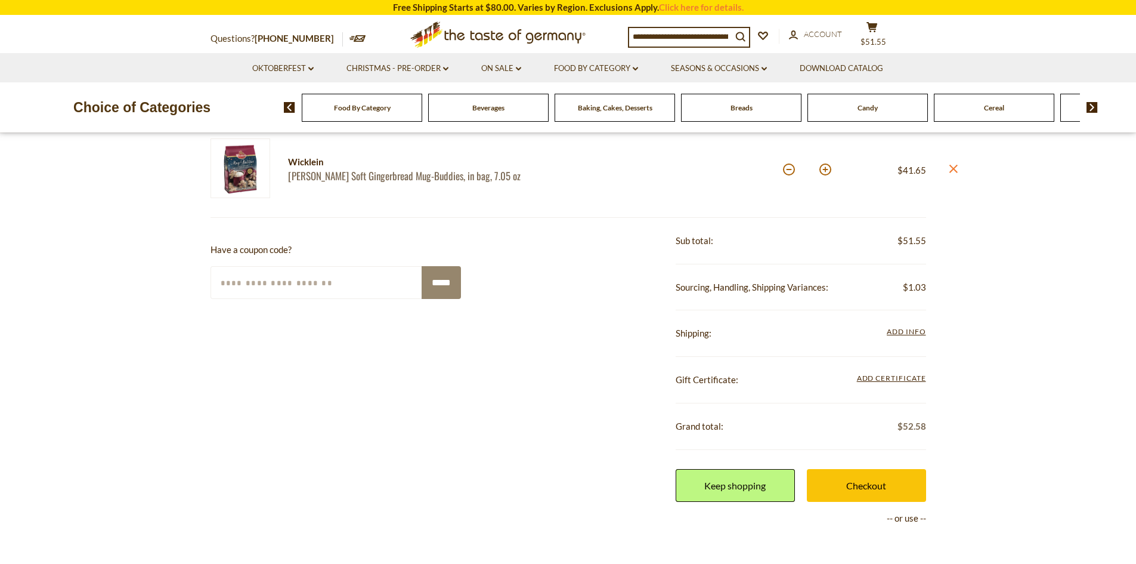
scroll to position [239, 0]
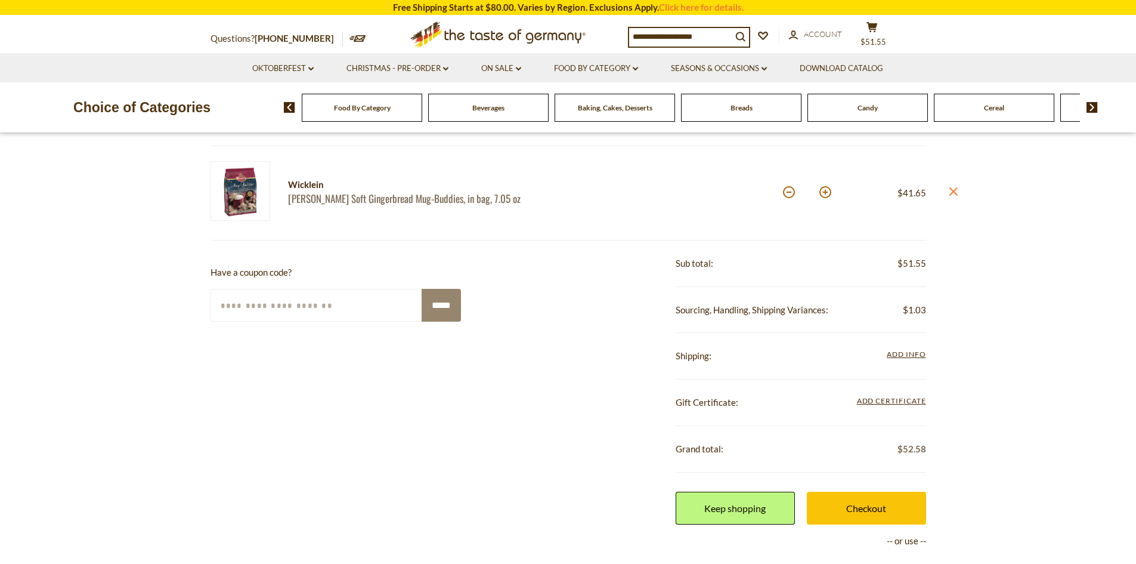
click at [910, 354] on span "Add Info" at bounding box center [906, 354] width 39 height 9
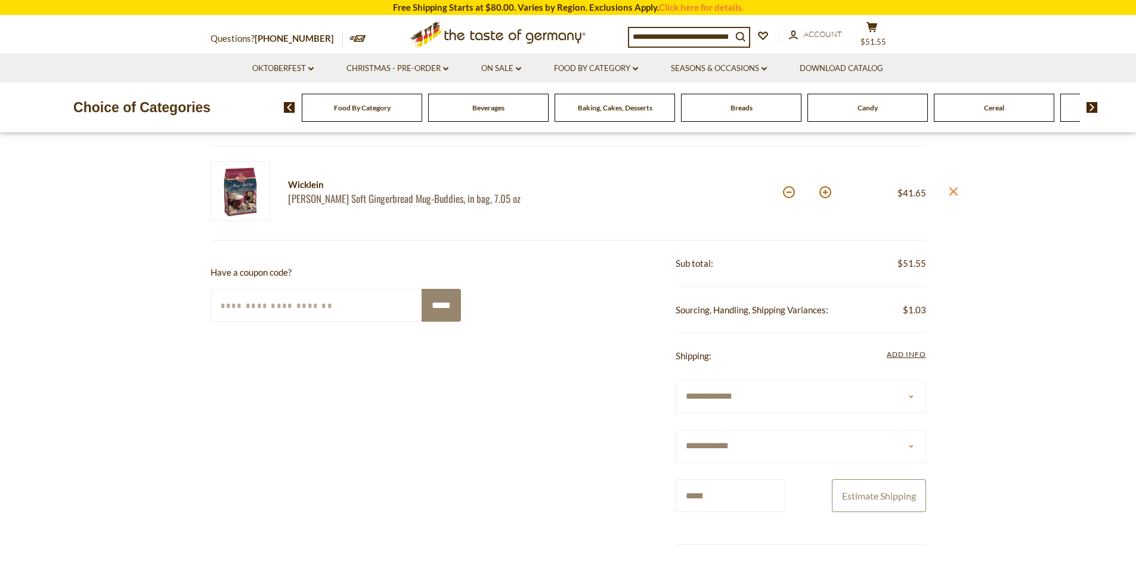
click at [885, 505] on button "Estimate Shipping" at bounding box center [879, 495] width 94 height 33
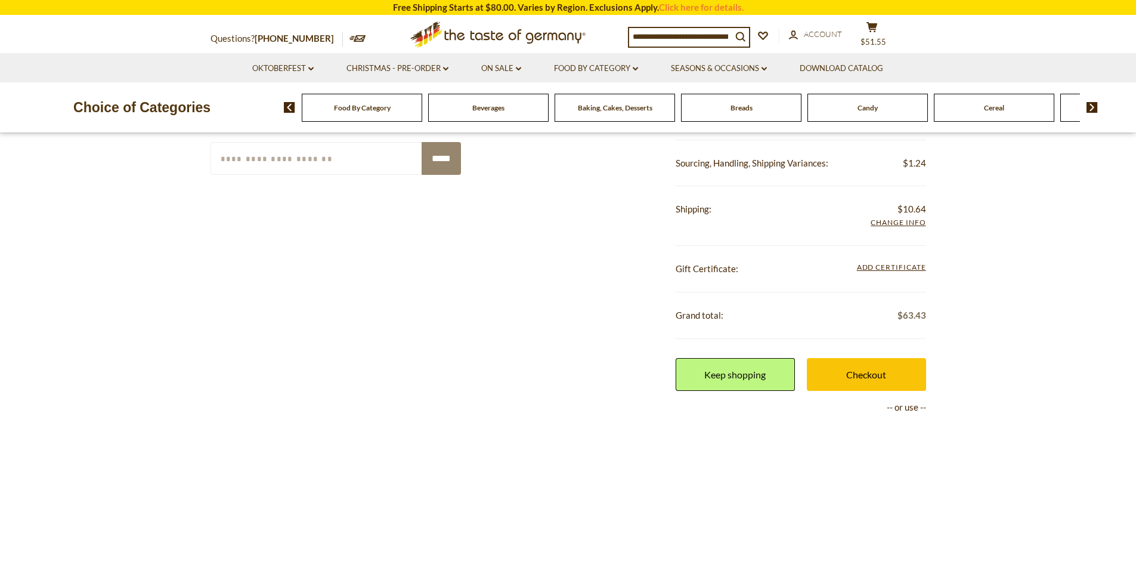
scroll to position [418, 0]
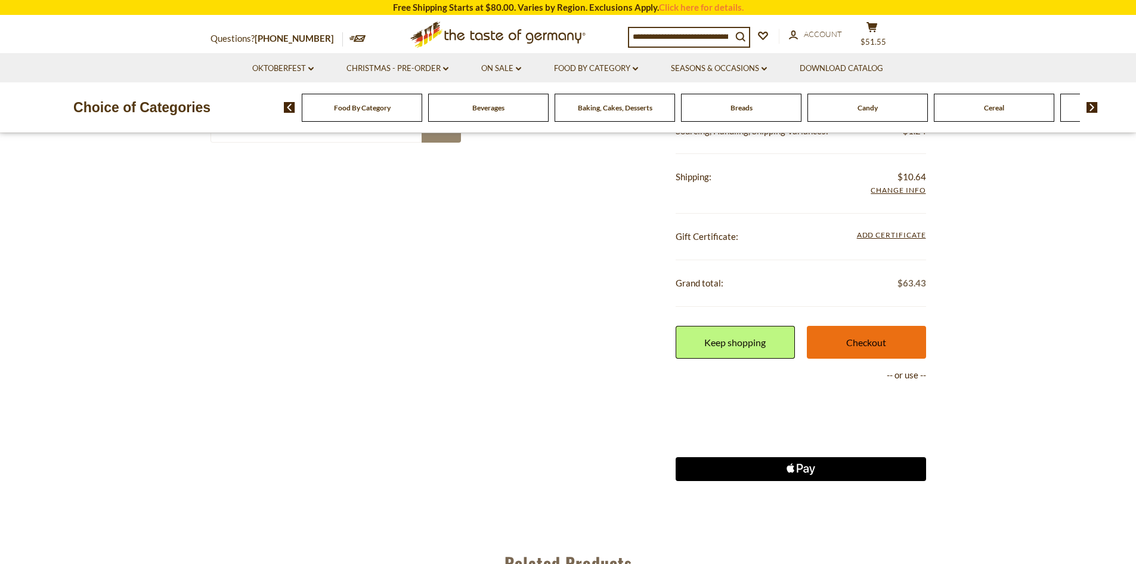
click at [876, 342] on link "Checkout" at bounding box center [866, 342] width 119 height 33
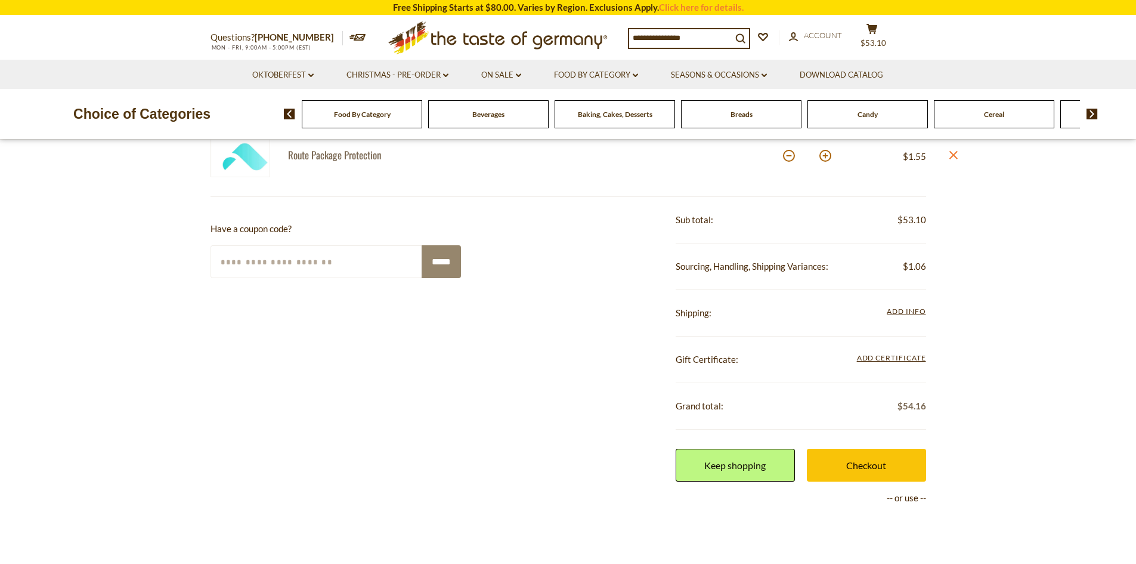
scroll to position [418, 0]
